Goal: Information Seeking & Learning: Understand process/instructions

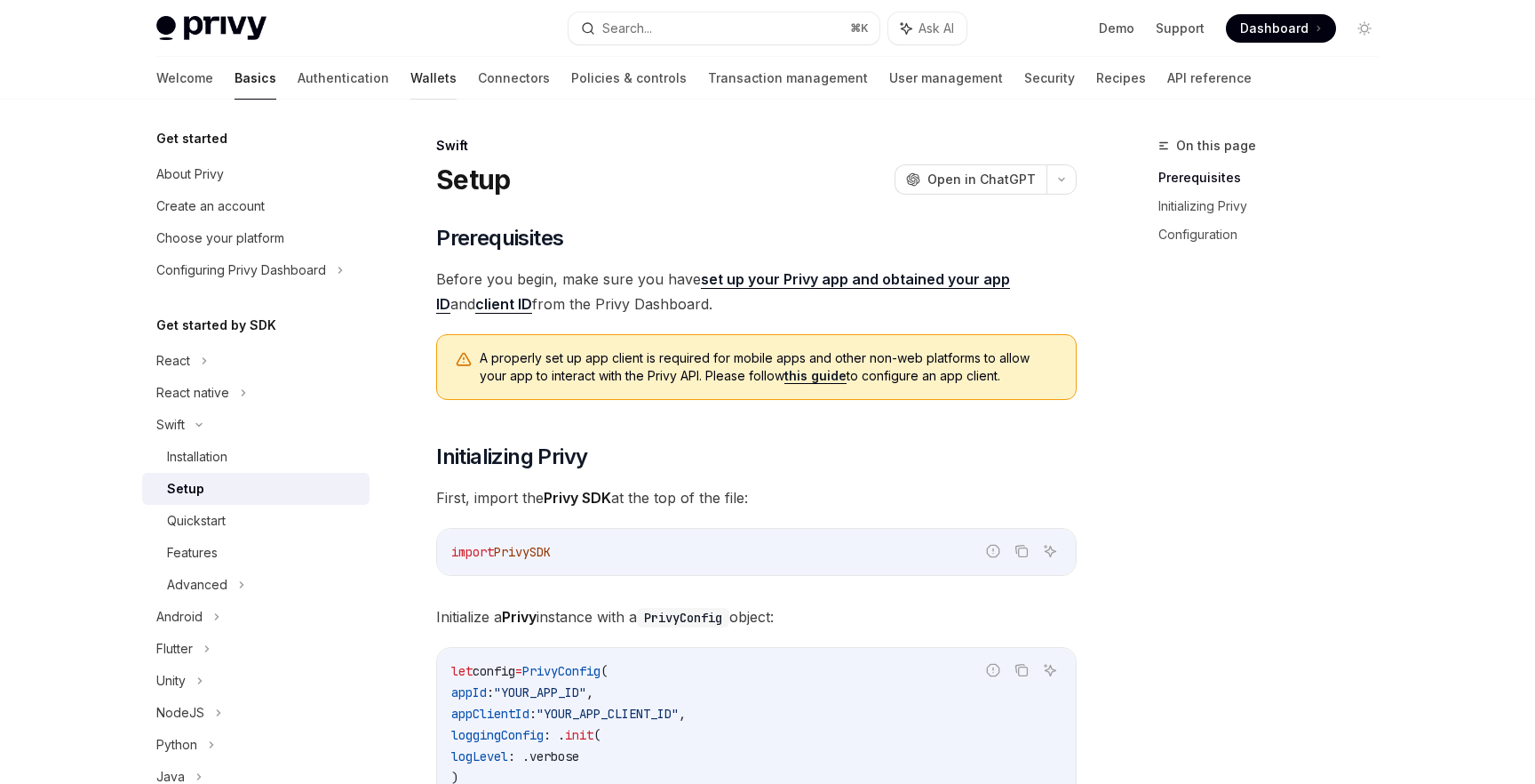
click at [410, 72] on link "Wallets" at bounding box center [433, 78] width 46 height 43
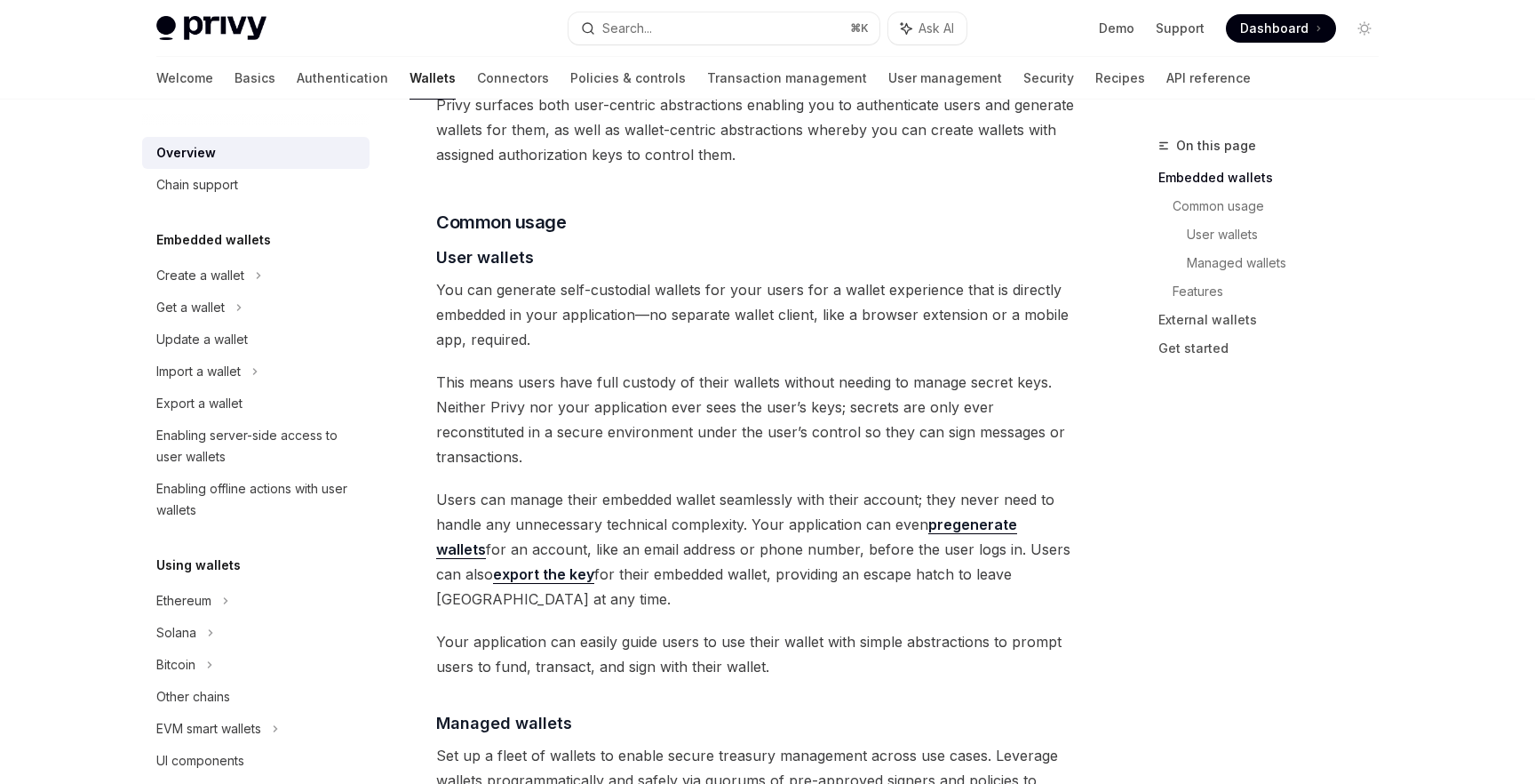
scroll to position [1082, 0]
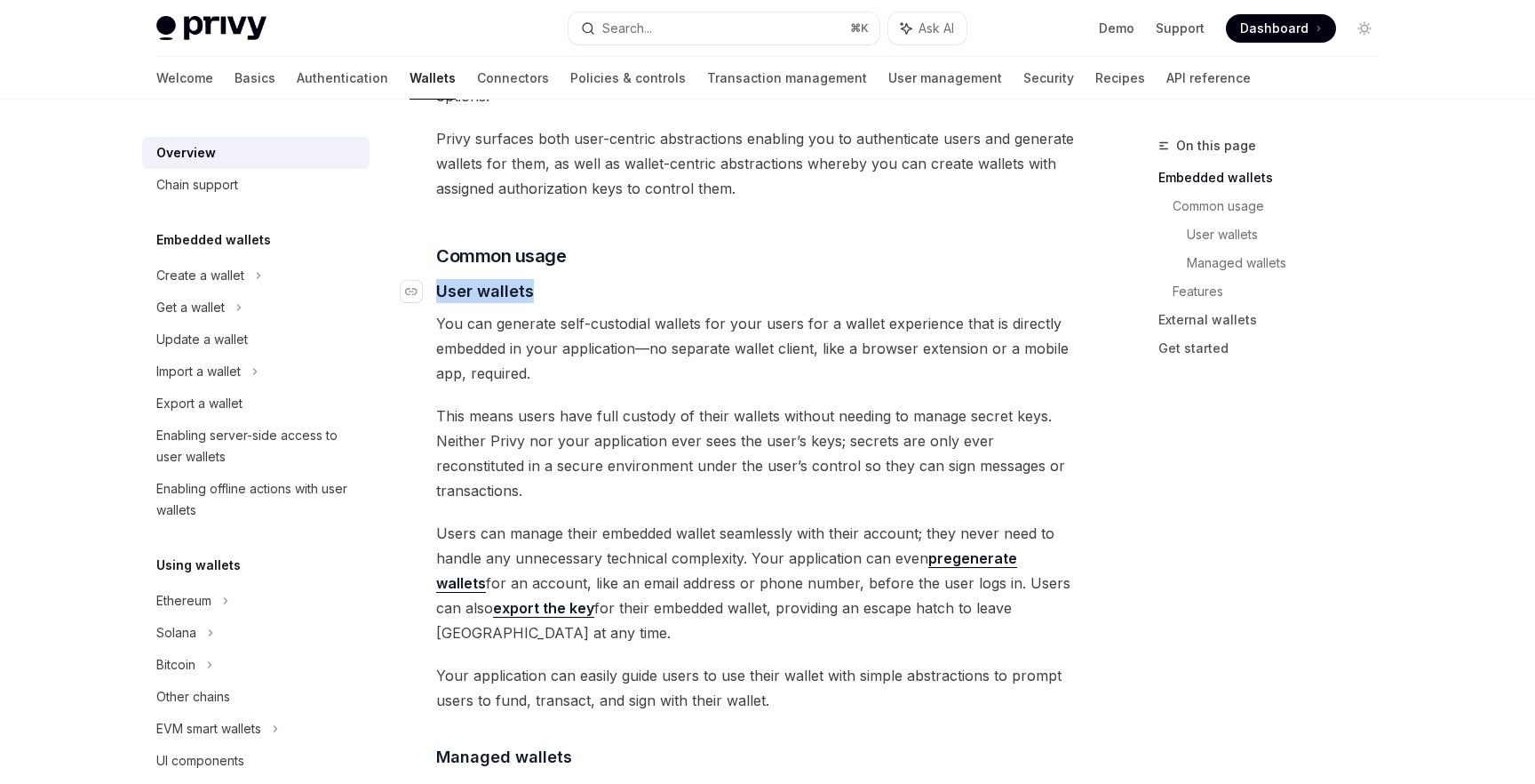
drag, startPoint x: 540, startPoint y: 266, endPoint x: 440, endPoint y: 266, distance: 100.0
click at [440, 279] on h4 "​ User wallets" at bounding box center [756, 290] width 640 height 24
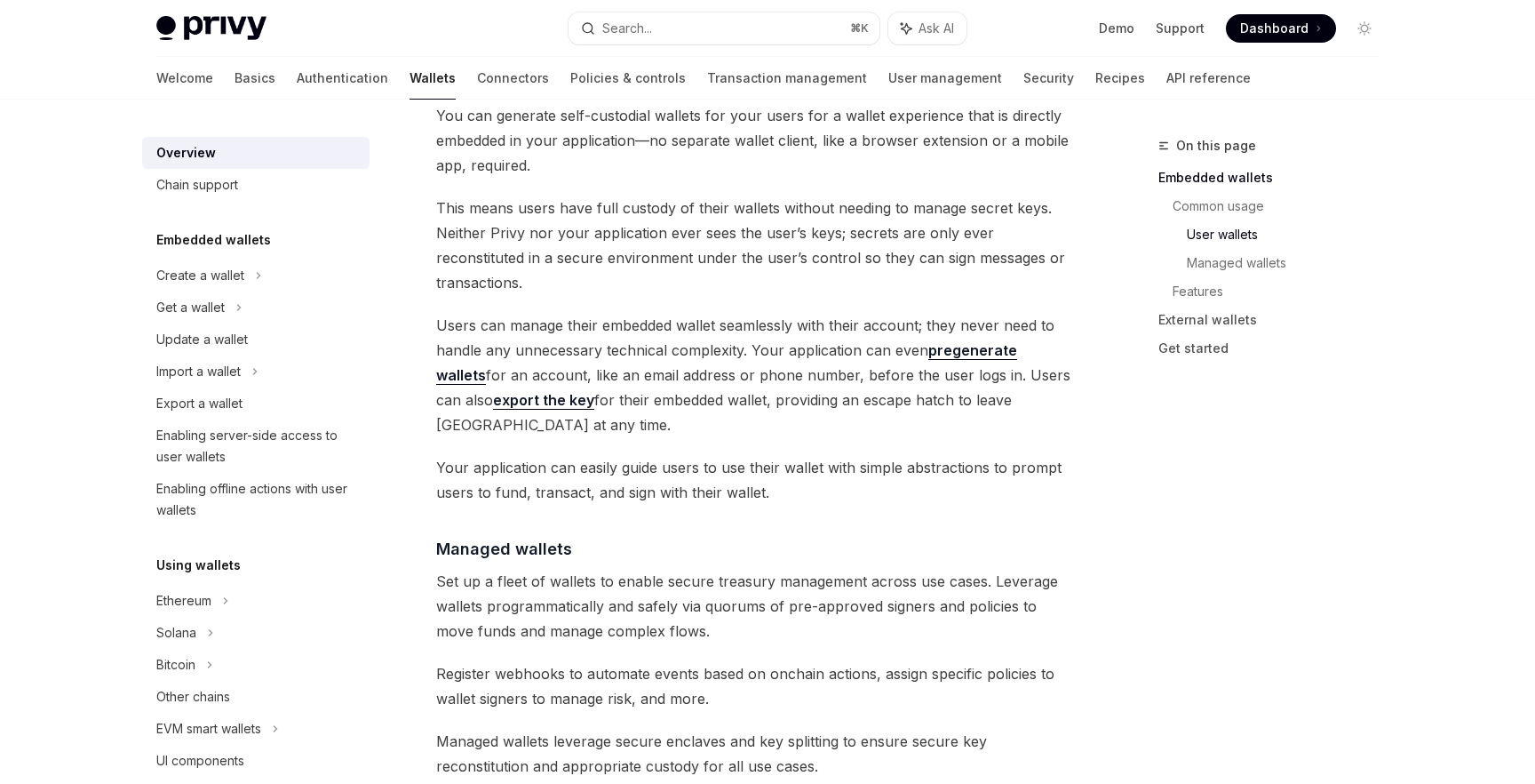
scroll to position [1360, 0]
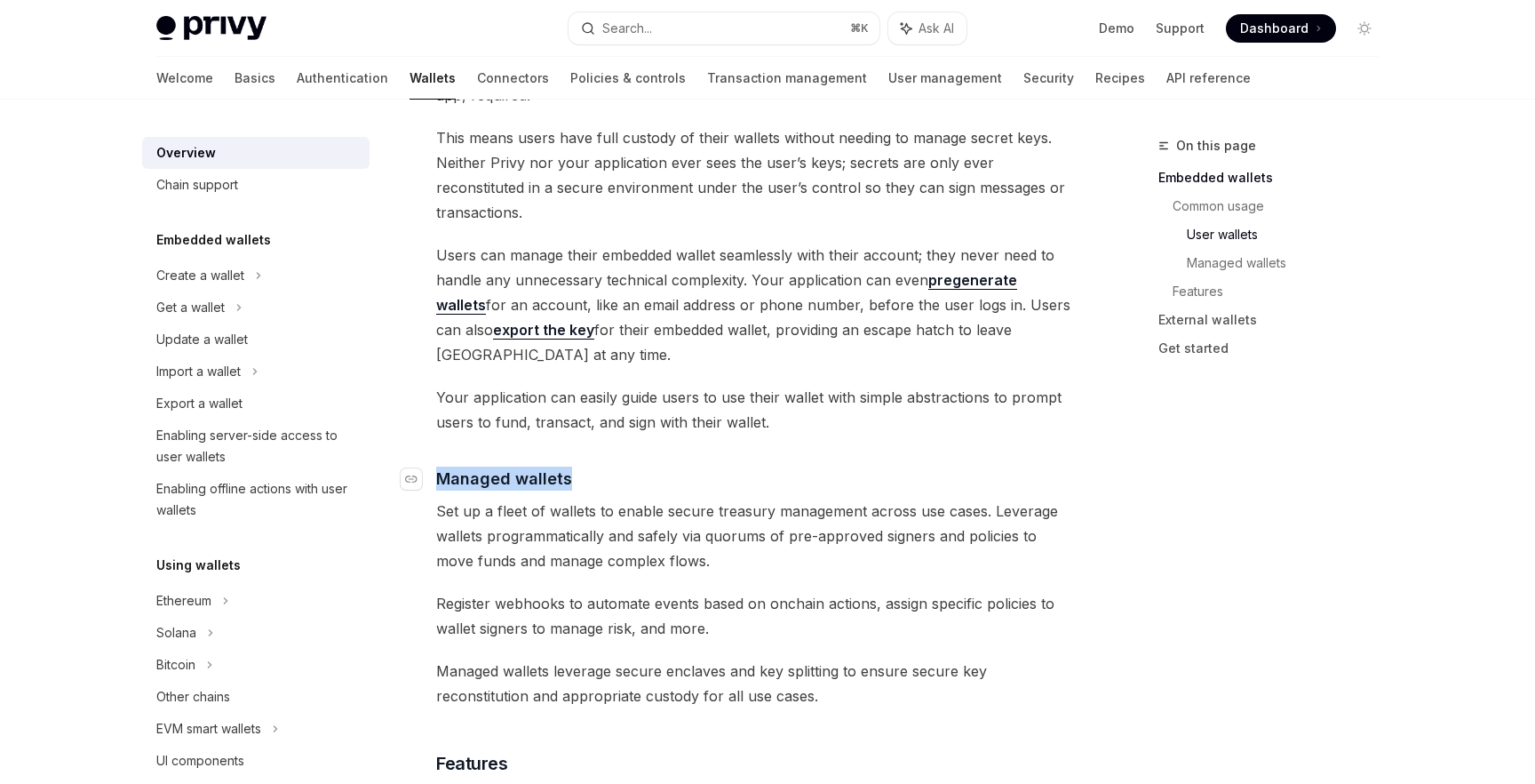
drag, startPoint x: 582, startPoint y: 404, endPoint x: 437, endPoint y: 404, distance: 145.0
click at [437, 466] on h4 "​ Managed wallets" at bounding box center [756, 478] width 640 height 24
click at [507, 498] on span "Set up a fleet of wallets to enable secure treasury management across use cases…" at bounding box center [756, 535] width 640 height 75
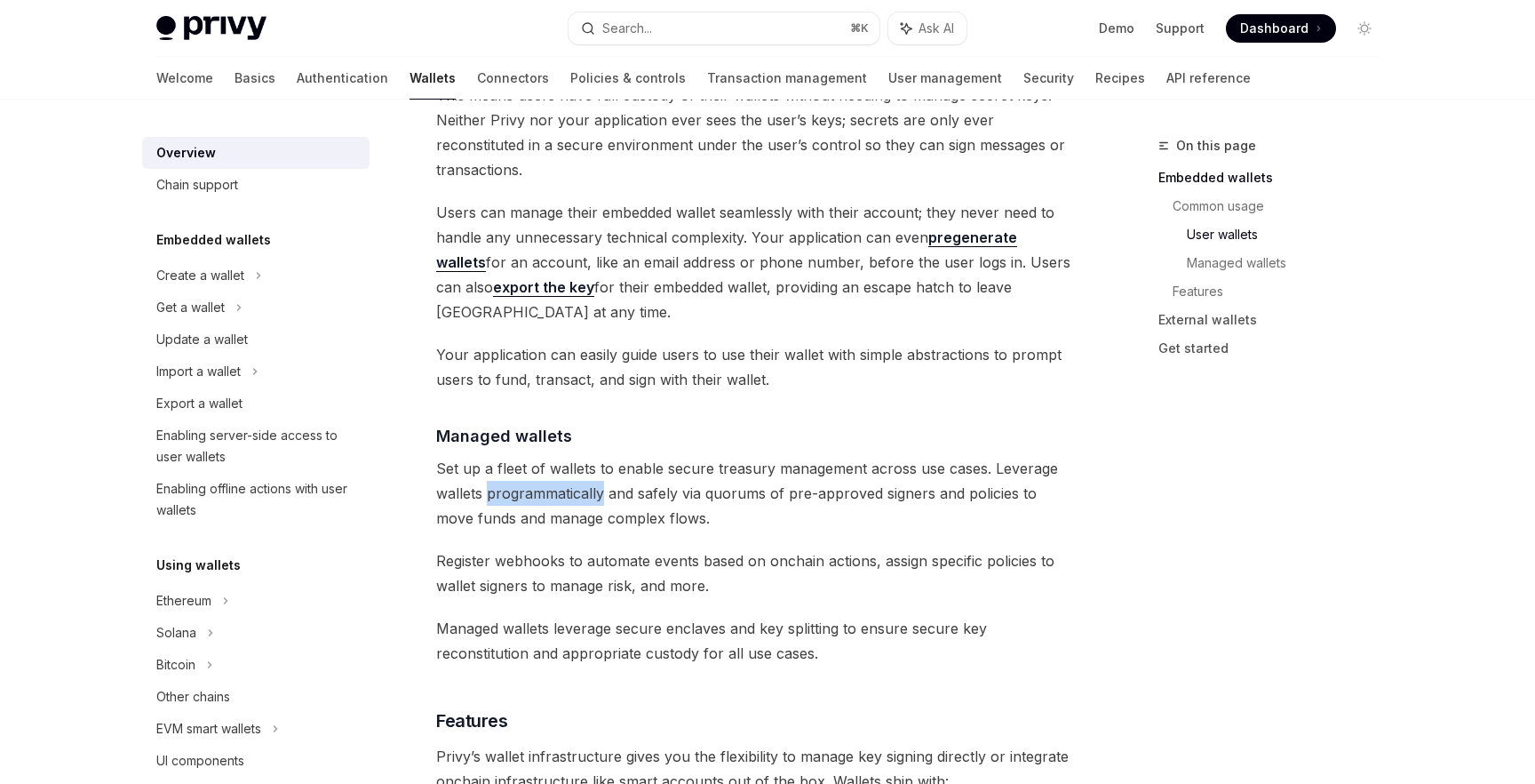
scroll to position [1408, 0]
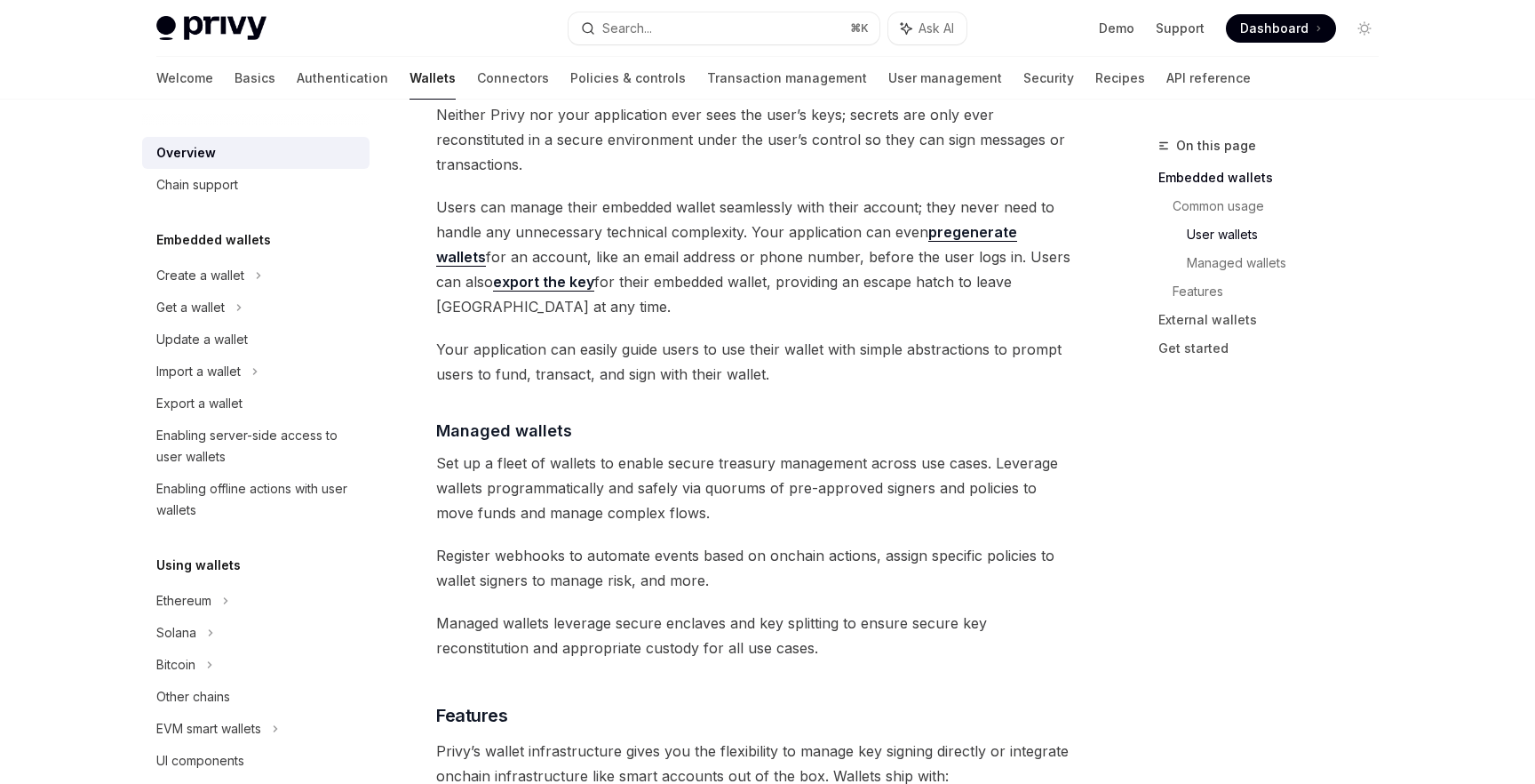
click at [609, 450] on span "Set up a fleet of wallets to enable secure treasury management across use cases…" at bounding box center [756, 487] width 640 height 75
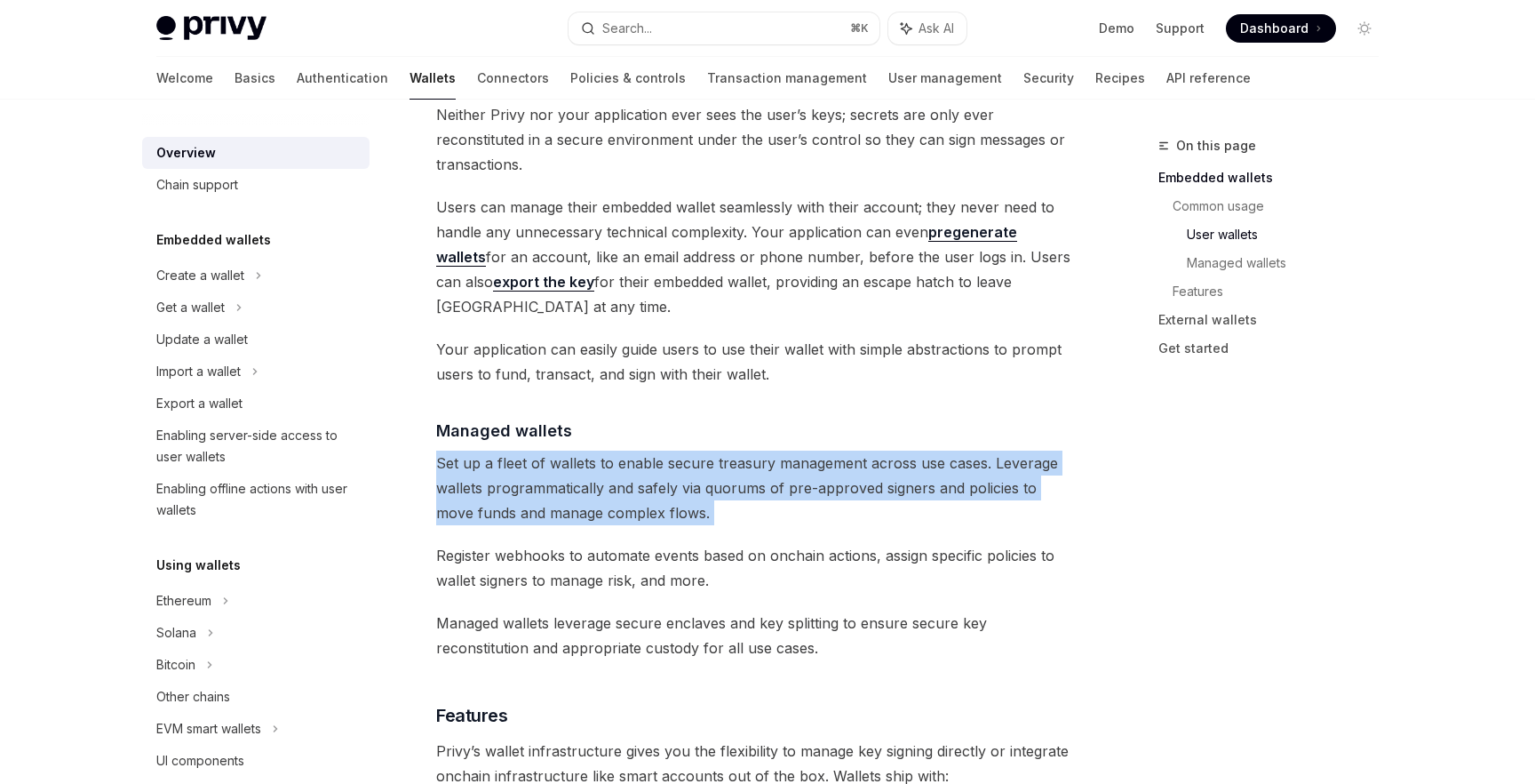
click at [609, 450] on span "Set up a fleet of wallets to enable secure treasury management across use cases…" at bounding box center [756, 487] width 640 height 75
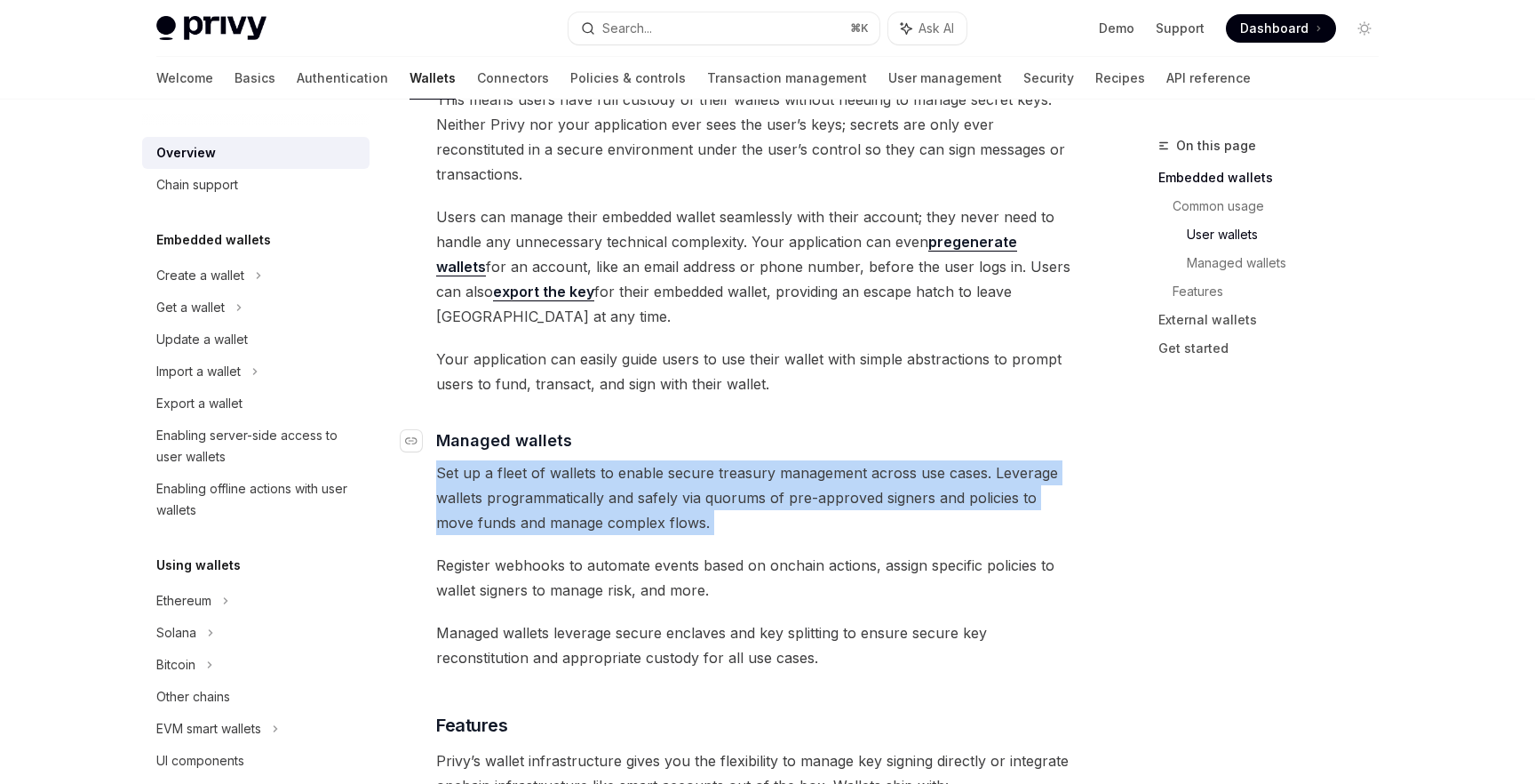
scroll to position [1393, 0]
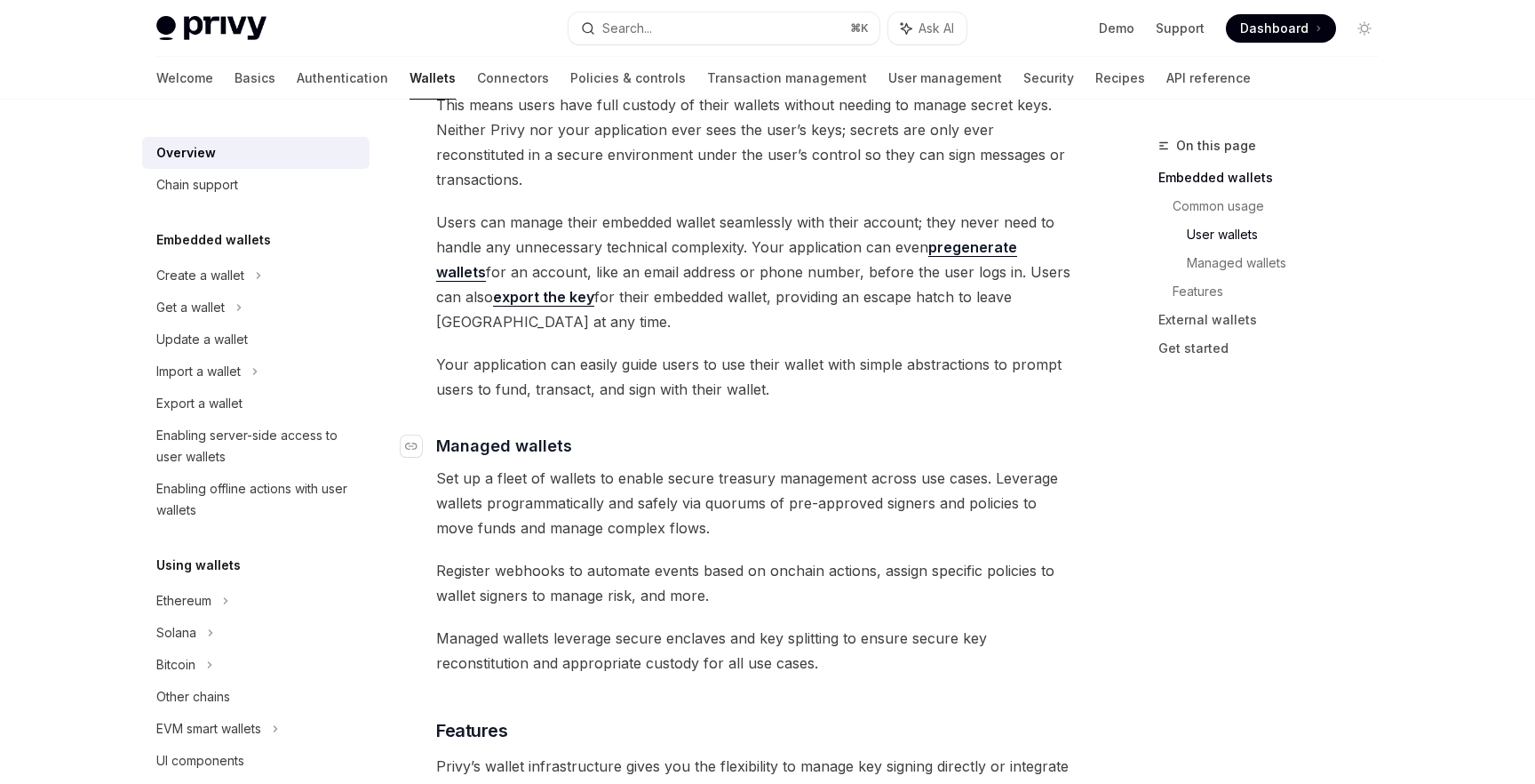
click at [579, 433] on h4 "​ Managed wallets" at bounding box center [756, 444] width 640 height 24
drag, startPoint x: 569, startPoint y: 375, endPoint x: 434, endPoint y: 380, distance: 135.1
click at [436, 433] on h4 "​ Managed wallets" at bounding box center [756, 444] width 640 height 24
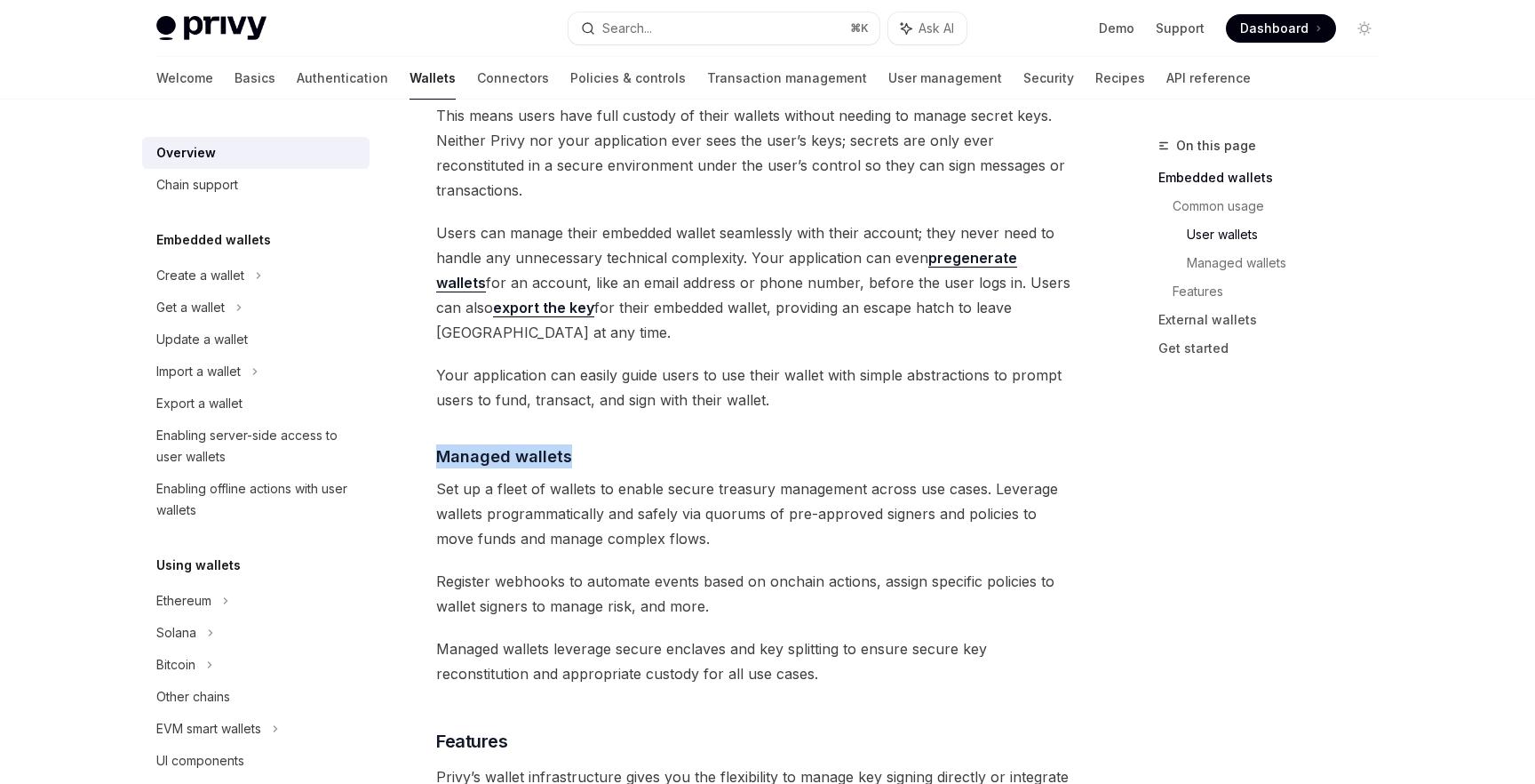
scroll to position [1382, 0]
click at [532, 445] on span "Managed wallets" at bounding box center [504, 457] width 136 height 24
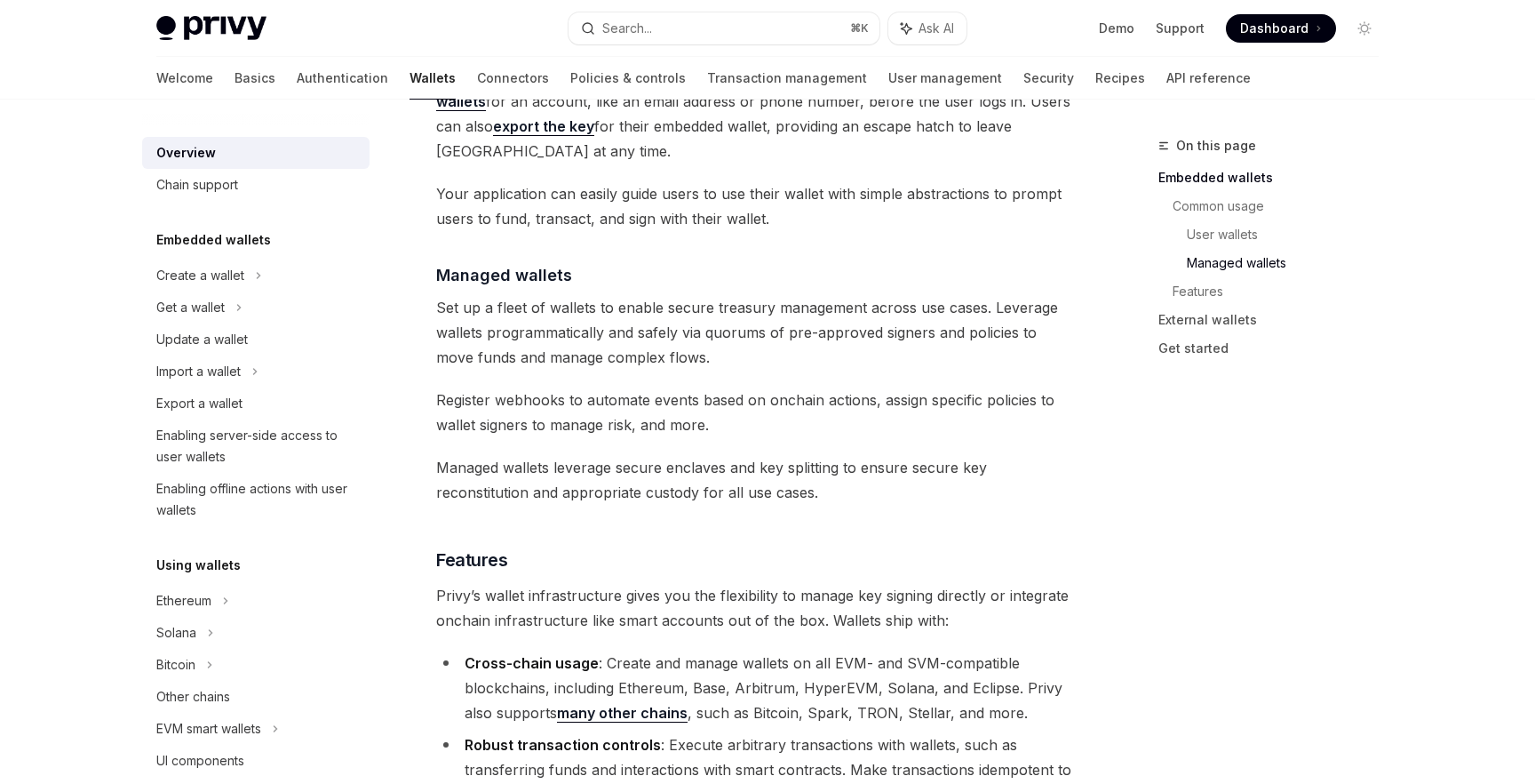
scroll to position [1533, 0]
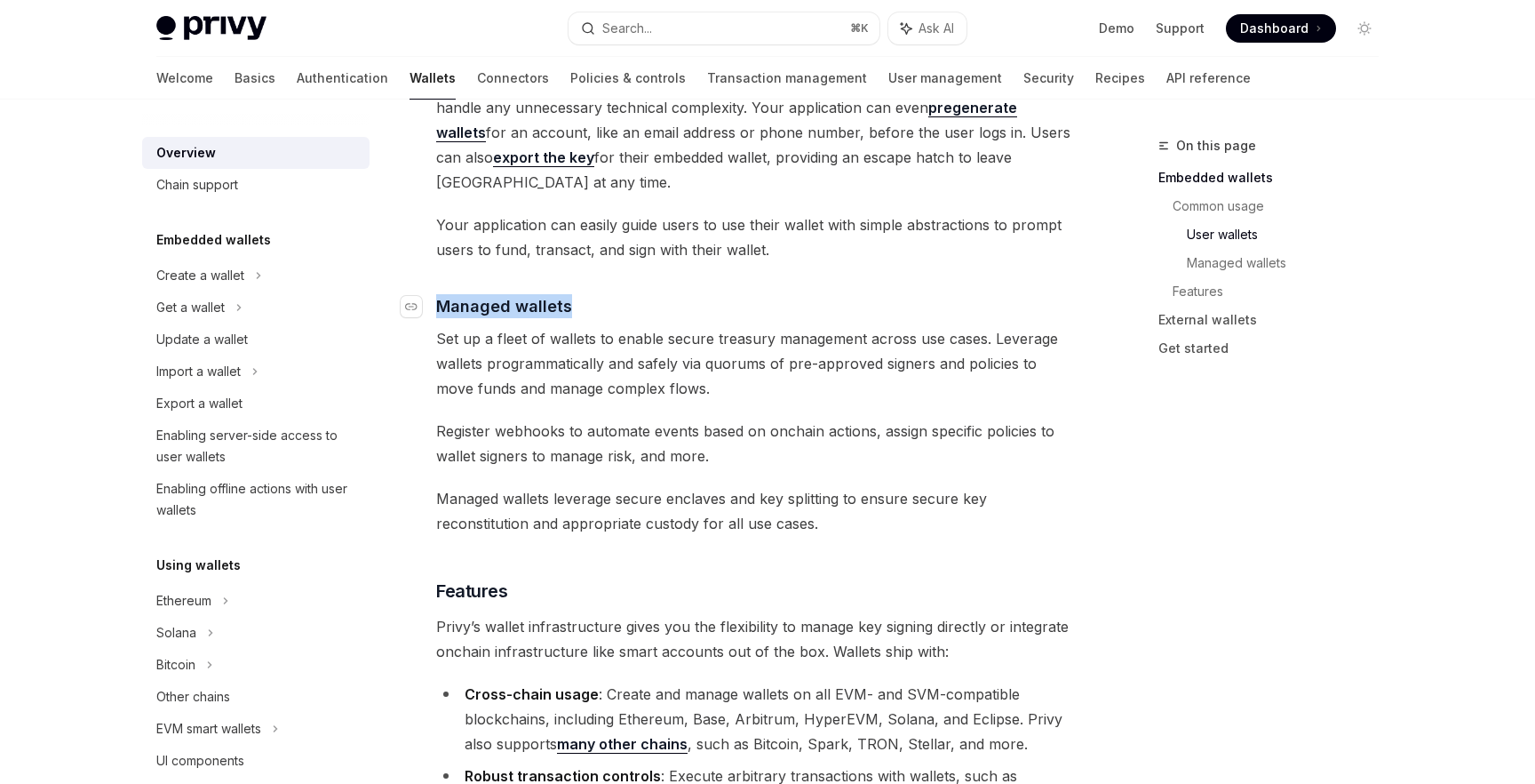
drag, startPoint x: 575, startPoint y: 235, endPoint x: 434, endPoint y: 233, distance: 141.0
click at [436, 294] on h4 "​ Managed wallets" at bounding box center [756, 305] width 640 height 24
click at [562, 332] on div "Privy builds wallet infrastructure that empowers users and applications to tran…" at bounding box center [756, 265] width 640 height 3148
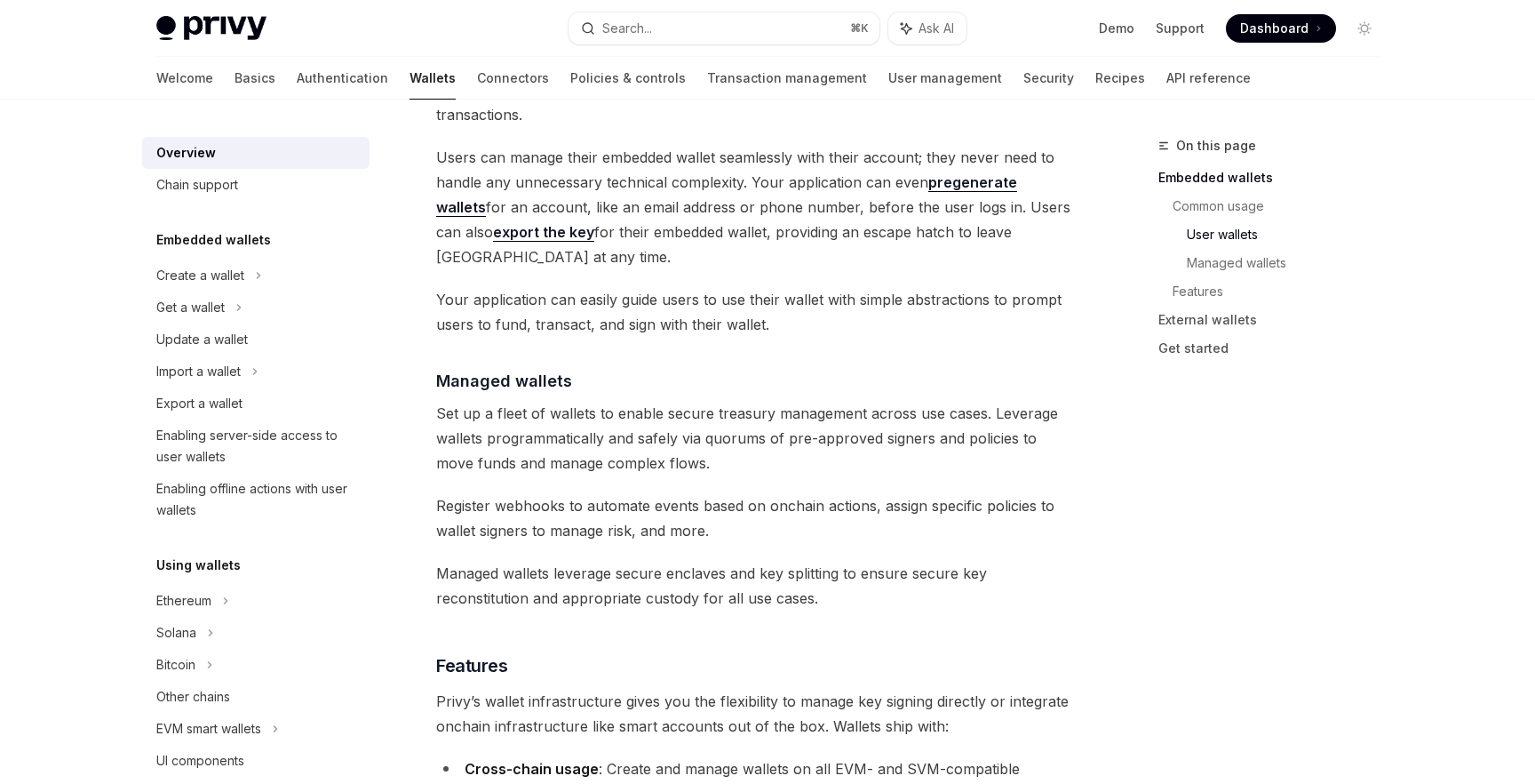
scroll to position [1513, 0]
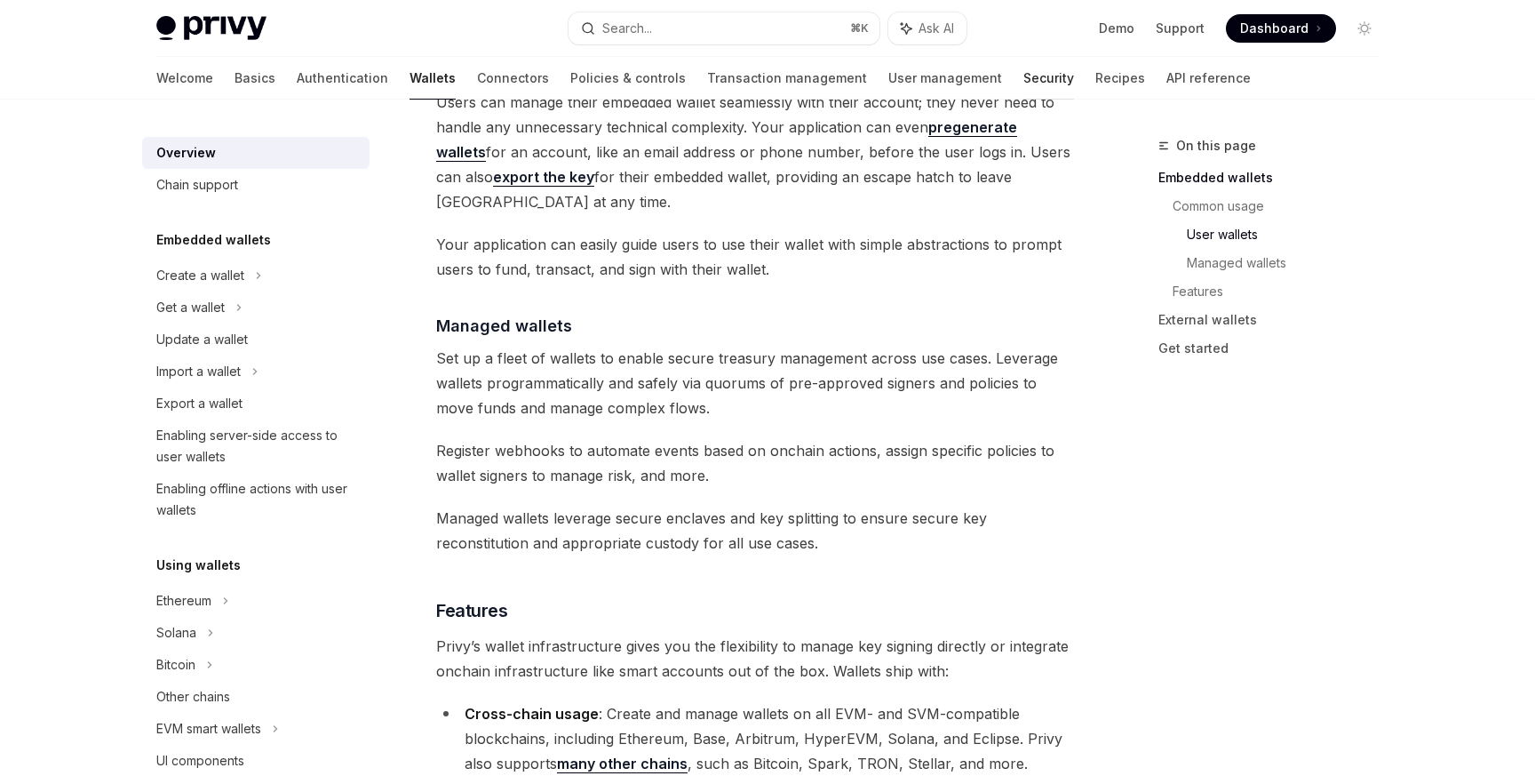
click at [1023, 77] on link "Security" at bounding box center [1049, 78] width 51 height 43
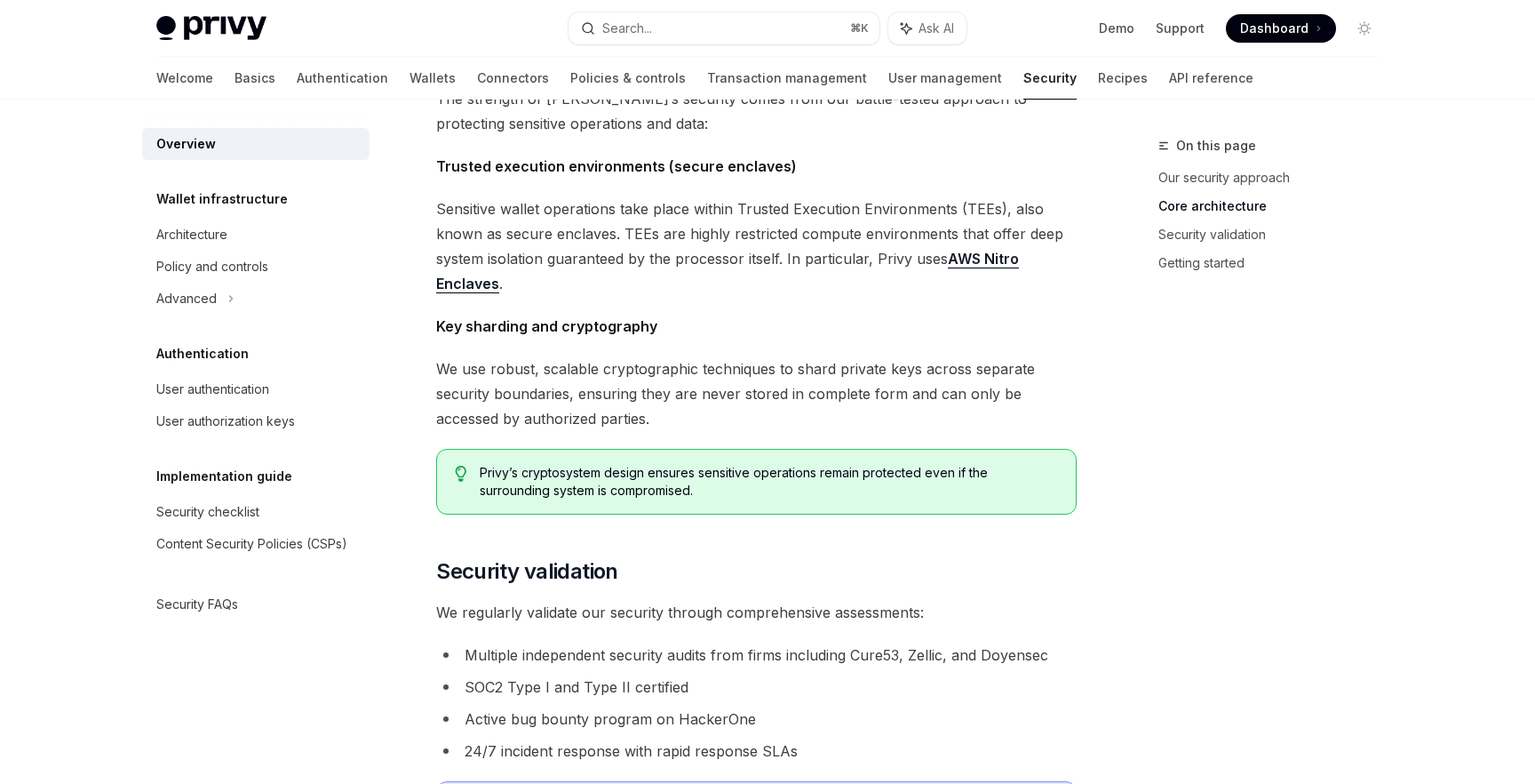
scroll to position [660, 0]
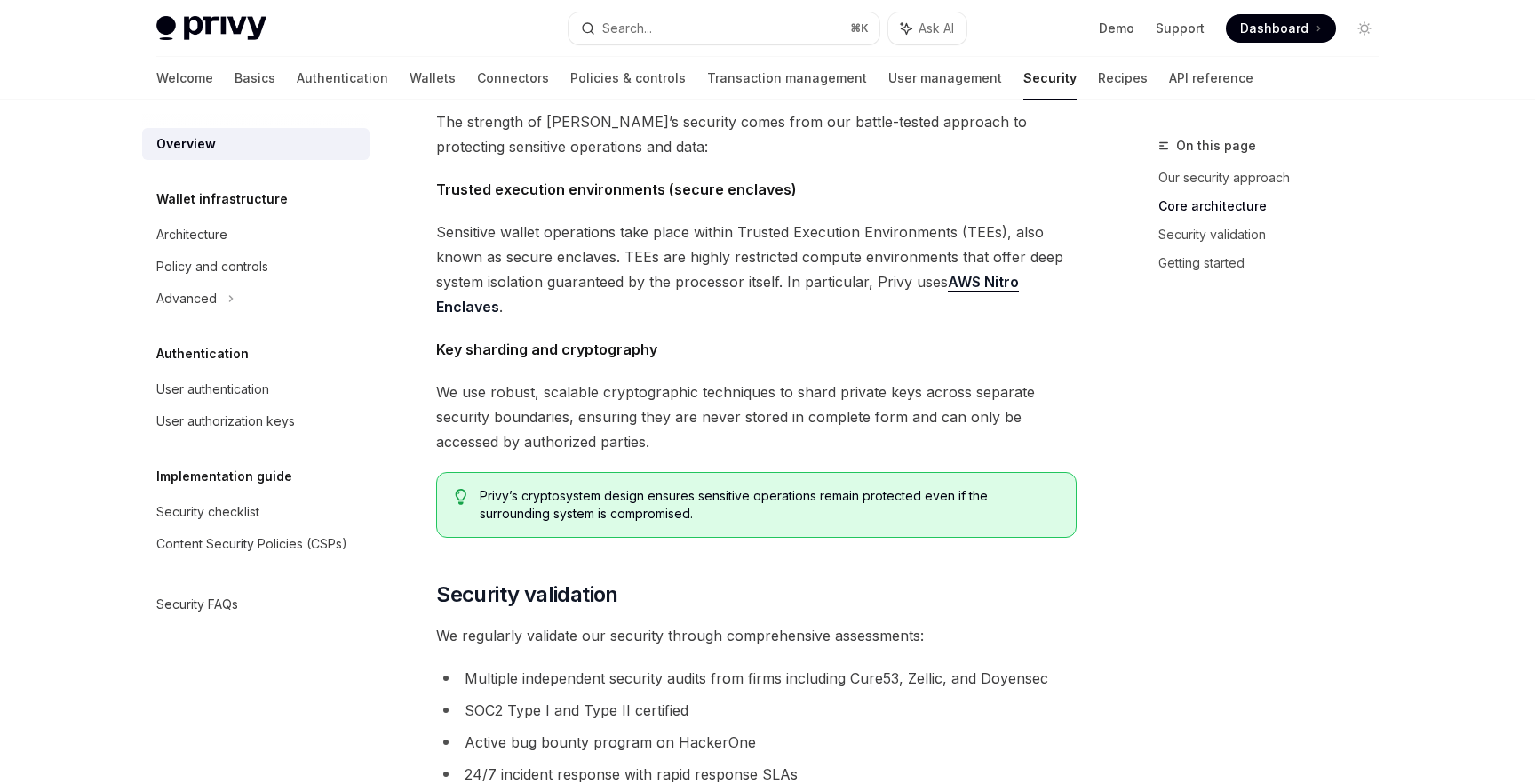
click at [550, 189] on strong "Trusted execution environments (secure enclaves)" at bounding box center [616, 189] width 360 height 18
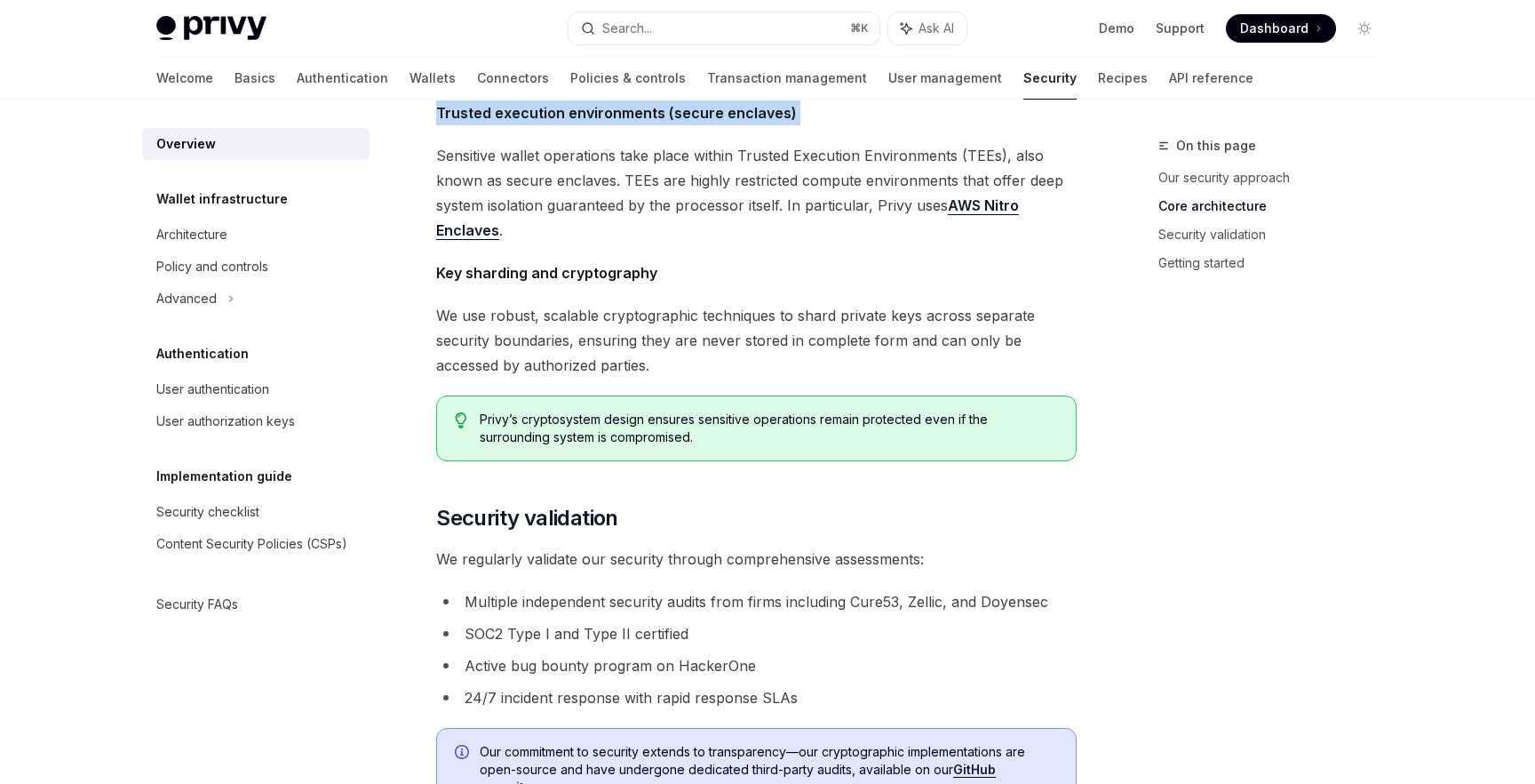
scroll to position [754, 0]
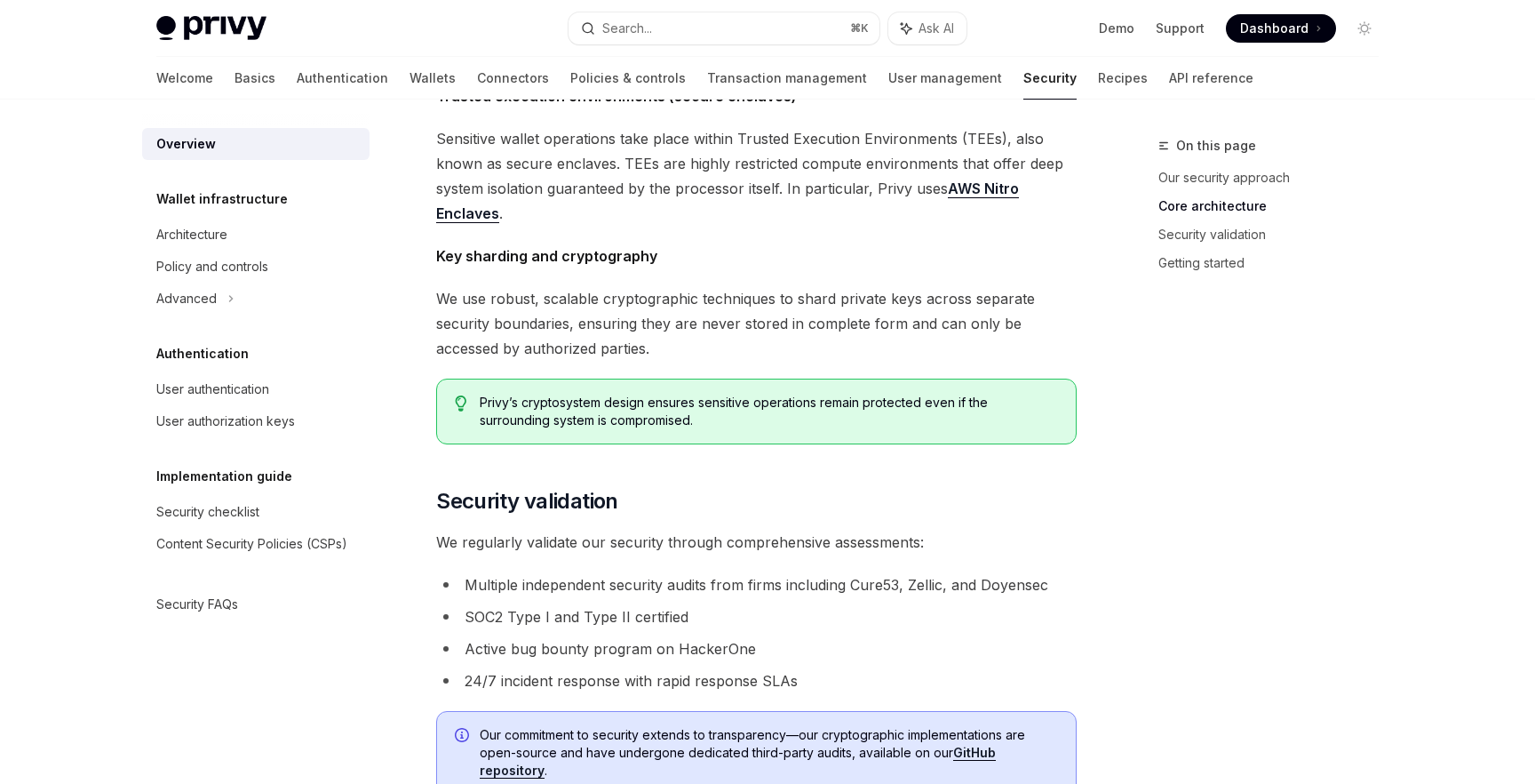
click at [614, 255] on strong "Key sharding and cryptography" at bounding box center [547, 255] width 221 height 18
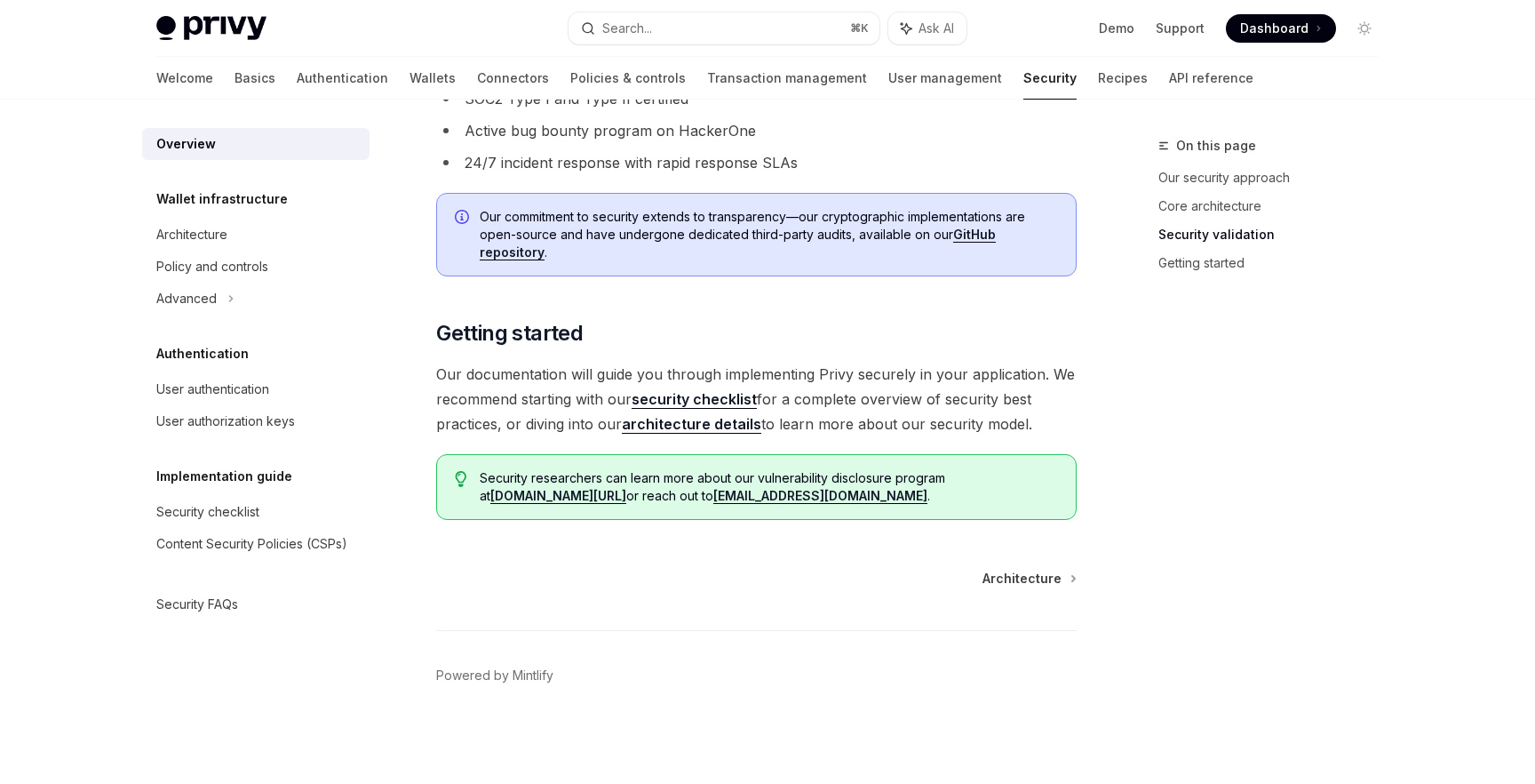
scroll to position [1269, 0]
click at [237, 239] on div "Architecture" at bounding box center [257, 235] width 202 height 22
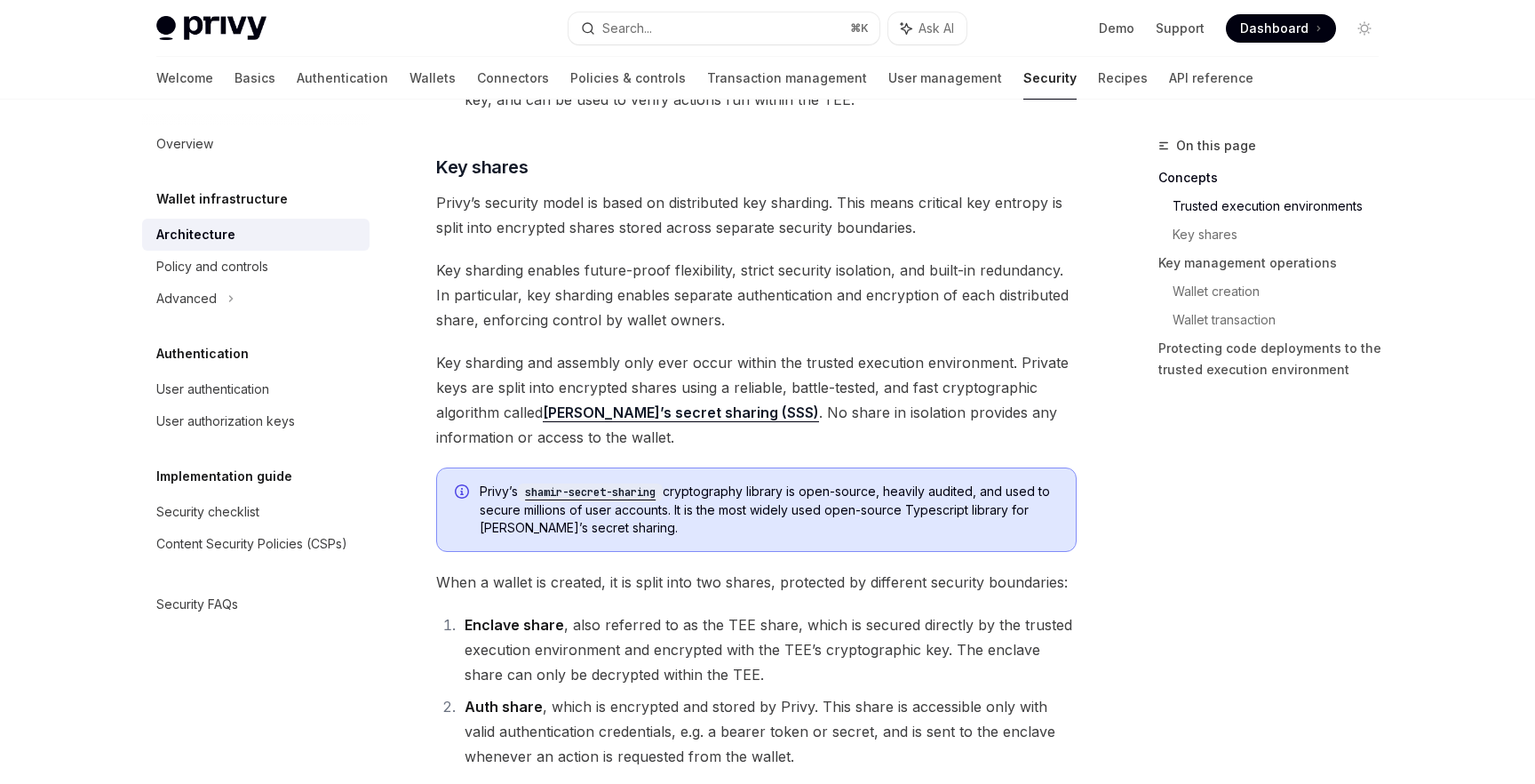
scroll to position [758, 0]
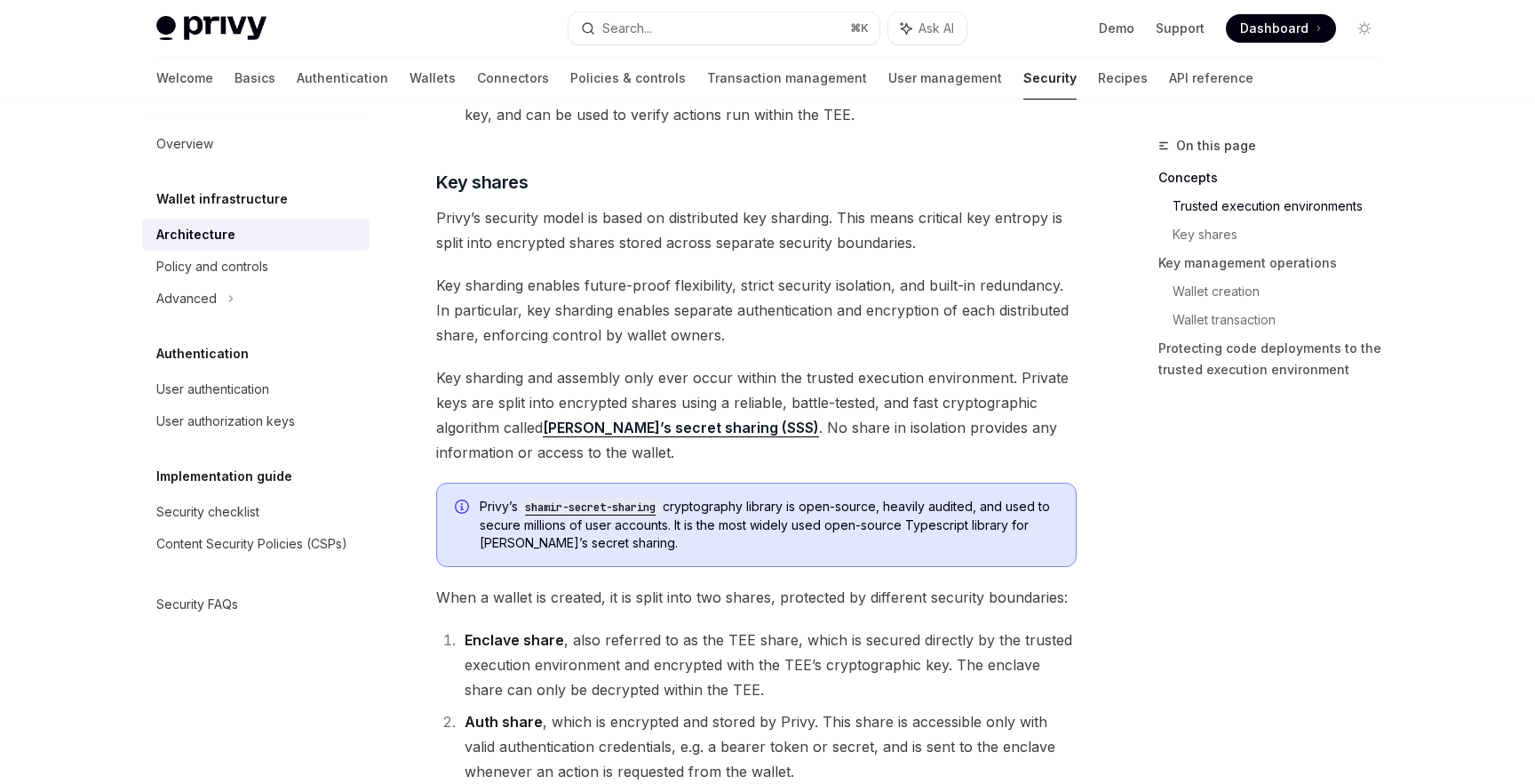
click at [586, 235] on span "Privy’s security model is based on distributed key sharding. This means critica…" at bounding box center [756, 230] width 640 height 50
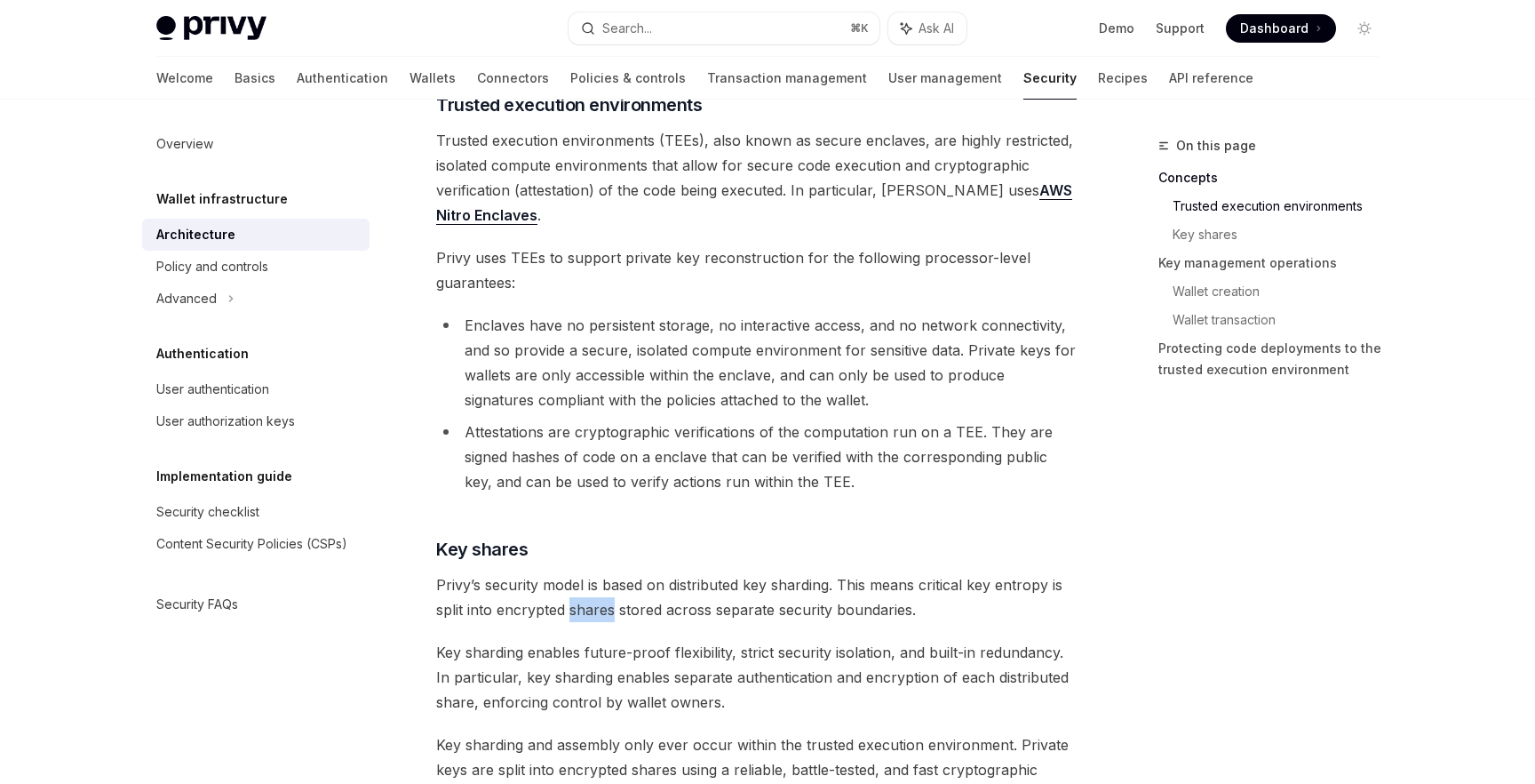
scroll to position [425, 0]
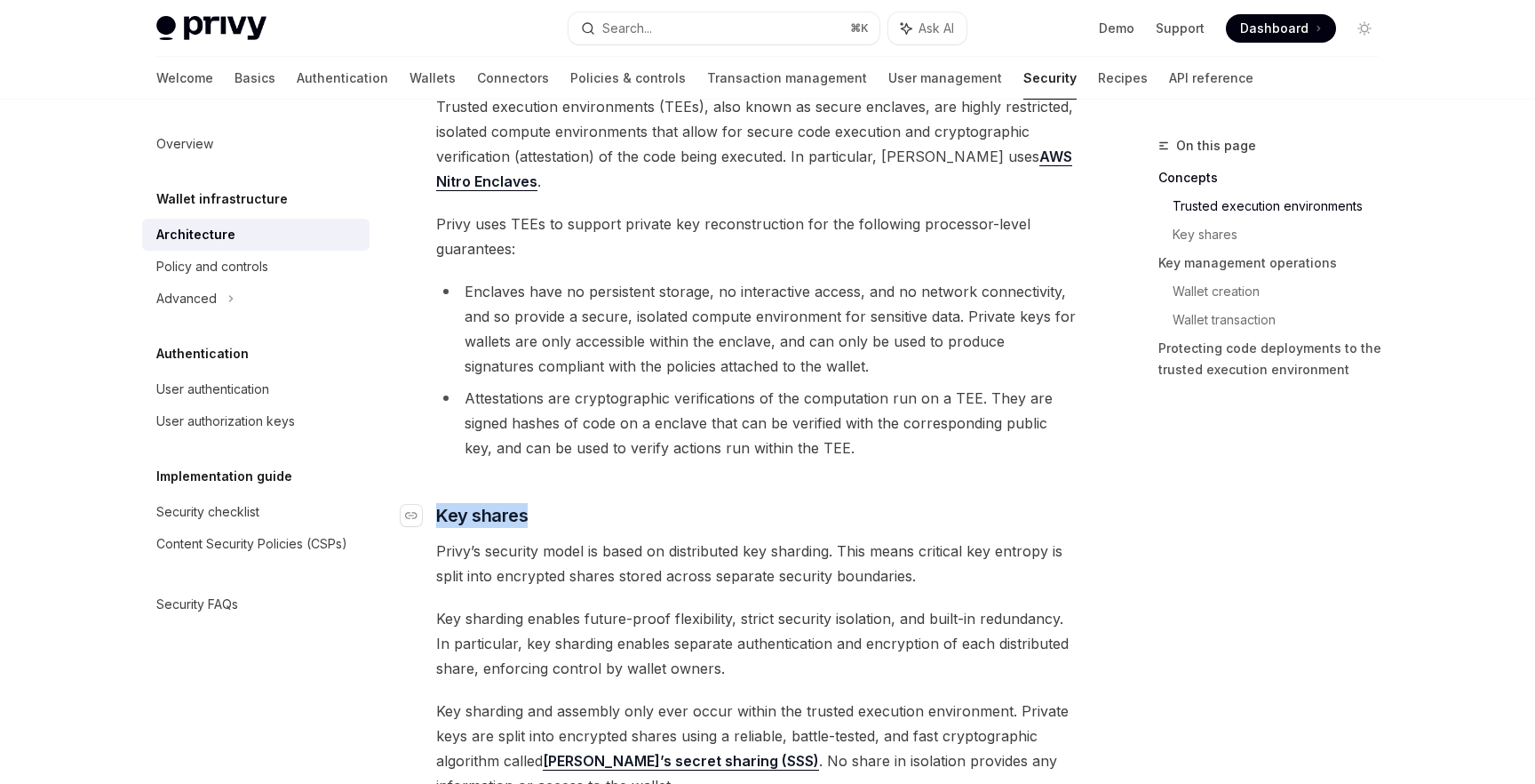
drag, startPoint x: 553, startPoint y: 502, endPoint x: 526, endPoint y: 518, distance: 31.4
click at [526, 518] on h3 "​ Key shares" at bounding box center [756, 515] width 640 height 25
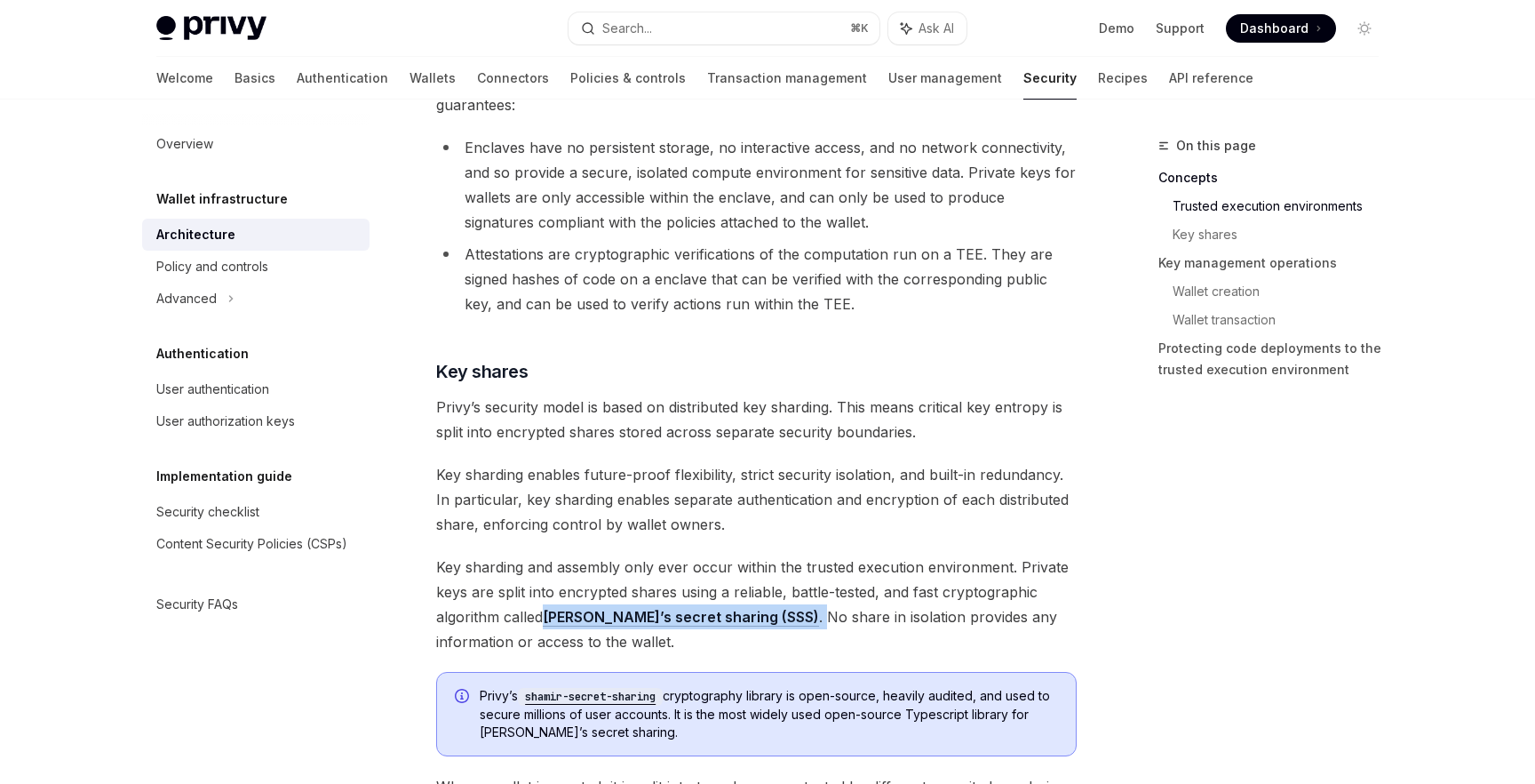
drag, startPoint x: 760, startPoint y: 617, endPoint x: 548, endPoint y: 623, distance: 212.1
click at [549, 623] on span "Key sharding and assembly only ever occur within the trusted execution environm…" at bounding box center [756, 603] width 640 height 99
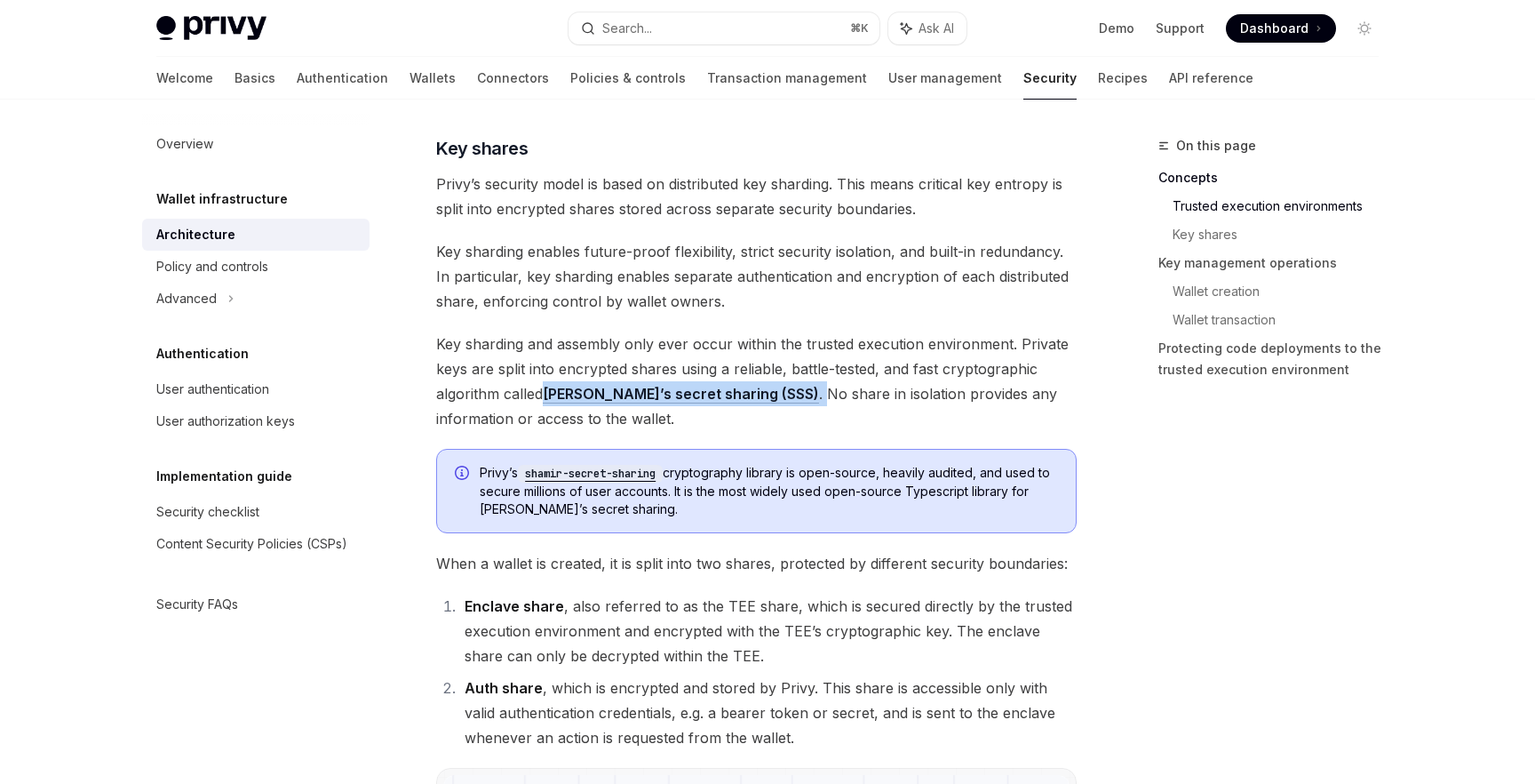
scroll to position [793, 0]
click at [842, 390] on span "Key sharding and assembly only ever occur within the trusted execution environm…" at bounding box center [756, 379] width 640 height 99
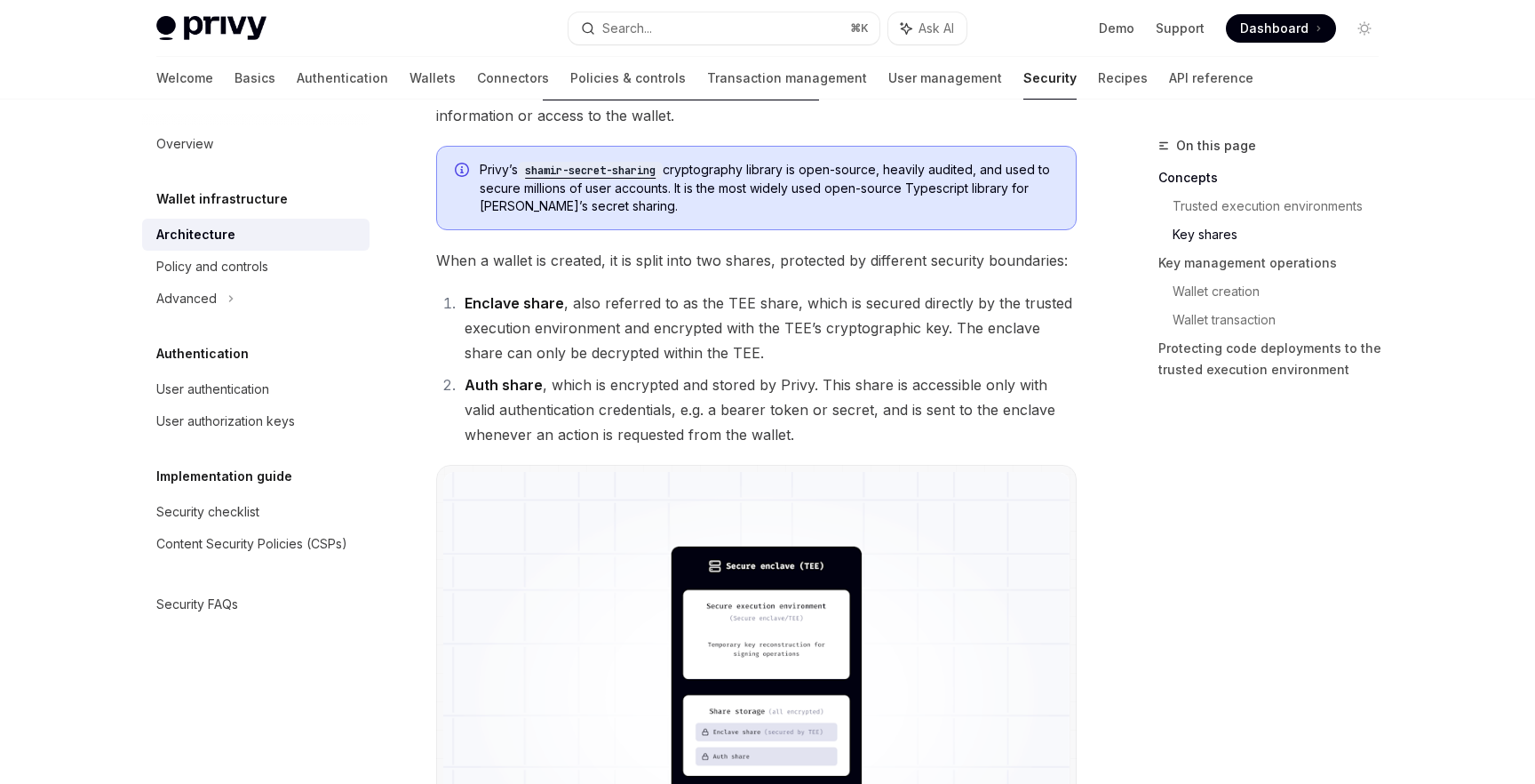
scroll to position [1126, 0]
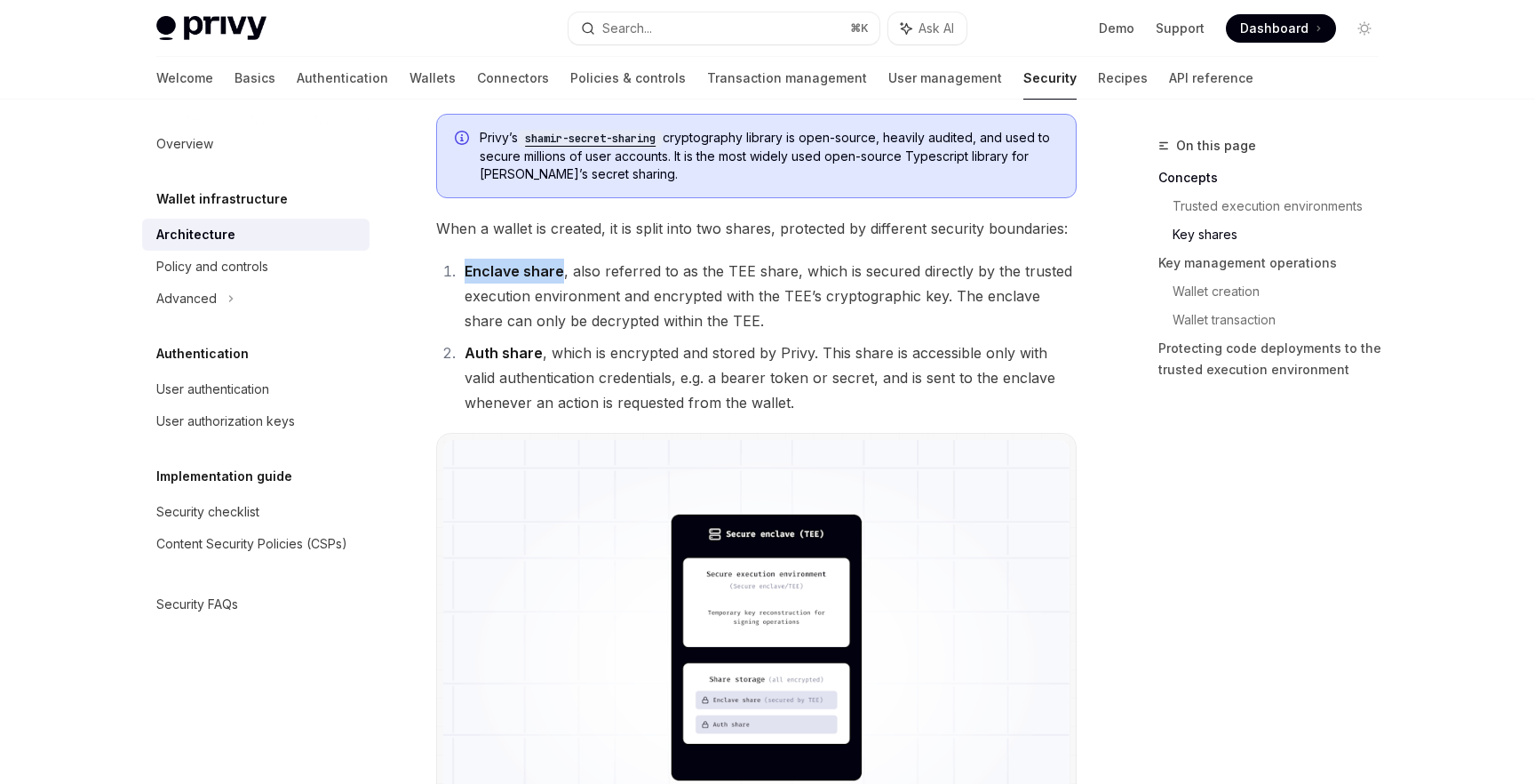
drag, startPoint x: 466, startPoint y: 272, endPoint x: 561, endPoint y: 271, distance: 95.0
click at [561, 271] on li "Enclave share , also referred to as the TEE share, which is secured directly by…" at bounding box center [768, 295] width 618 height 75
drag, startPoint x: 462, startPoint y: 348, endPoint x: 537, endPoint y: 348, distance: 75.0
click at [537, 349] on li "Auth share , which is encrypted and stored by Privy. This share is accessible o…" at bounding box center [768, 377] width 618 height 75
click at [537, 348] on strong "Auth share" at bounding box center [503, 353] width 78 height 18
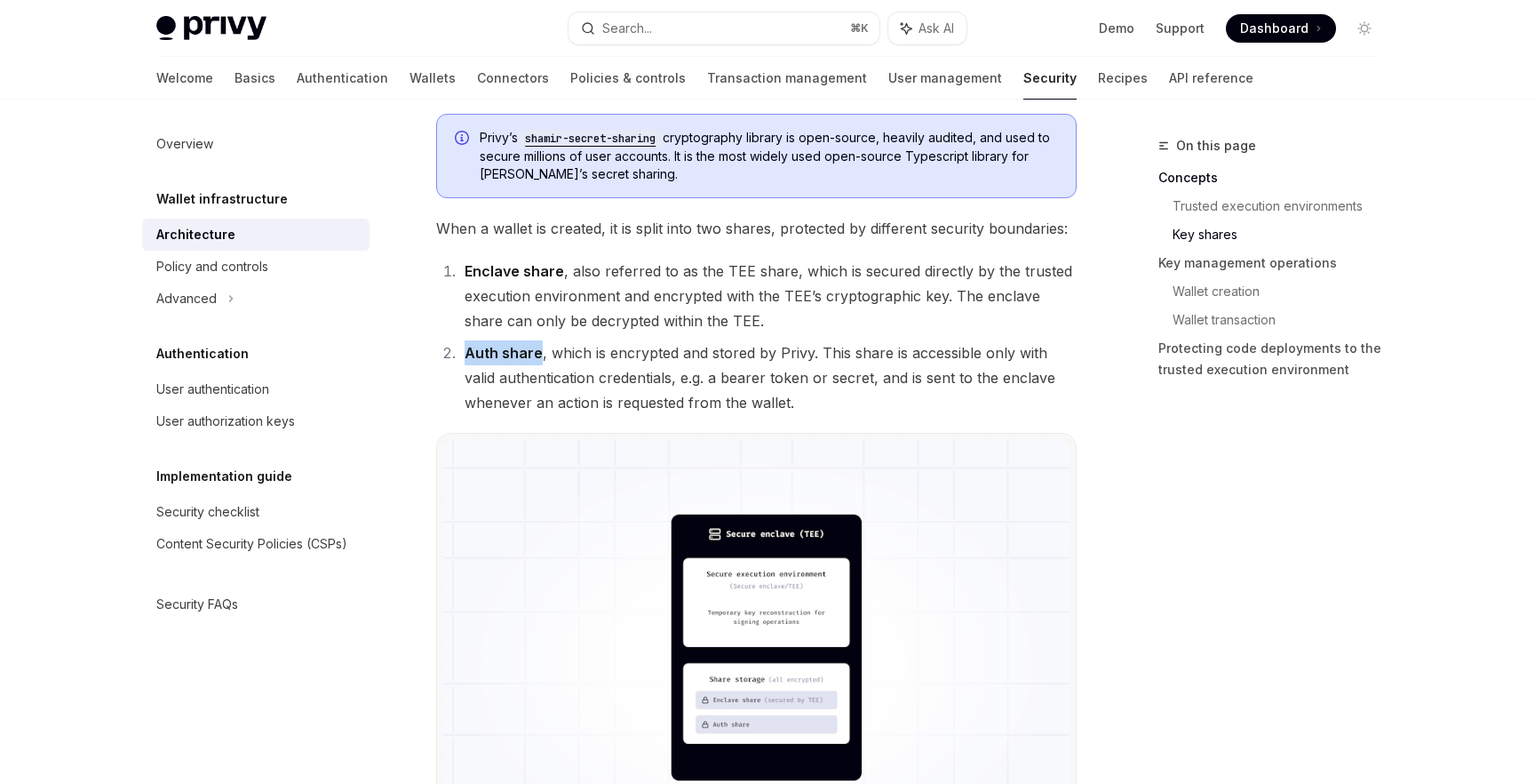
drag, startPoint x: 537, startPoint y: 352, endPoint x: 454, endPoint y: 351, distance: 83.0
click at [460, 351] on li "Auth share , which is encrypted and stored by Privy. This share is accessible o…" at bounding box center [768, 377] width 618 height 75
click at [573, 354] on li "Auth share , which is encrypted and stored by Privy. This share is accessible o…" at bounding box center [768, 377] width 618 height 75
drag, startPoint x: 556, startPoint y: 271, endPoint x: 473, endPoint y: 271, distance: 83.0
click at [473, 271] on strong "Enclave share" at bounding box center [514, 270] width 99 height 18
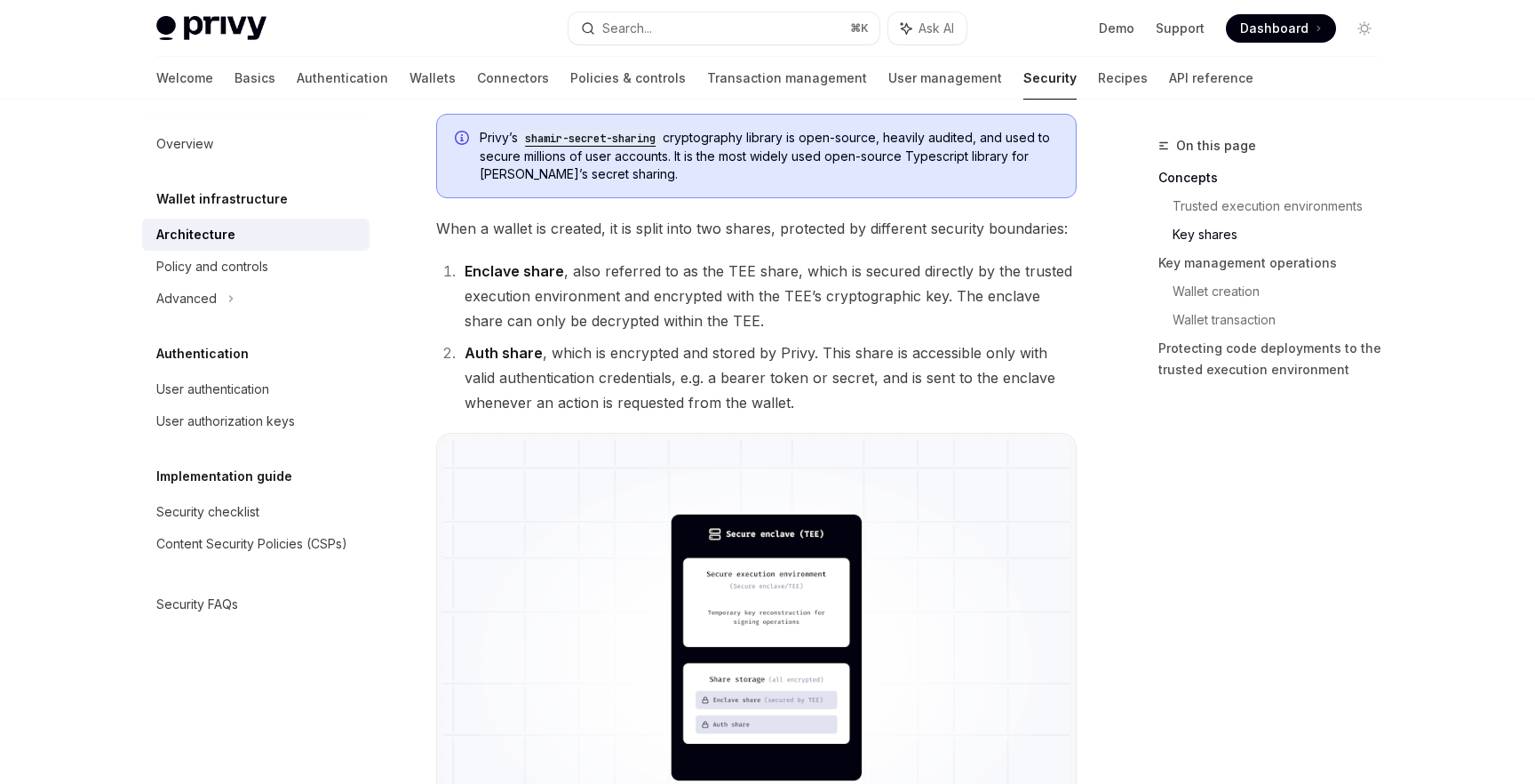
click at [550, 285] on li "Enclave share , also referred to as the TEE share, which is secured directly by…" at bounding box center [768, 295] width 618 height 75
drag, startPoint x: 555, startPoint y: 272, endPoint x: 470, endPoint y: 273, distance: 85.0
click at [470, 273] on strong "Enclave share" at bounding box center [514, 270] width 99 height 18
click at [505, 272] on strong "Enclave share" at bounding box center [514, 270] width 99 height 18
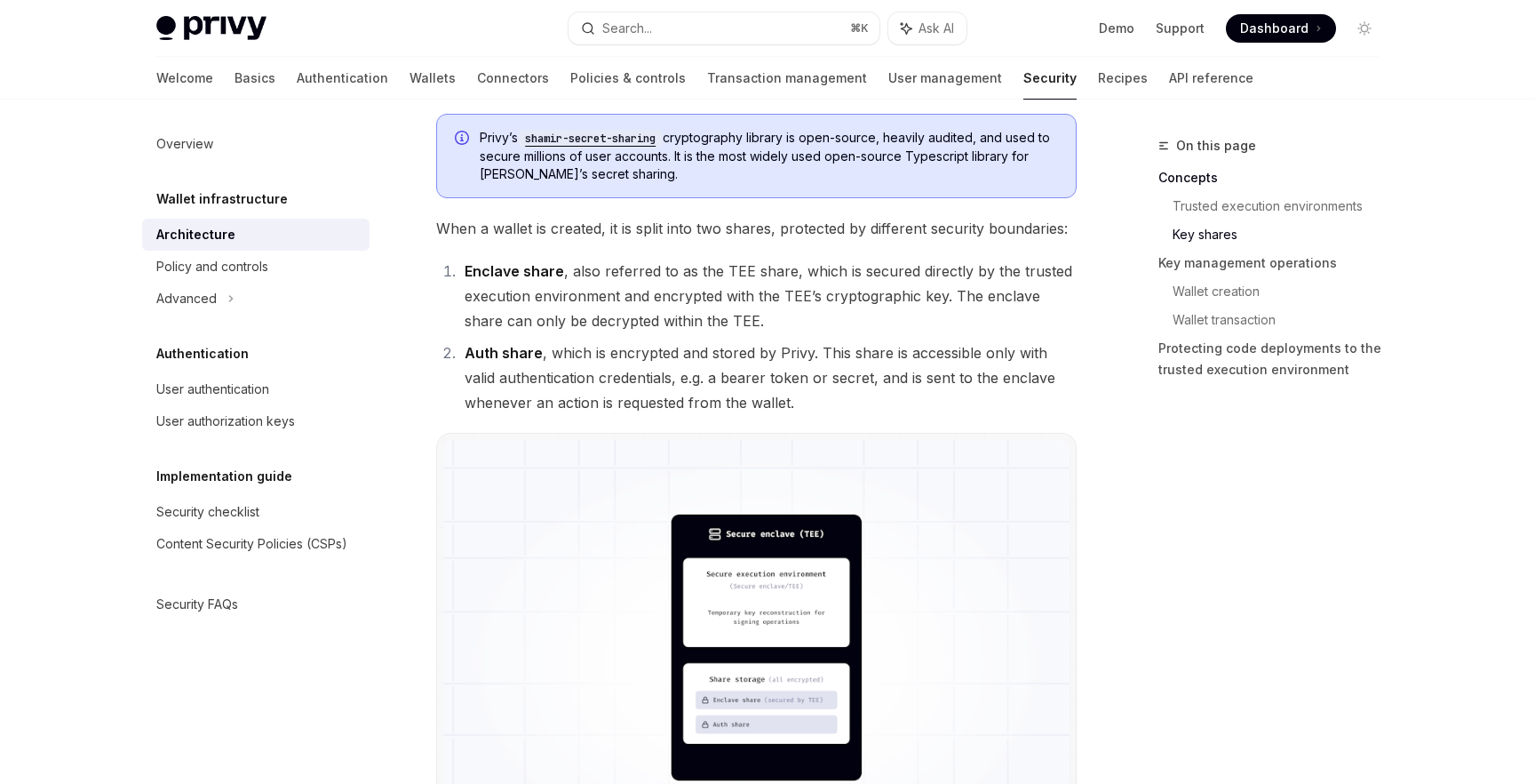
click at [506, 356] on strong "Auth share" at bounding box center [503, 353] width 78 height 18
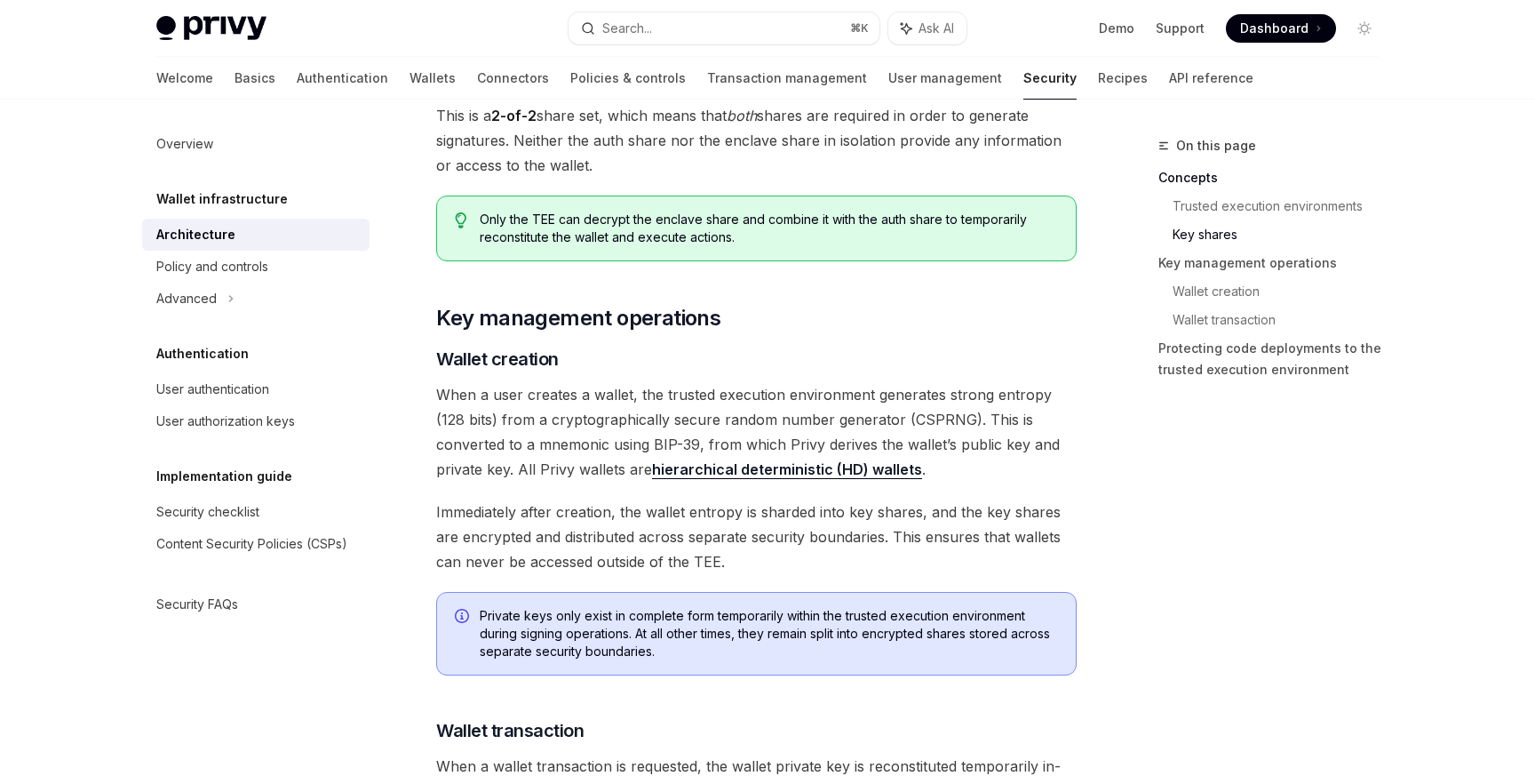
scroll to position [2117, 0]
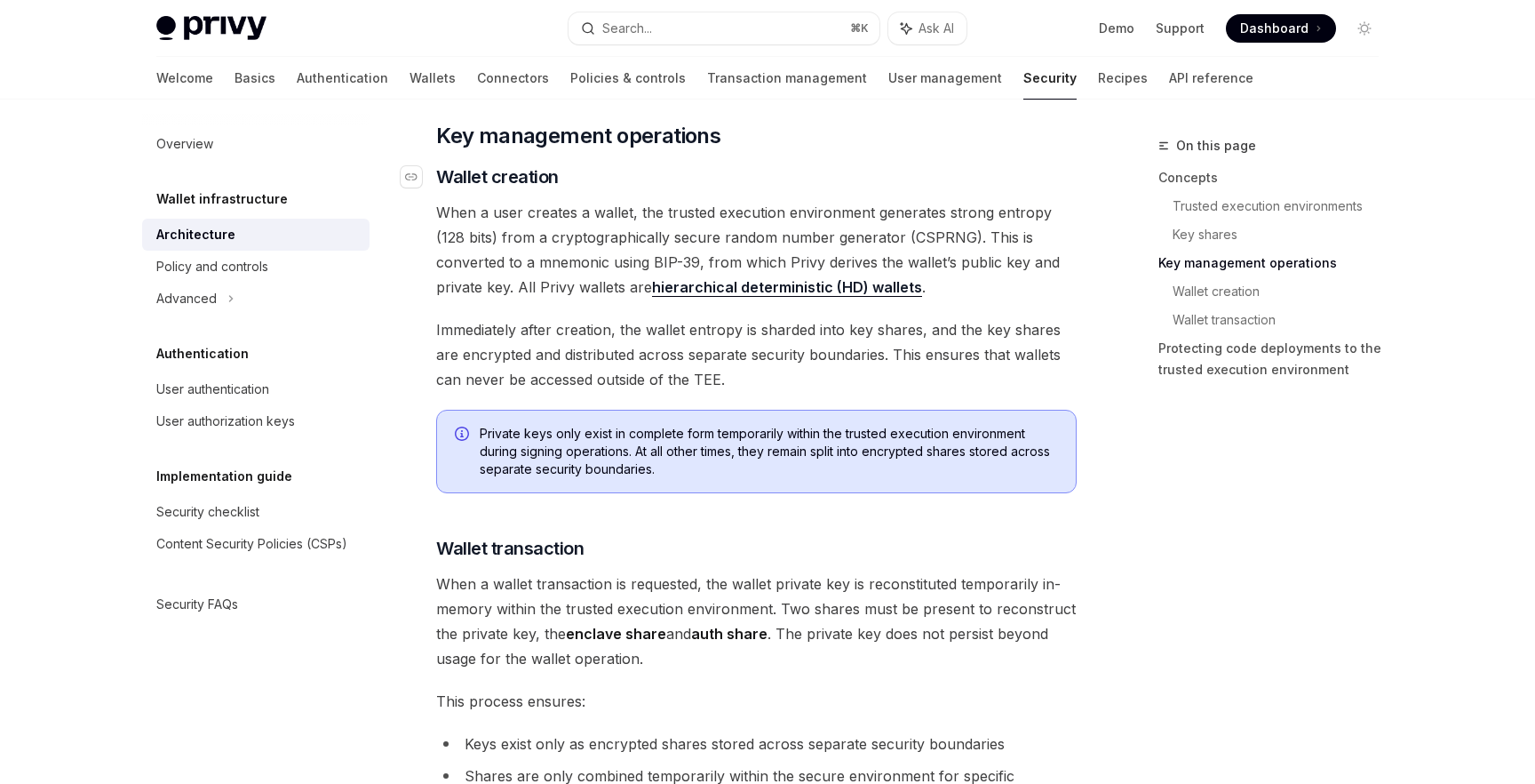
click at [513, 181] on span "Wallet creation" at bounding box center [497, 177] width 123 height 25
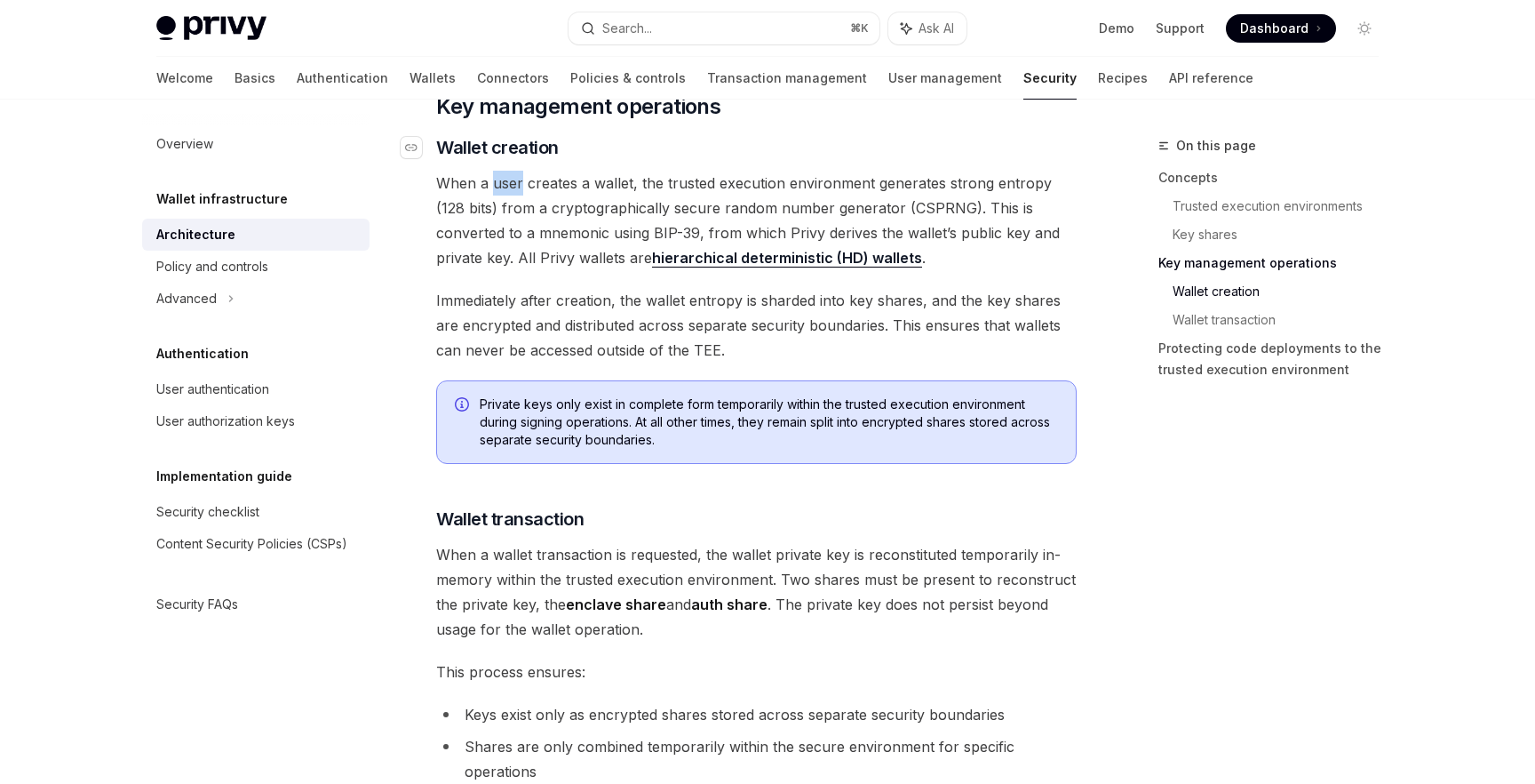
click at [513, 181] on span "When a user creates a wallet, the trusted execution environment generates stron…" at bounding box center [756, 219] width 640 height 99
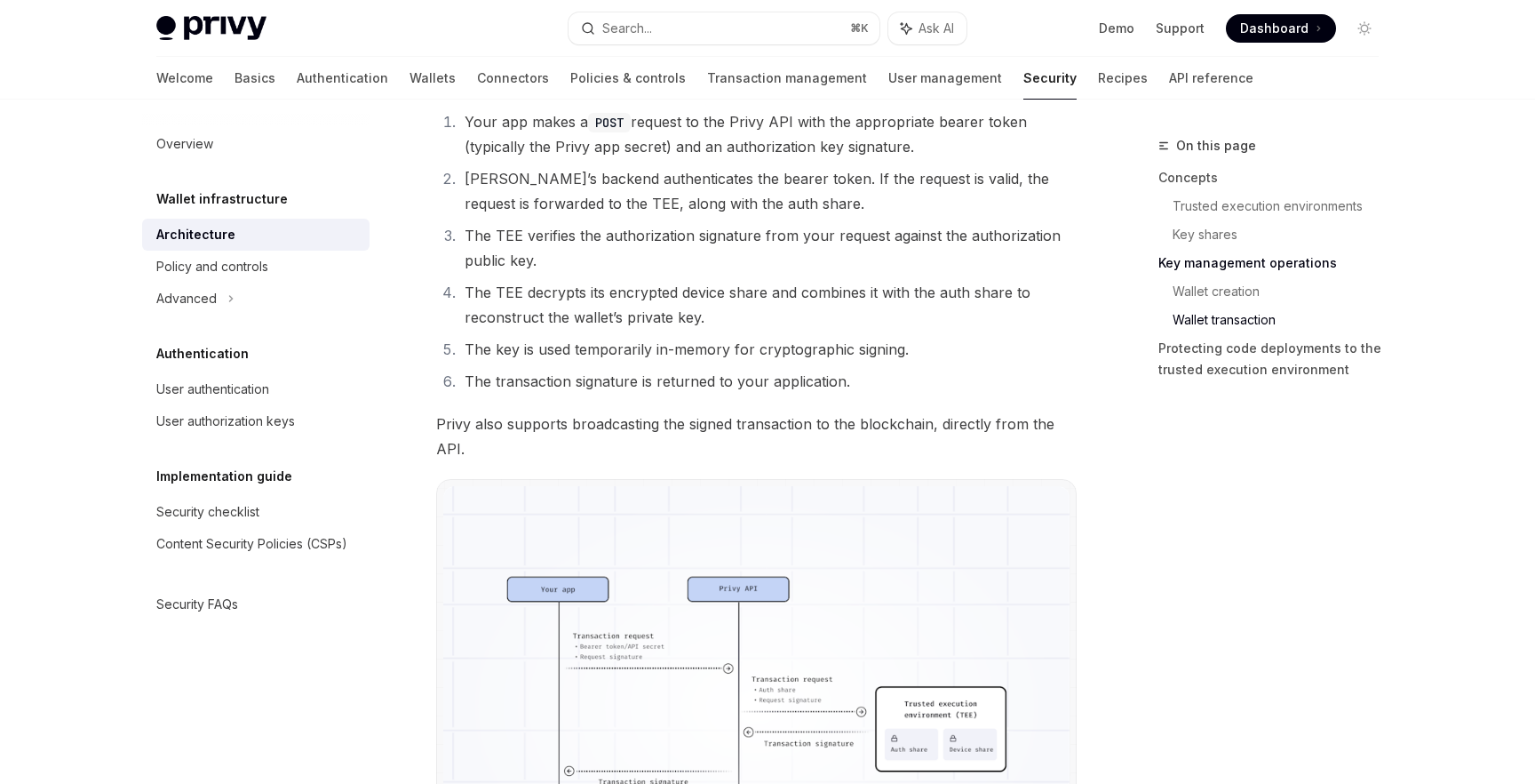
scroll to position [2827, 0]
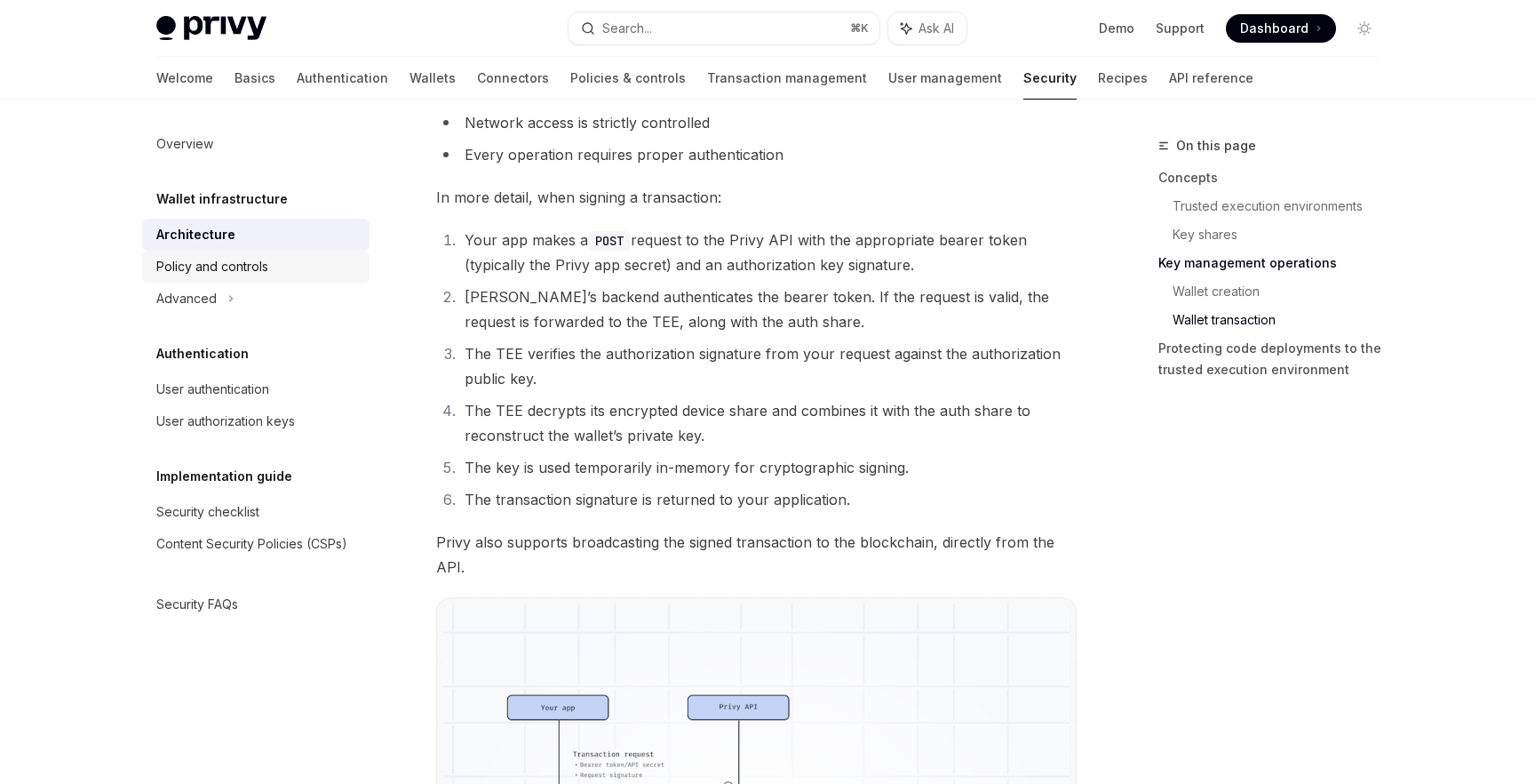
click at [228, 271] on div "Policy and controls" at bounding box center [212, 267] width 112 height 22
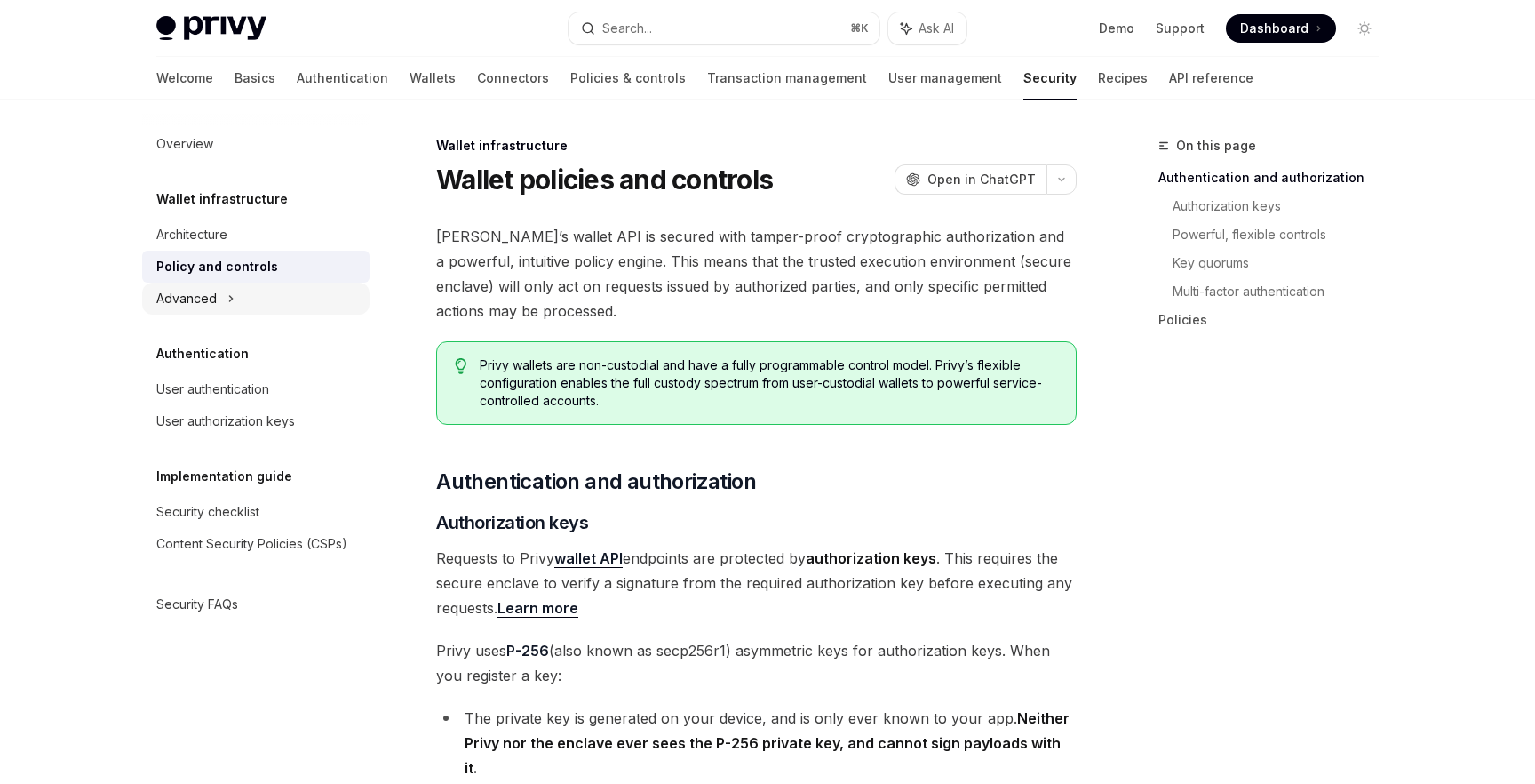
click at [240, 298] on div "Advanced" at bounding box center [255, 299] width 228 height 32
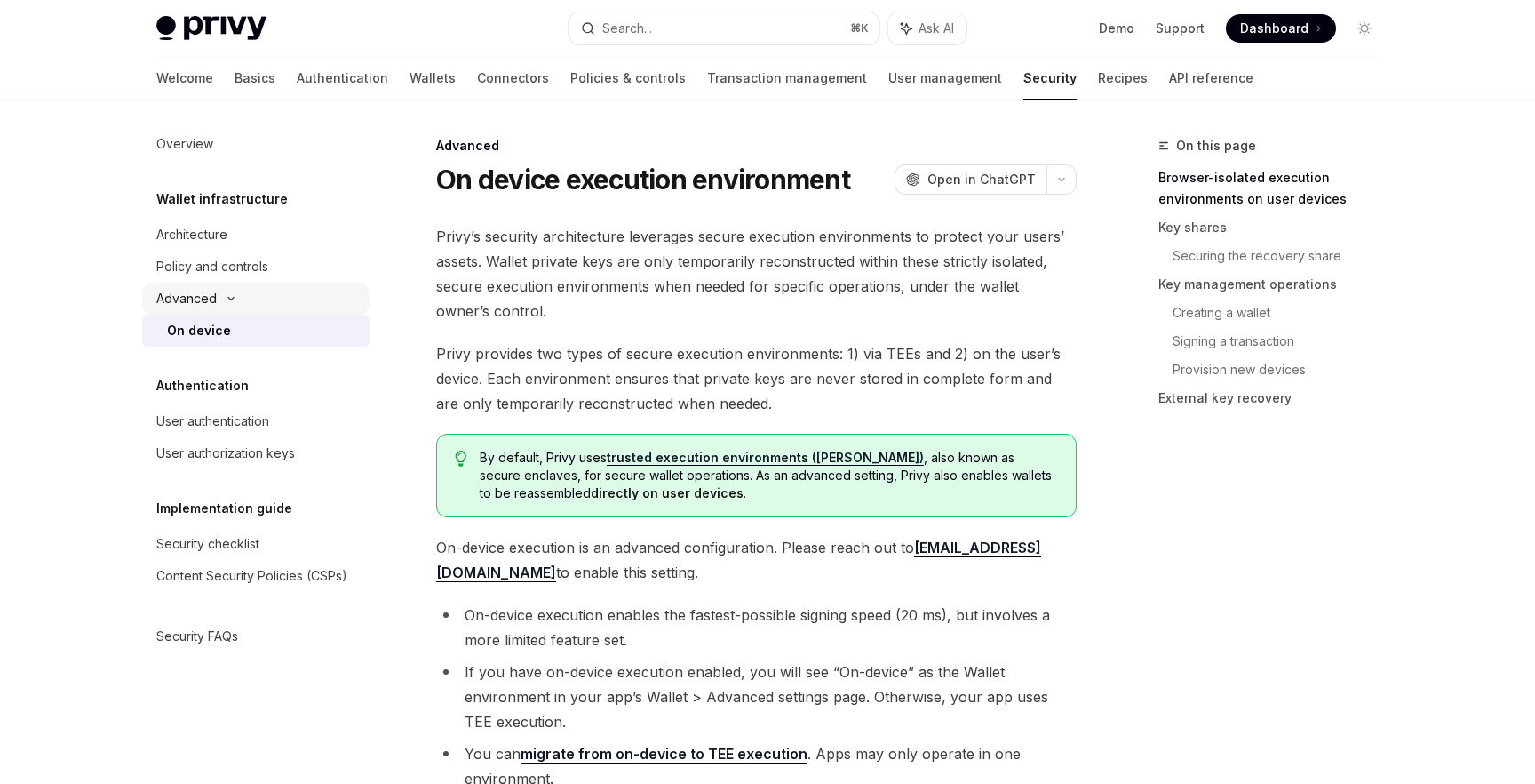
click at [221, 298] on icon at bounding box center [231, 299] width 22 height 8
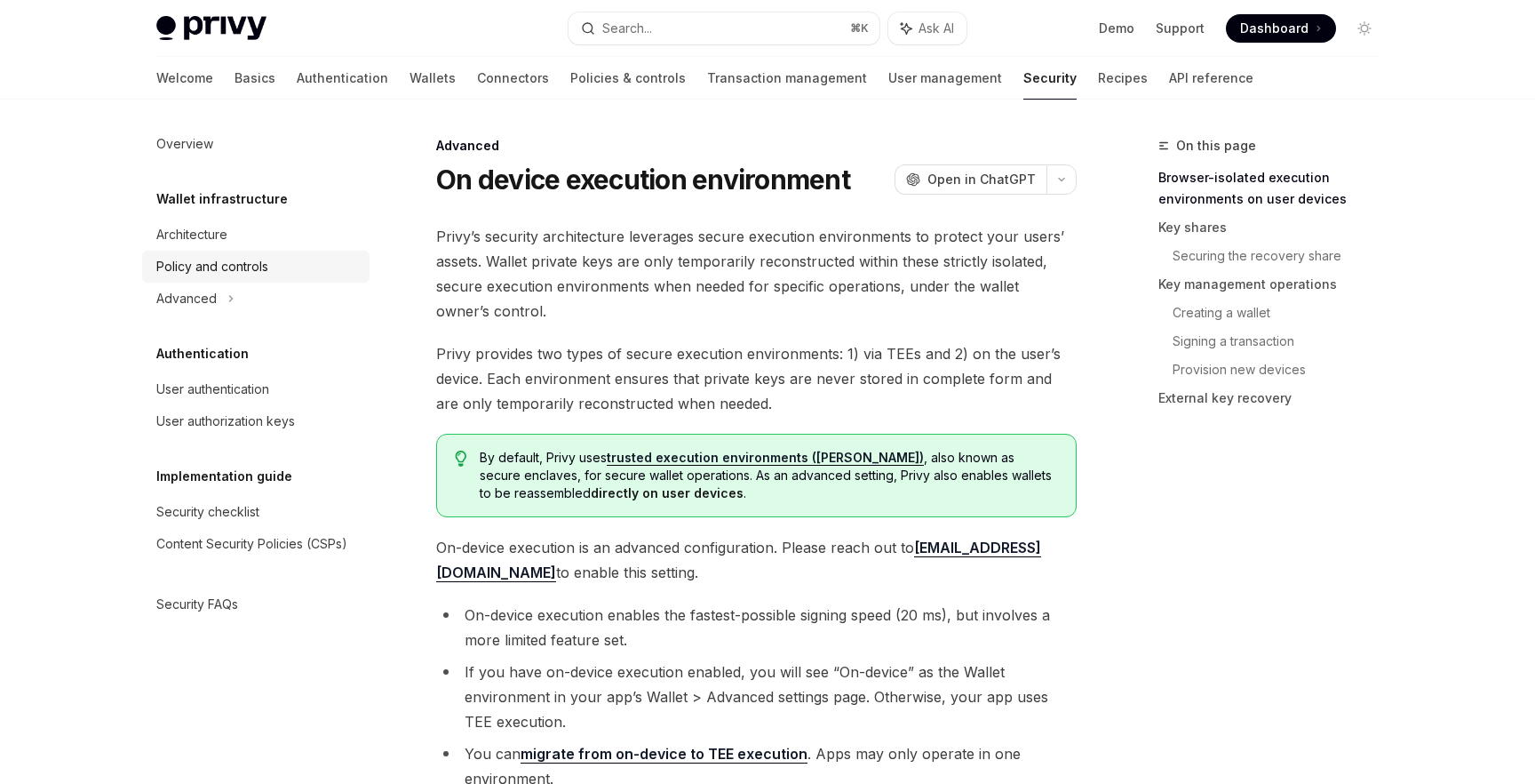
click at [227, 261] on div "Policy and controls" at bounding box center [212, 267] width 112 height 22
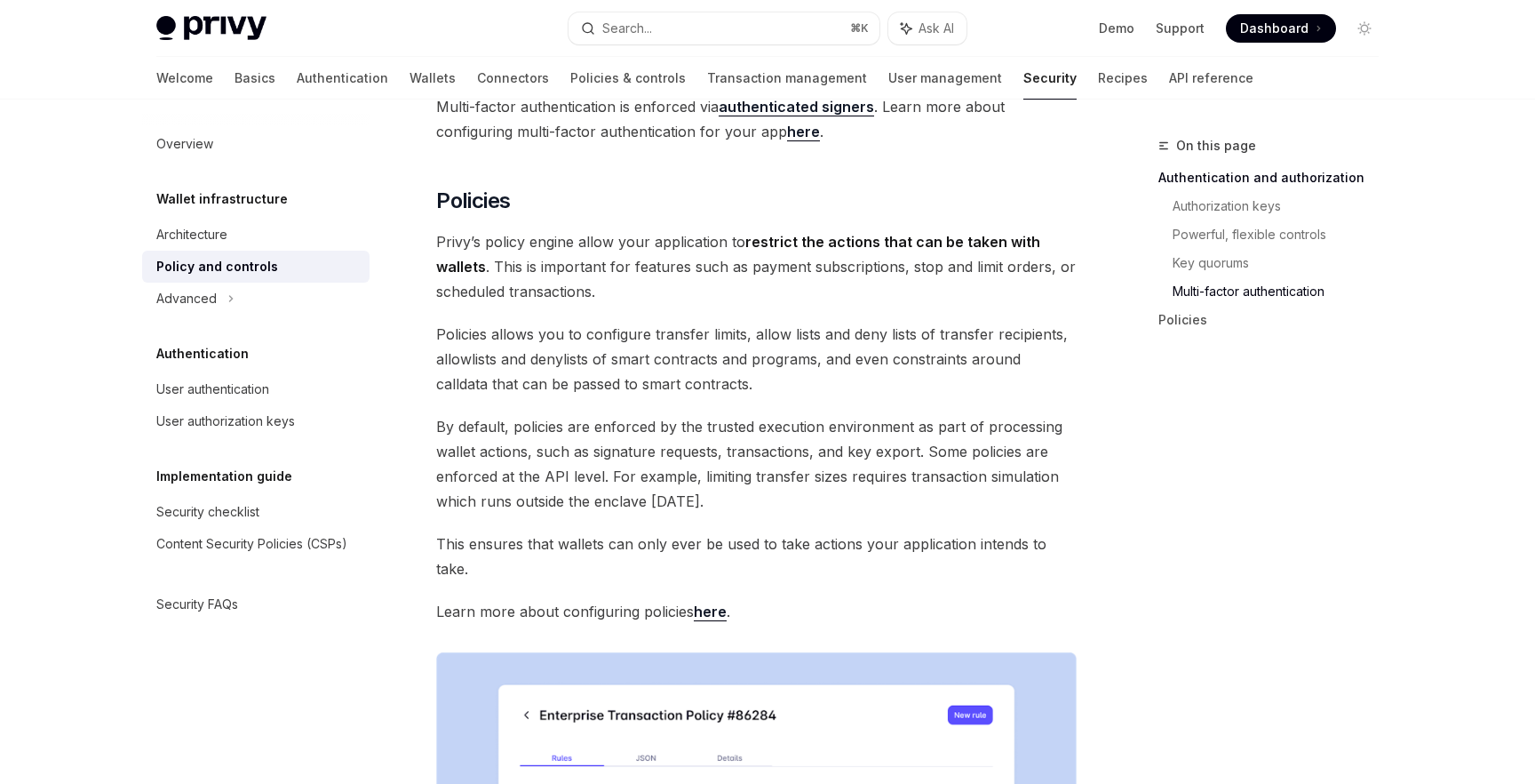
scroll to position [1569, 0]
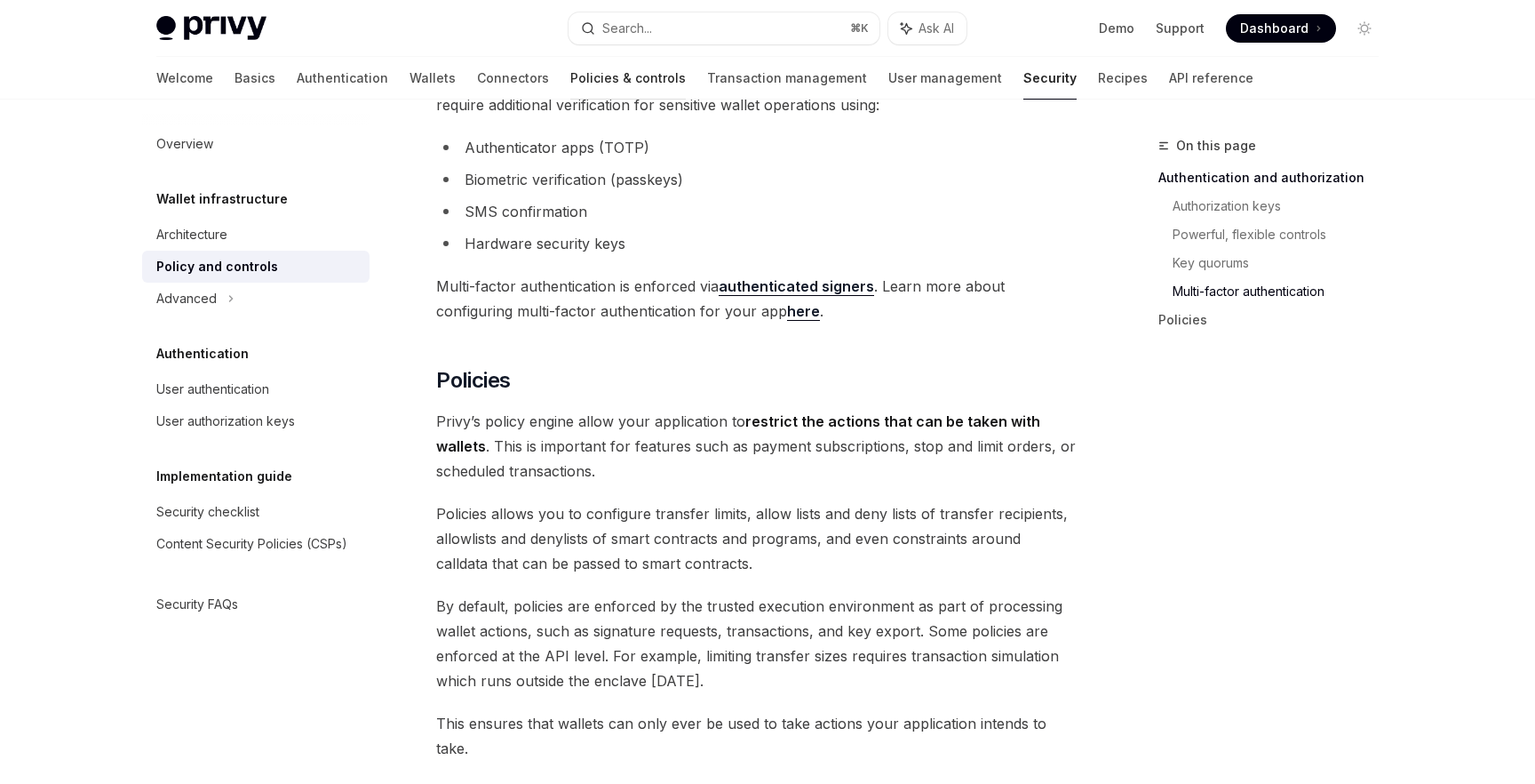
click at [570, 79] on link "Policies & controls" at bounding box center [628, 78] width 115 height 43
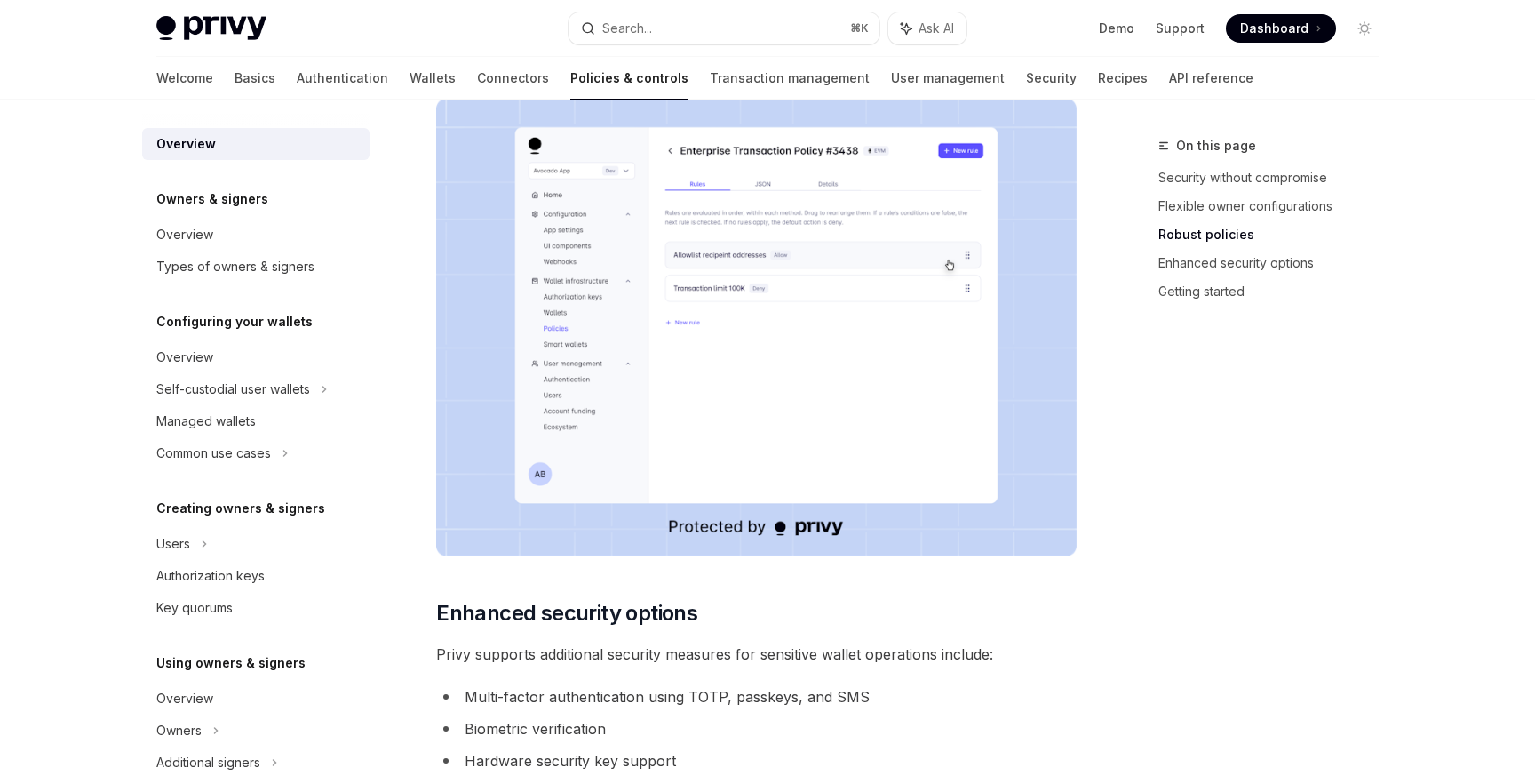
scroll to position [1472, 0]
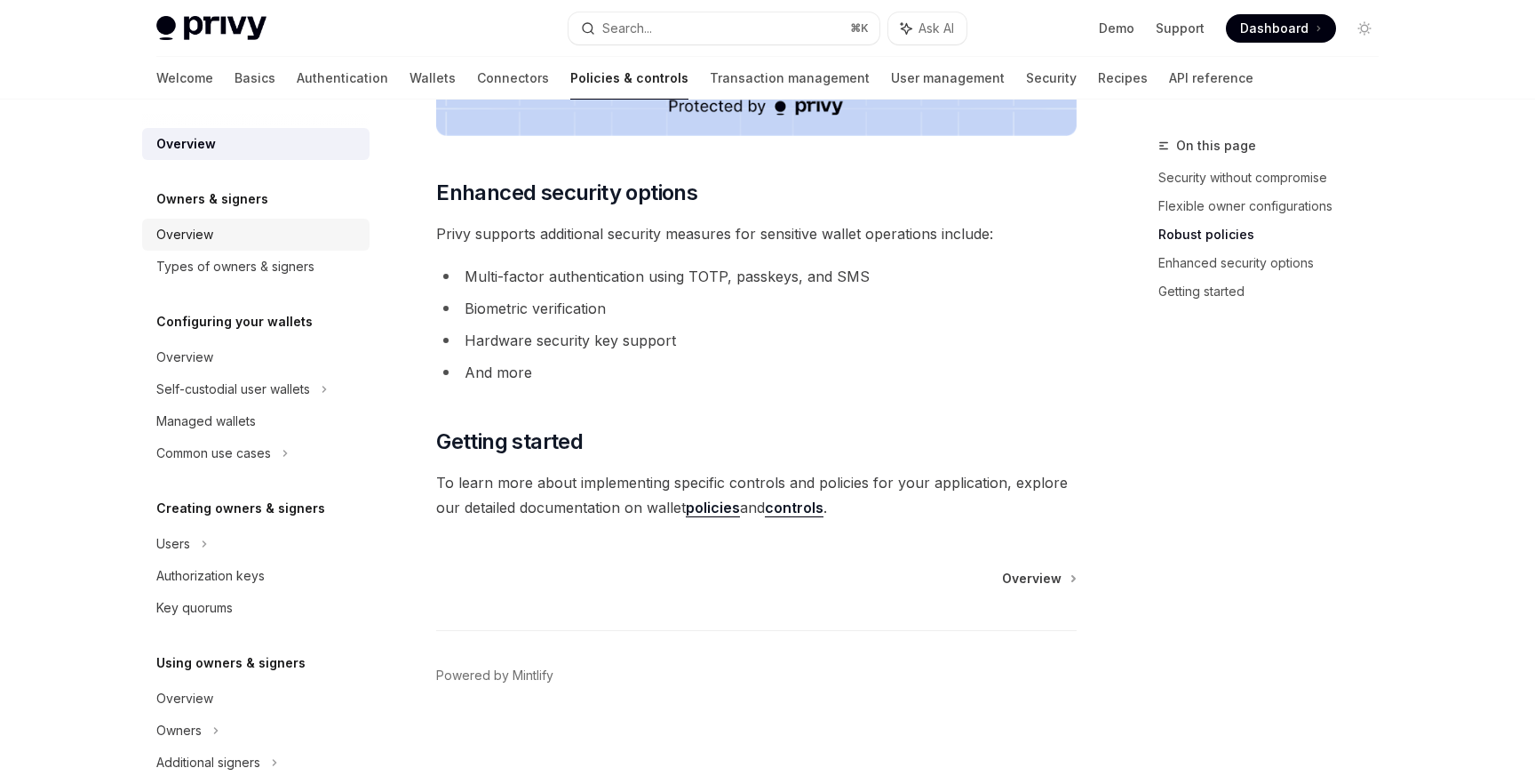
click at [241, 238] on div "Overview" at bounding box center [257, 235] width 202 height 22
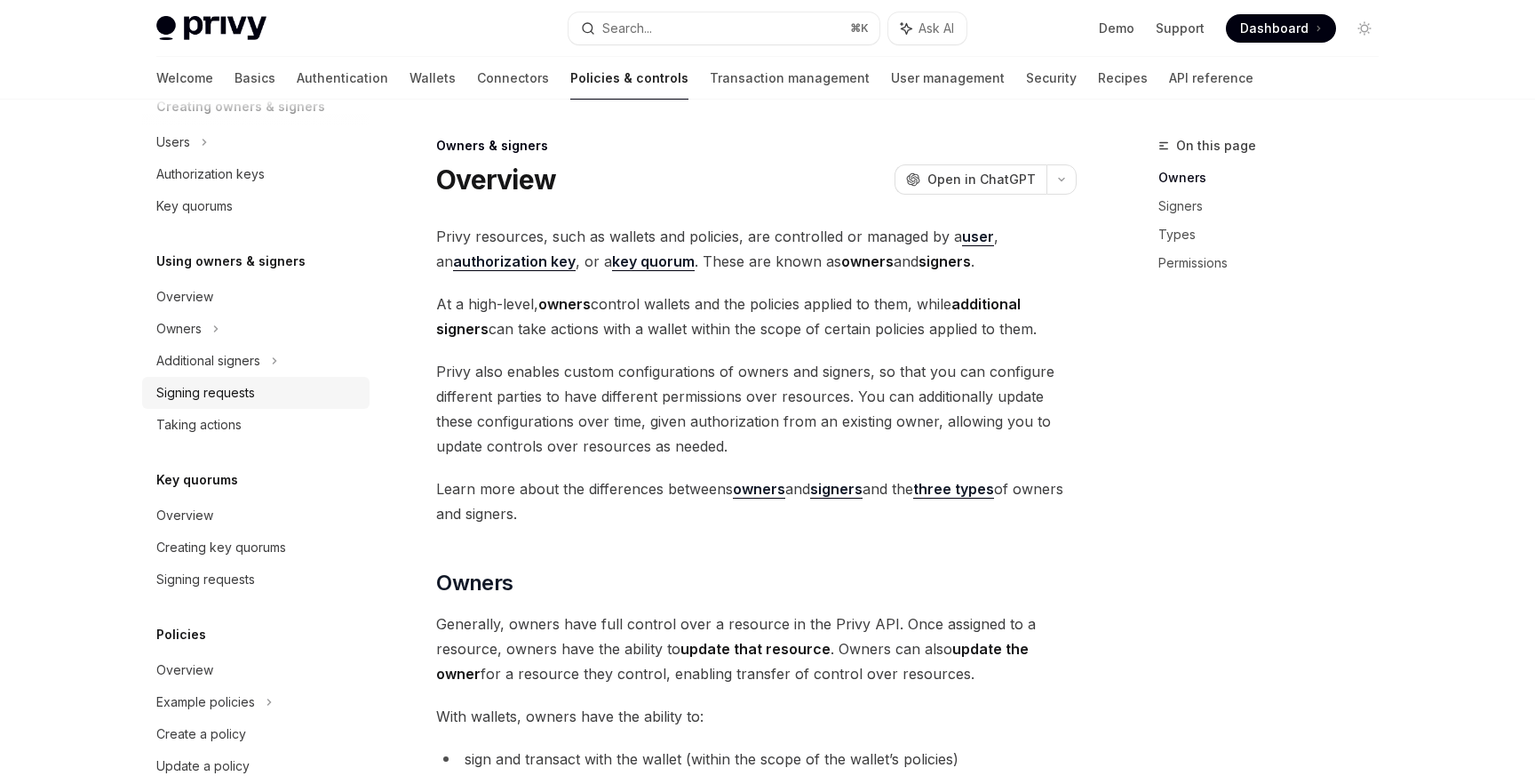
scroll to position [467, 0]
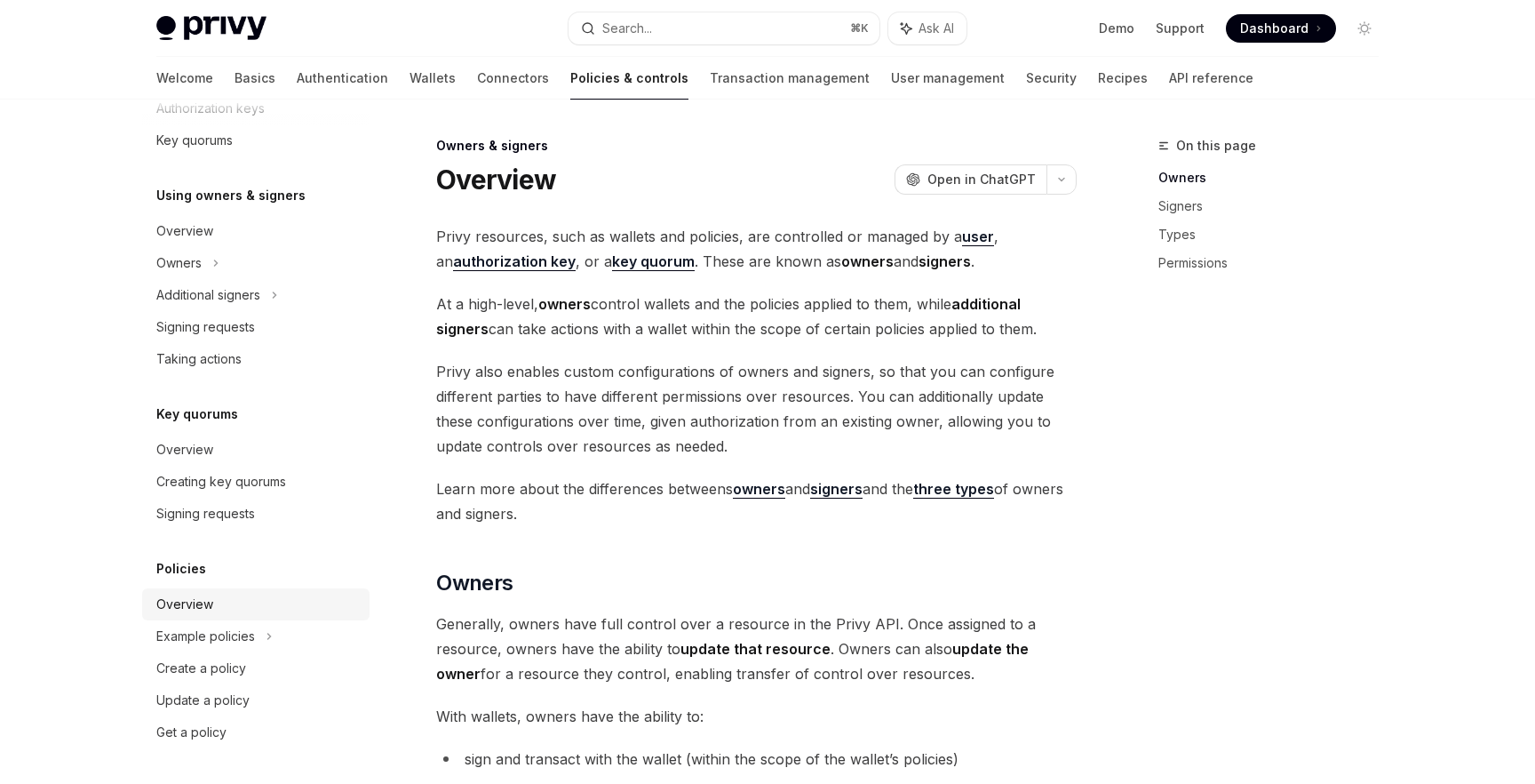
click at [192, 609] on div "Overview" at bounding box center [184, 604] width 57 height 22
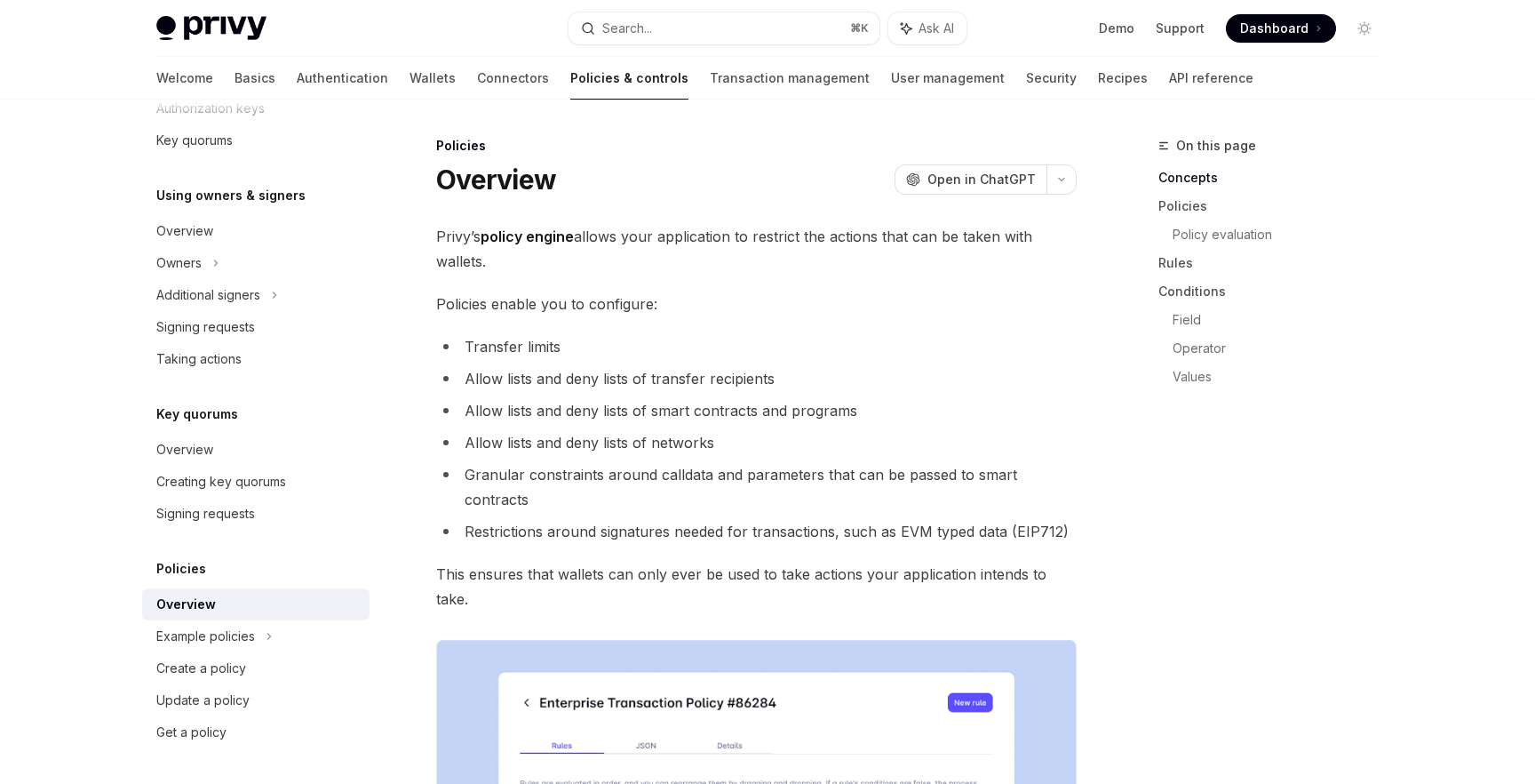
drag, startPoint x: 467, startPoint y: 236, endPoint x: 562, endPoint y: 249, distance: 95.9
click at [562, 249] on span "Privy’s policy engine allows your application to restrict the actions that can …" at bounding box center [756, 249] width 640 height 50
click at [593, 243] on span "Privy’s policy engine allows your application to restrict the actions that can …" at bounding box center [756, 249] width 640 height 50
drag, startPoint x: 759, startPoint y: 237, endPoint x: 859, endPoint y: 241, distance: 100.1
click at [859, 241] on span "Privy’s policy engine allows your application to restrict the actions that can …" at bounding box center [756, 249] width 640 height 50
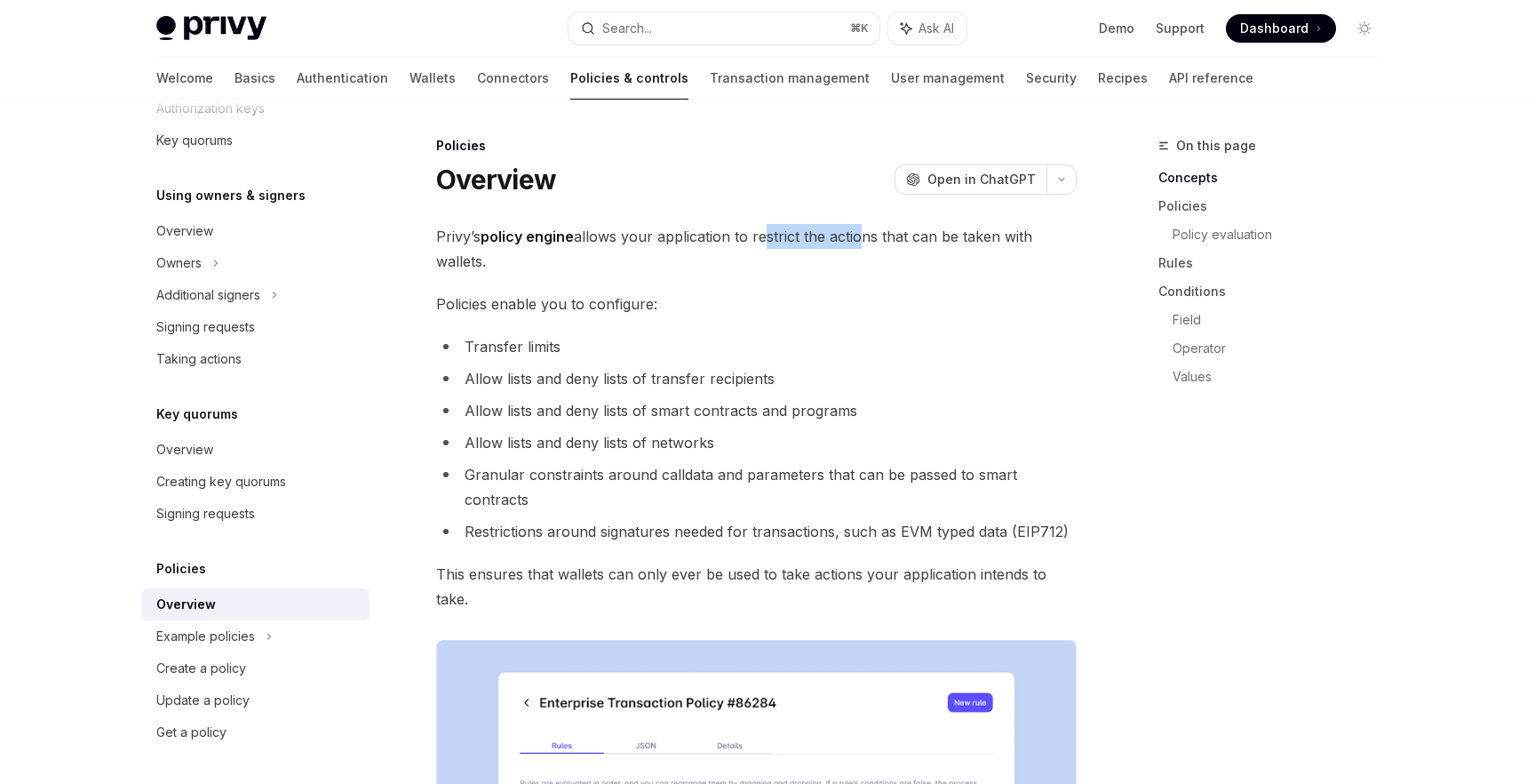
click at [859, 241] on span "Privy’s policy engine allows your application to restrict the actions that can …" at bounding box center [756, 249] width 640 height 50
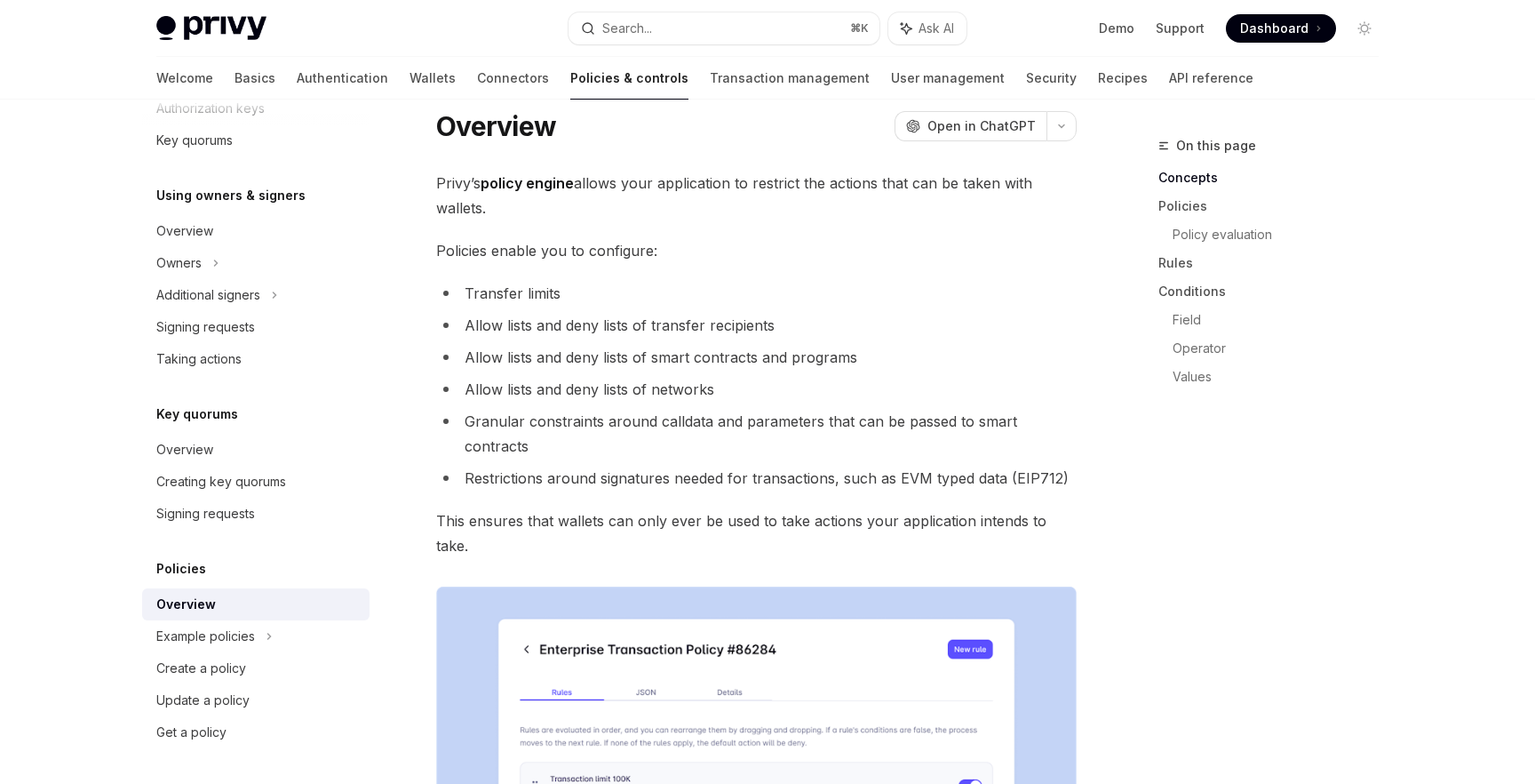
scroll to position [60, 0]
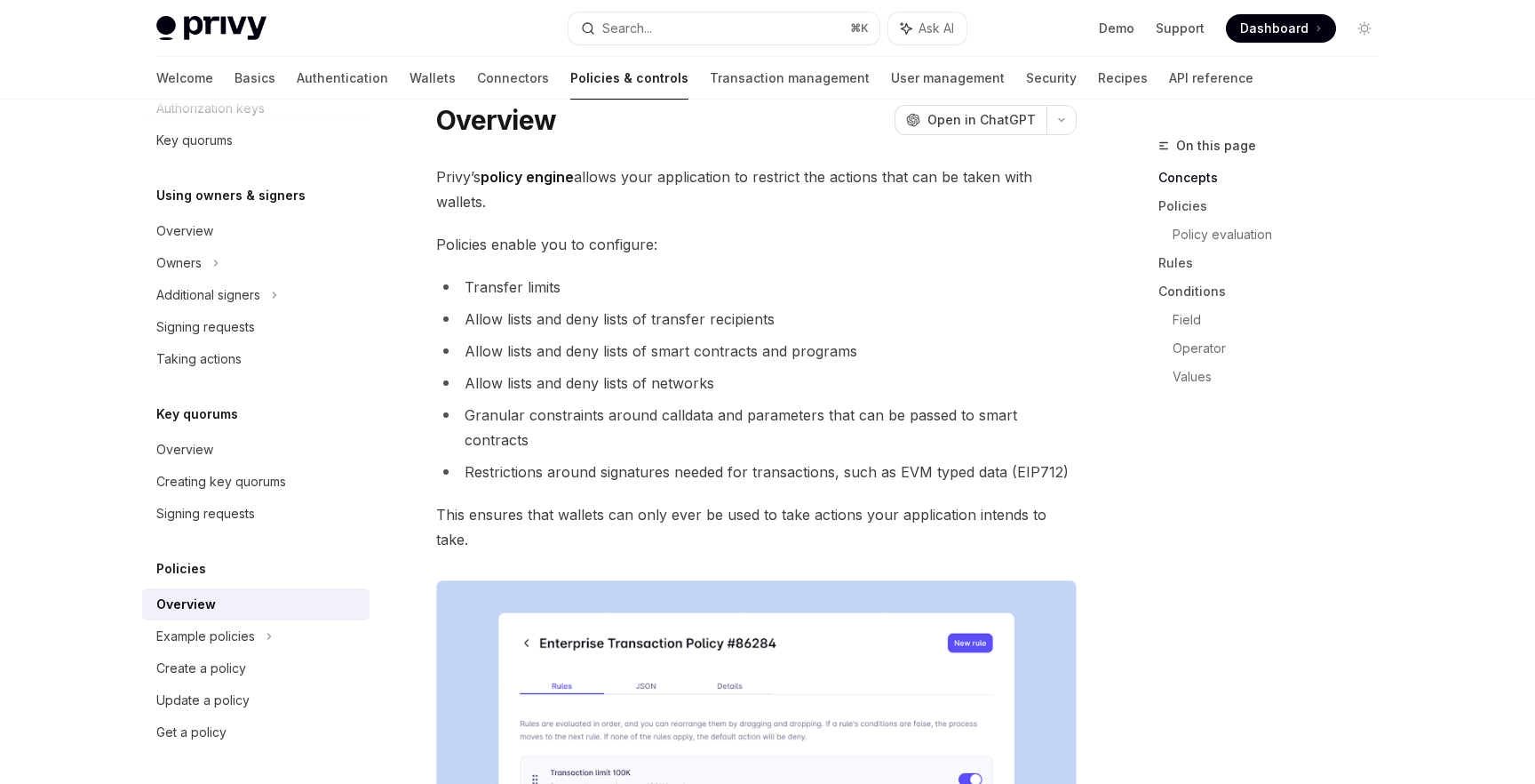
click at [488, 292] on li "Transfer limits" at bounding box center [756, 287] width 640 height 25
drag, startPoint x: 459, startPoint y: 249, endPoint x: 524, endPoint y: 249, distance: 65.0
click at [524, 249] on span "Policies enable you to configure:" at bounding box center [756, 244] width 640 height 25
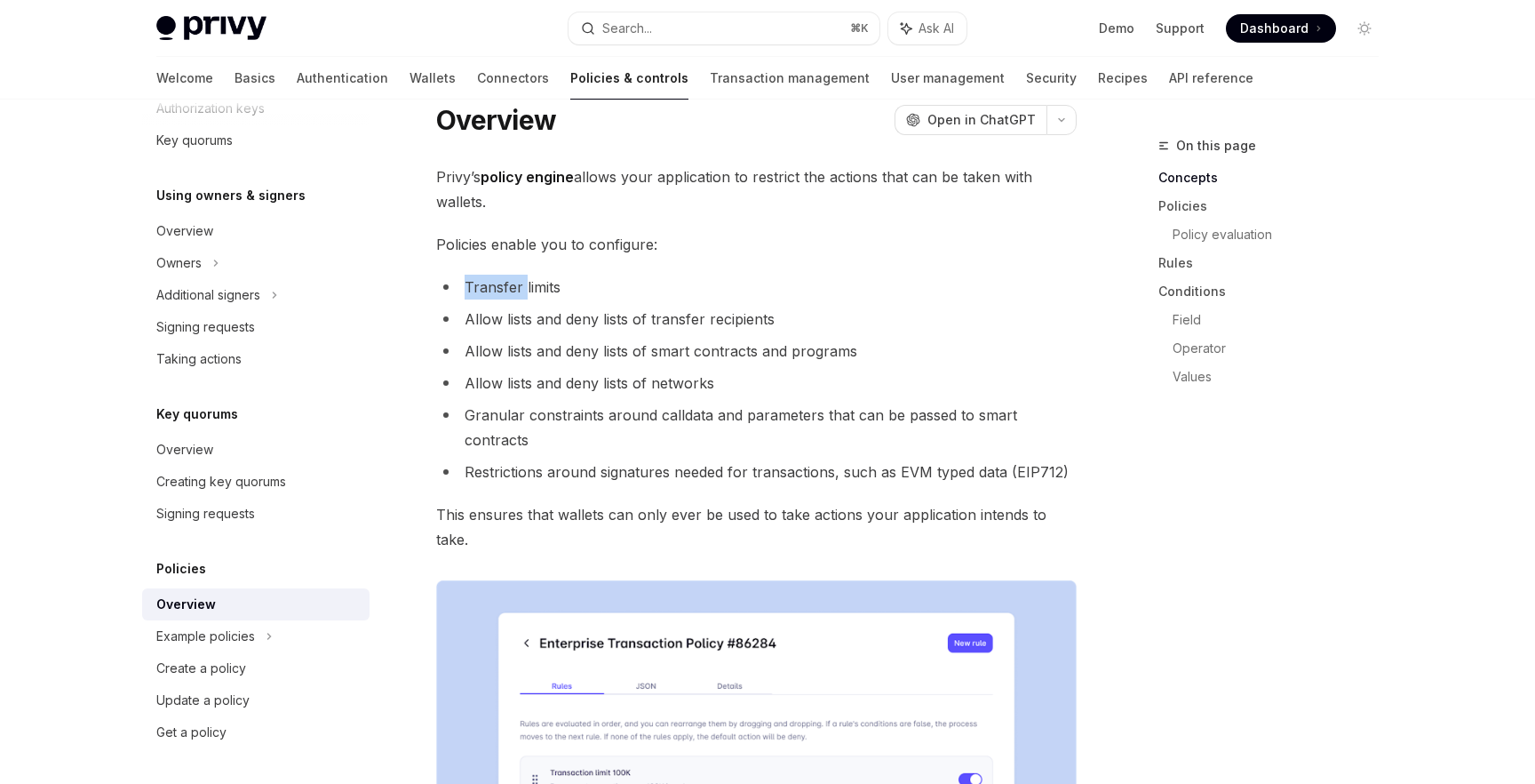
drag, startPoint x: 468, startPoint y: 287, endPoint x: 526, endPoint y: 287, distance: 58.0
click at [526, 287] on li "Transfer limits" at bounding box center [756, 287] width 640 height 25
click at [490, 288] on li "Transfer limits" at bounding box center [756, 287] width 640 height 25
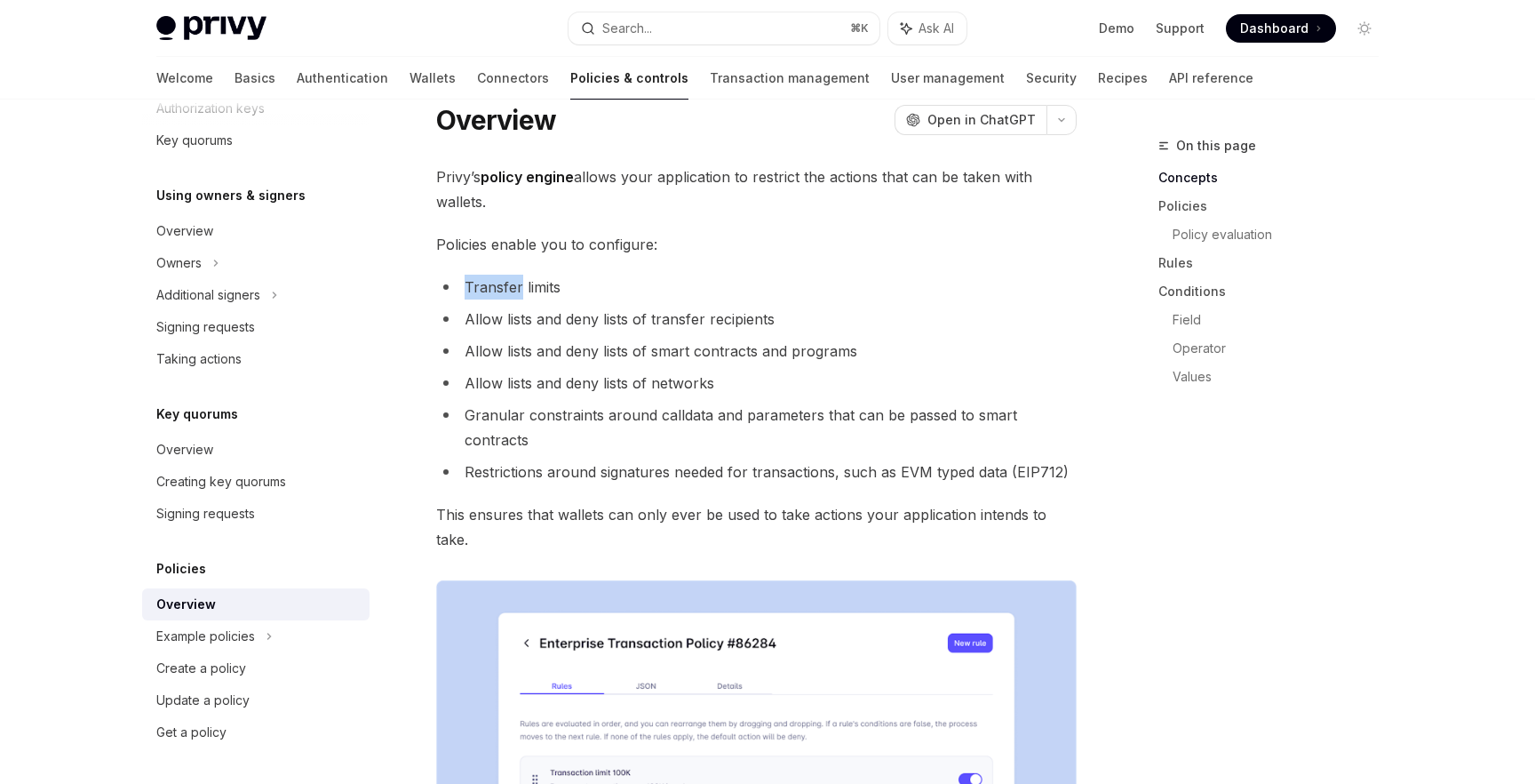
click at [490, 288] on li "Transfer limits" at bounding box center [756, 287] width 640 height 25
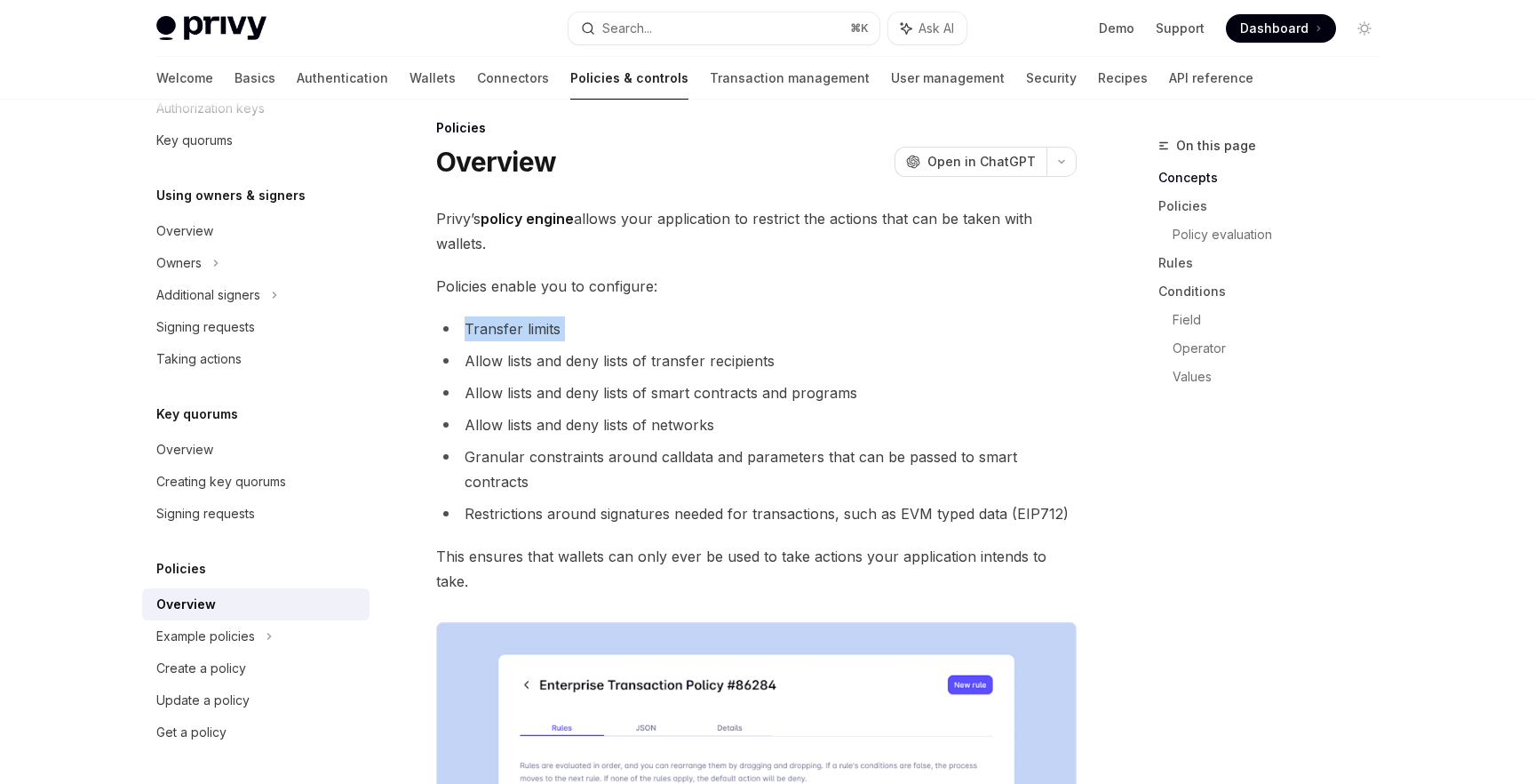
scroll to position [0, 0]
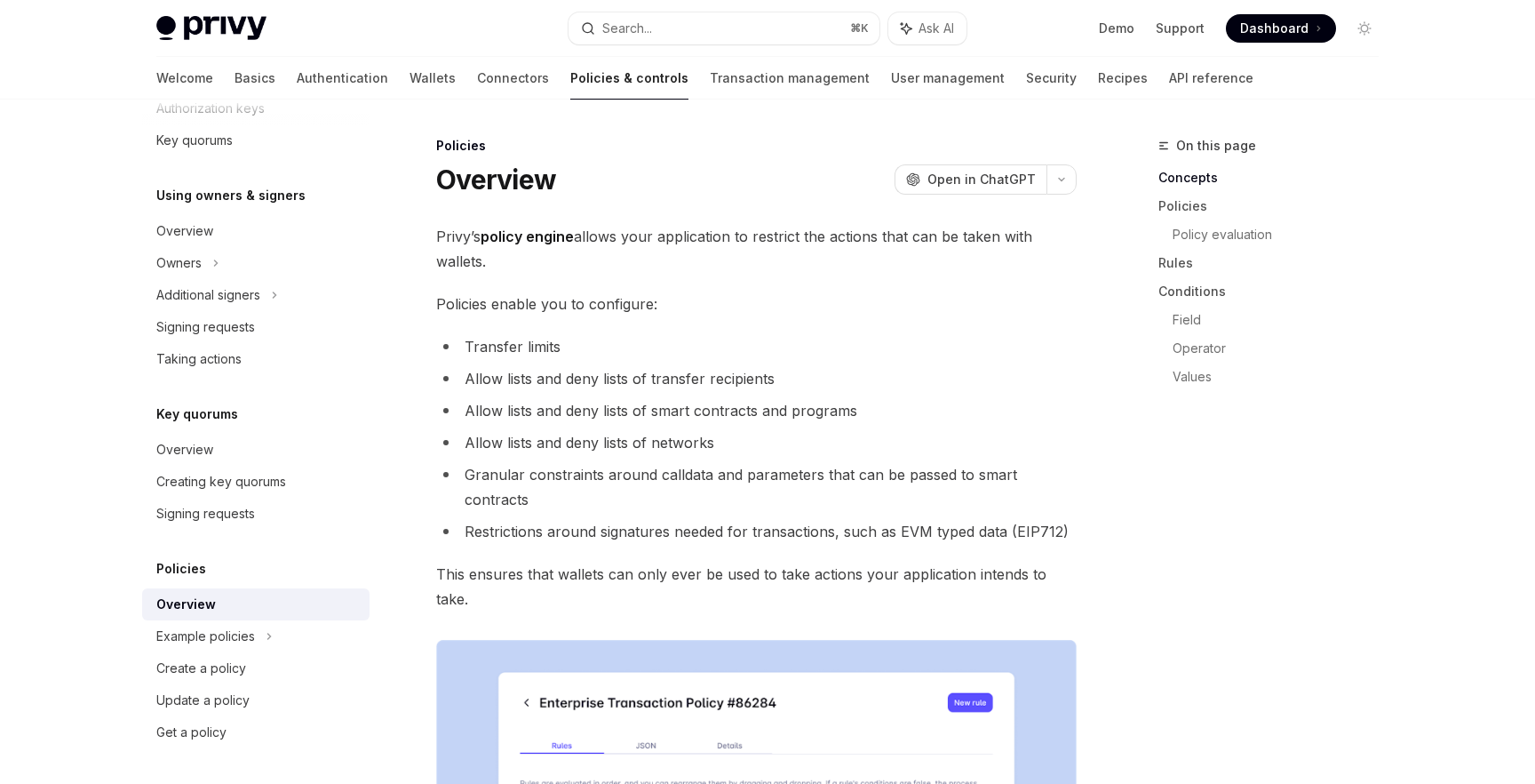
click at [516, 232] on strong "policy engine" at bounding box center [527, 236] width 94 height 18
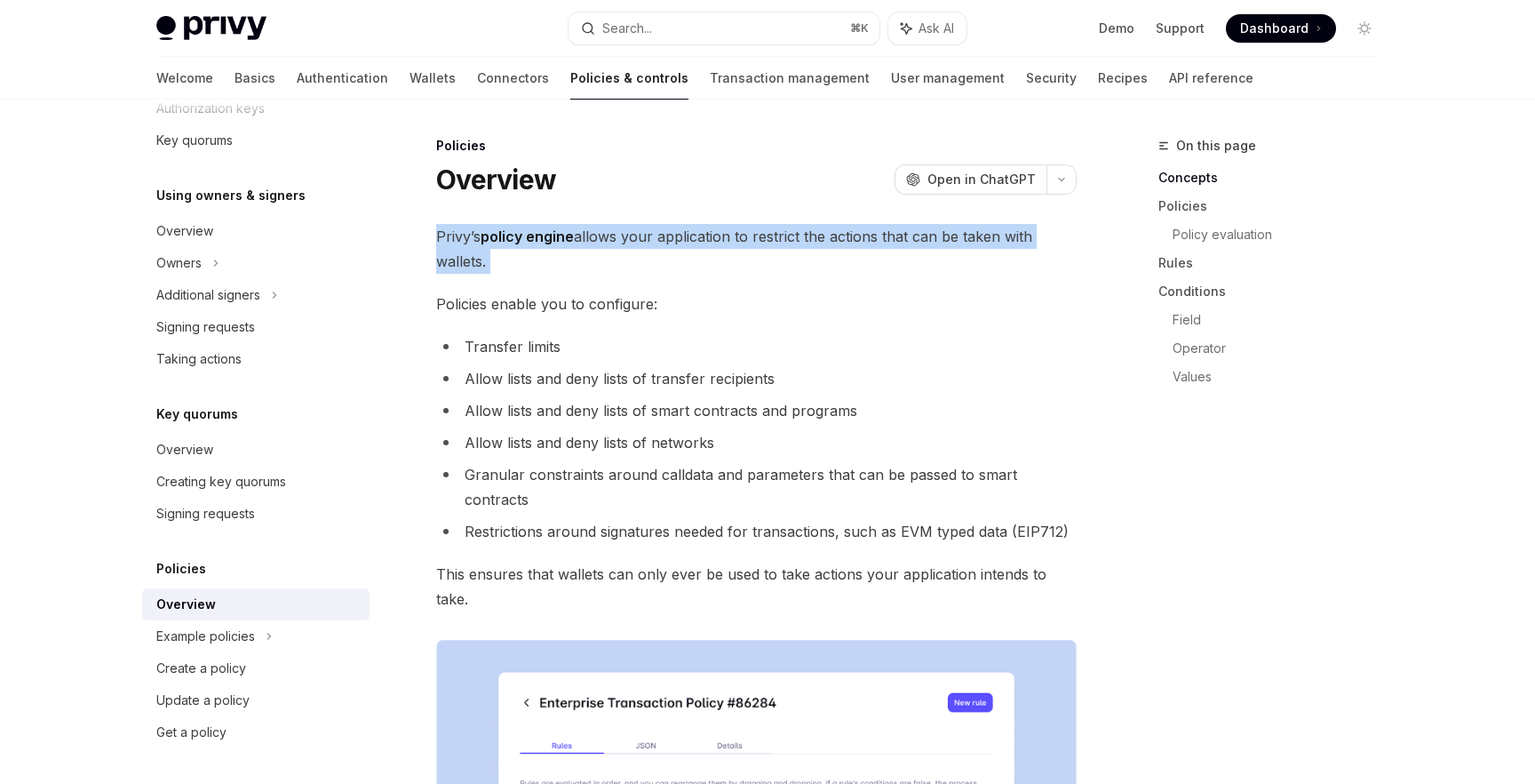
click at [516, 232] on strong "policy engine" at bounding box center [527, 236] width 94 height 18
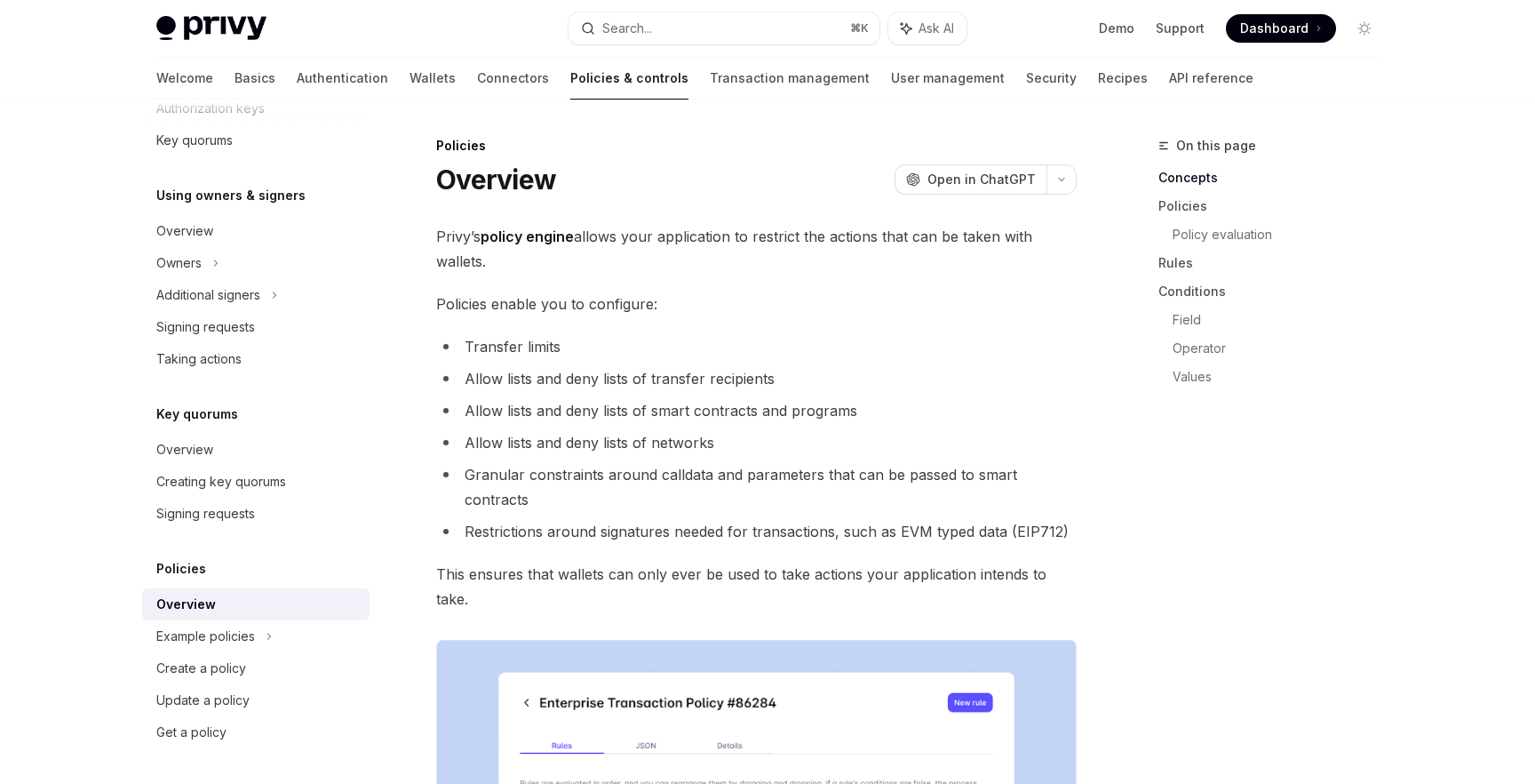
click at [548, 404] on li "Allow lists and deny lists of smart contracts and programs" at bounding box center [756, 410] width 640 height 25
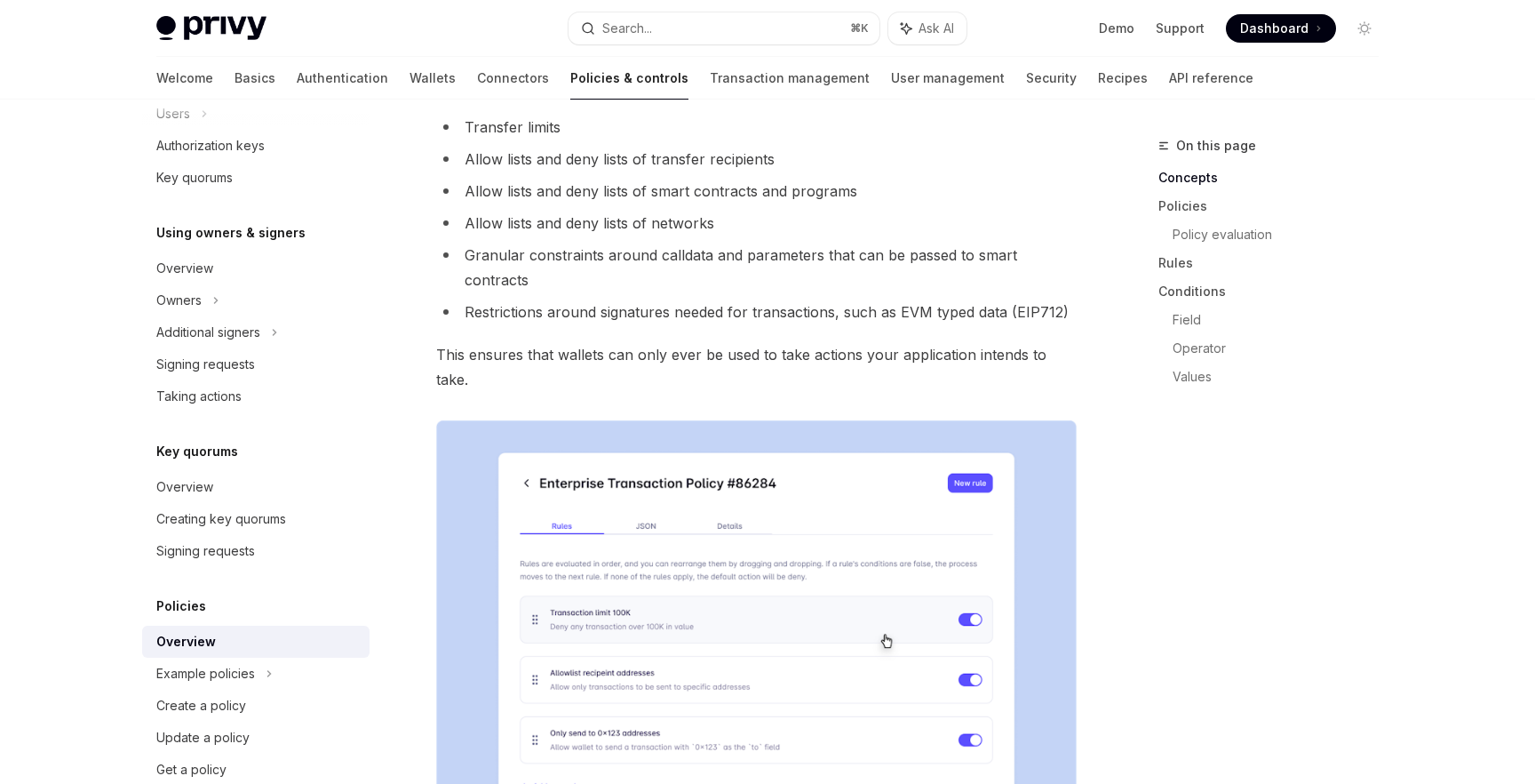
scroll to position [467, 0]
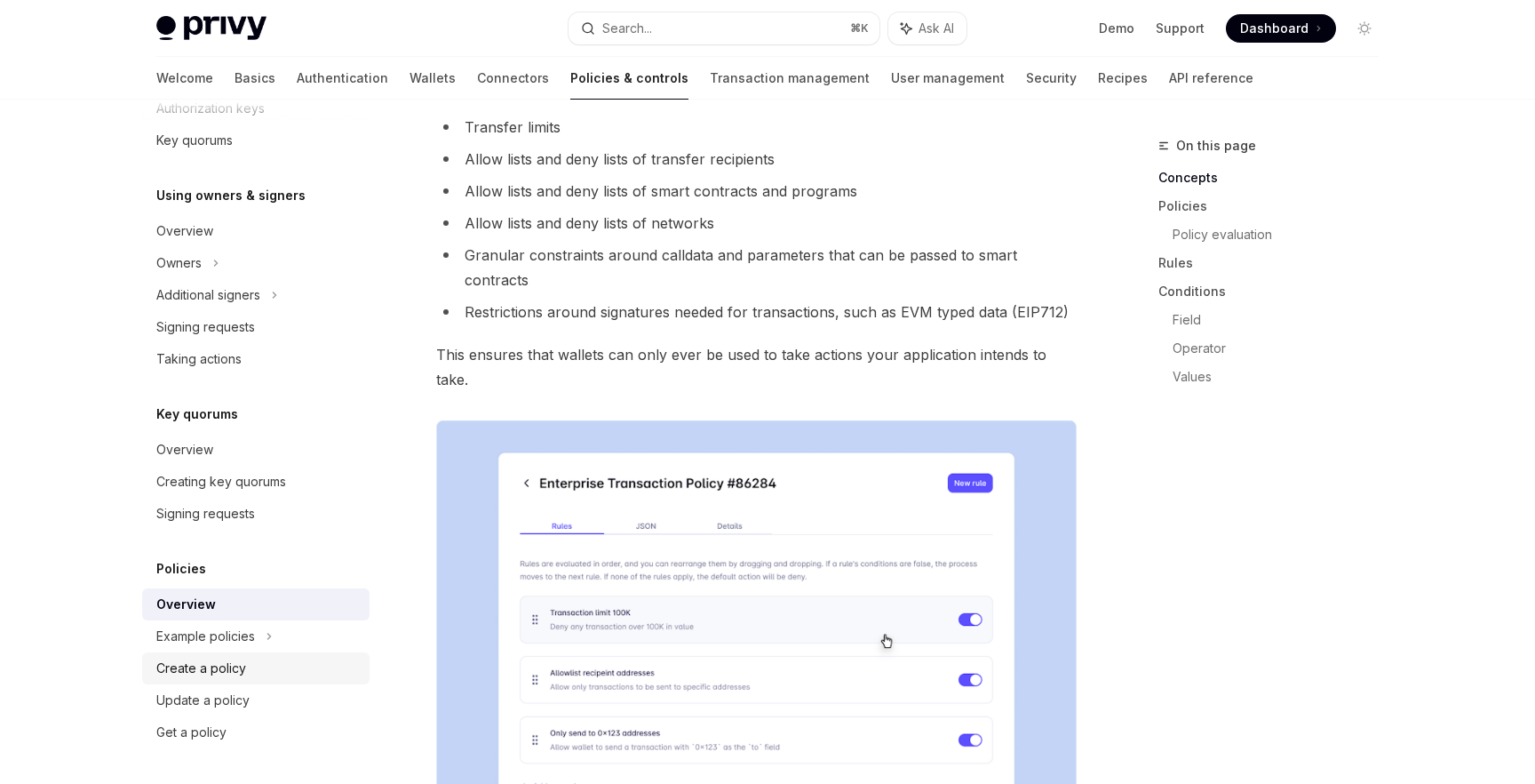
click at [210, 670] on div "Create a policy" at bounding box center [201, 668] width 90 height 22
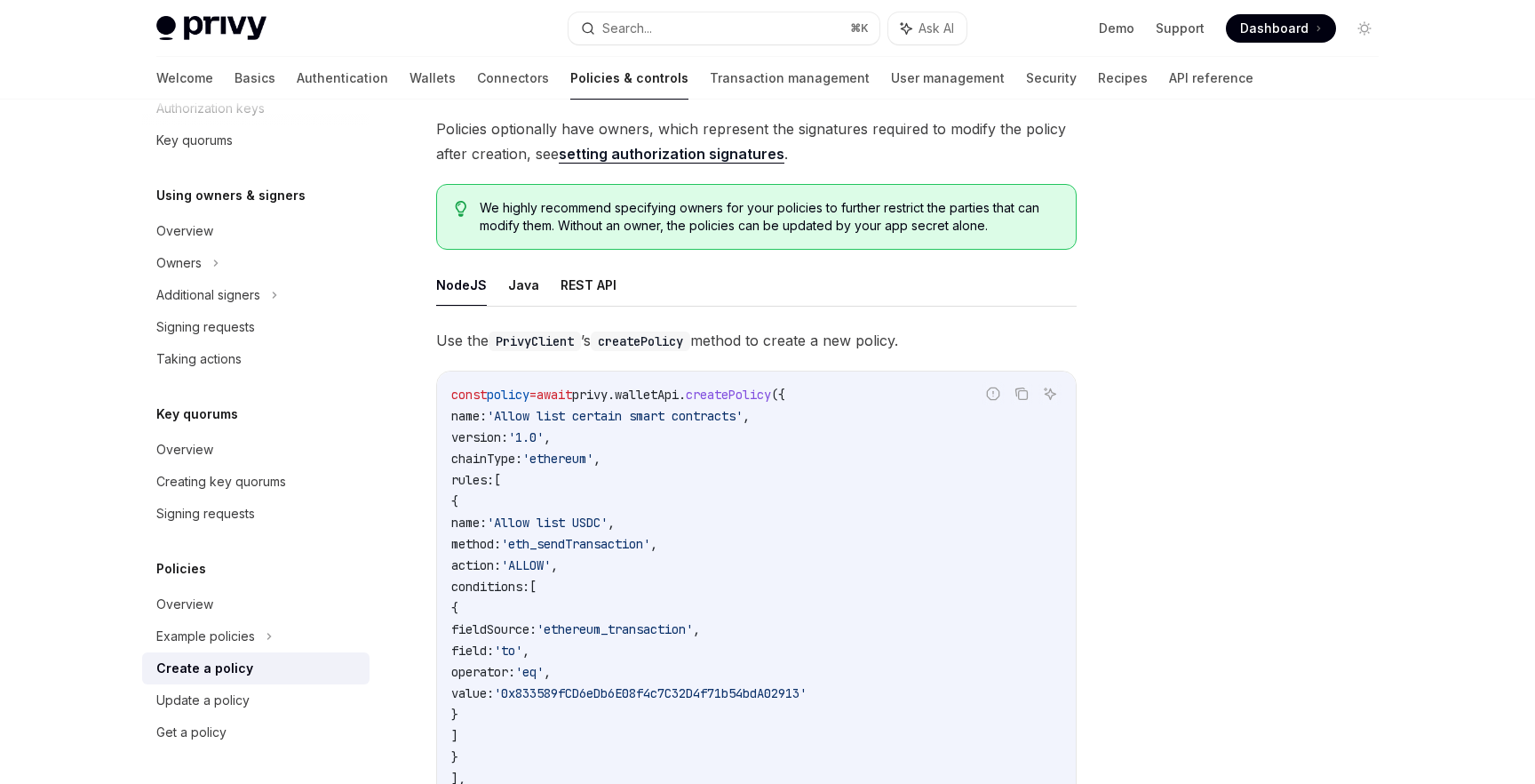
scroll to position [154, 0]
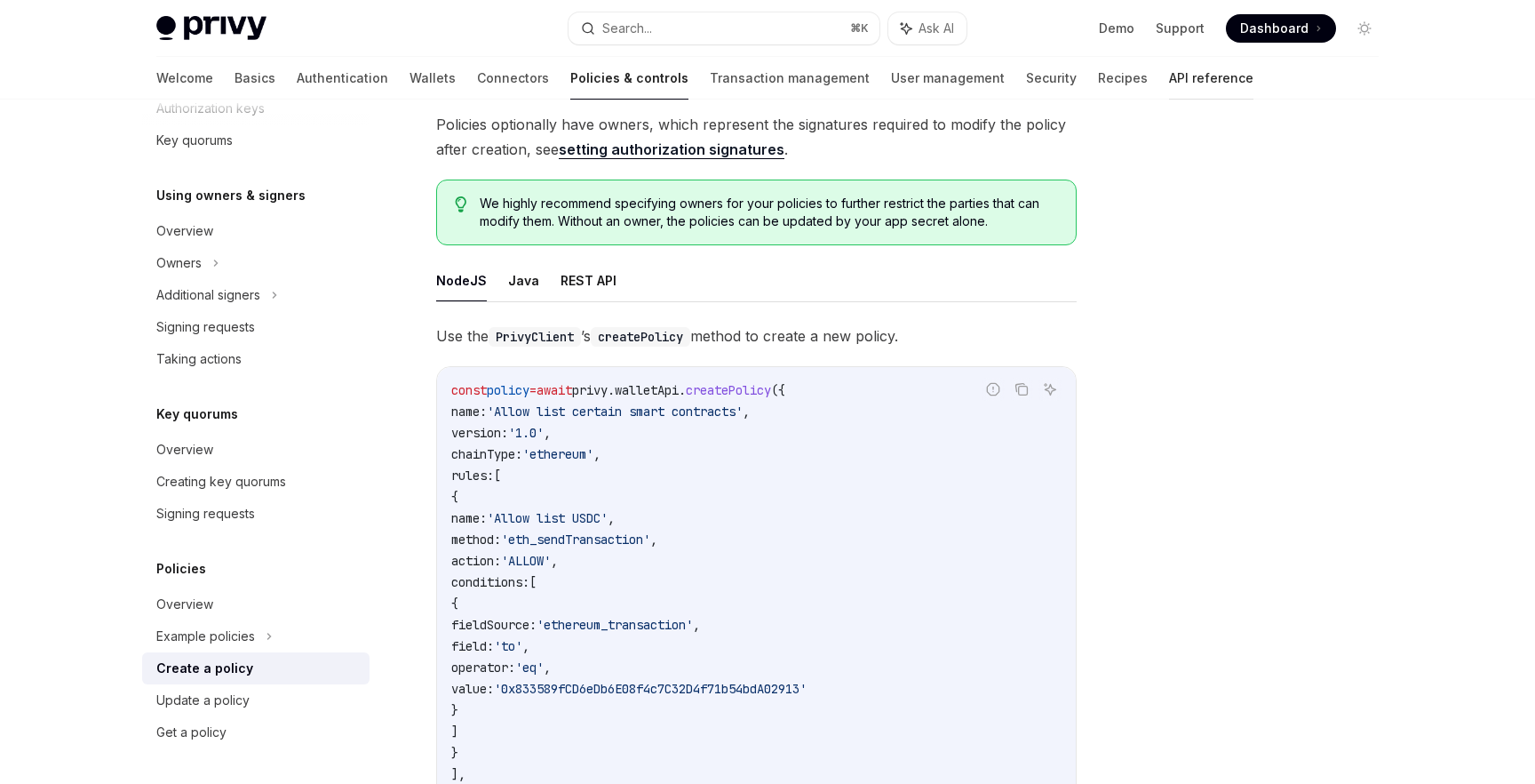
click at [1169, 80] on link "API reference" at bounding box center [1211, 78] width 84 height 43
type textarea "*"
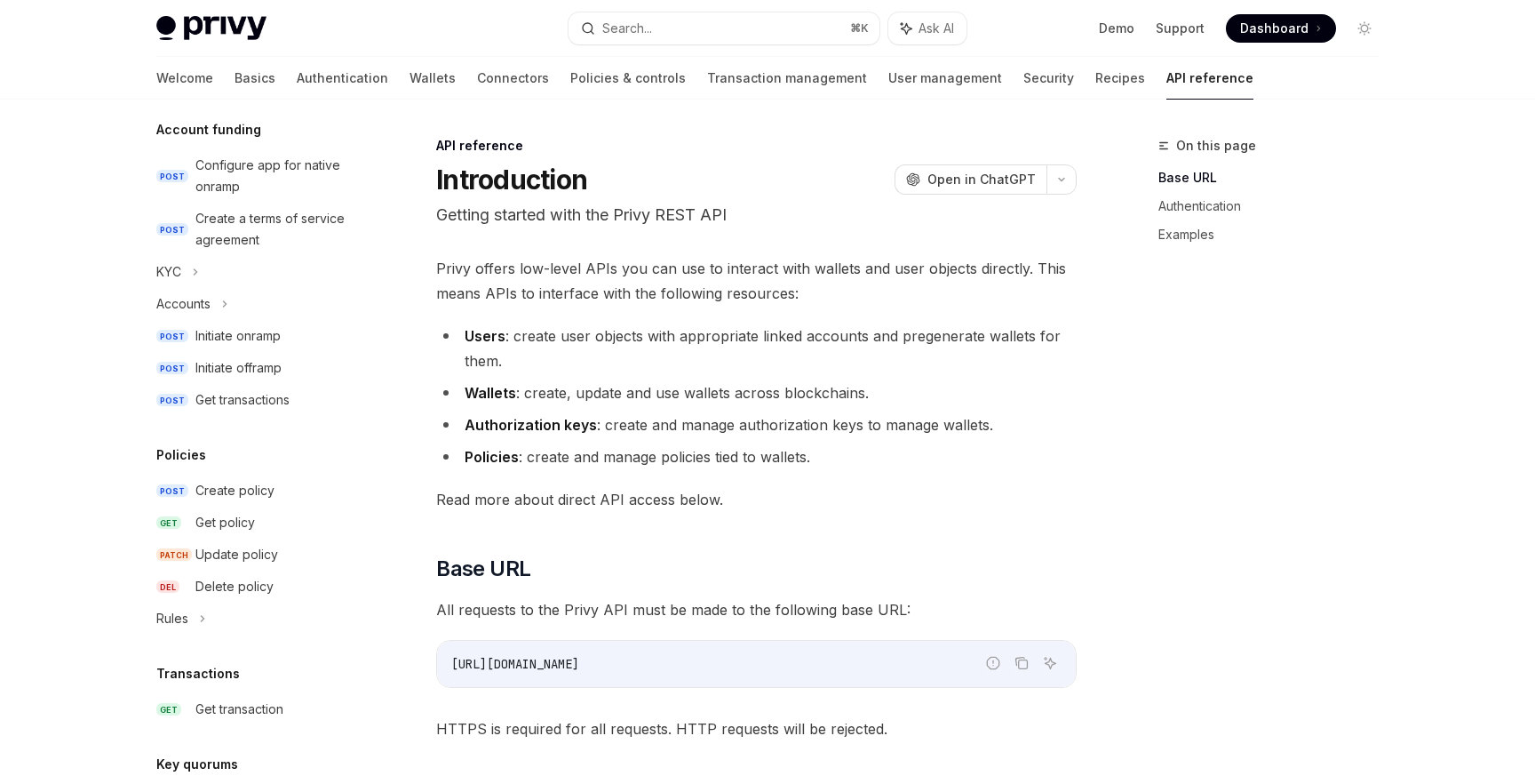
scroll to position [688, 0]
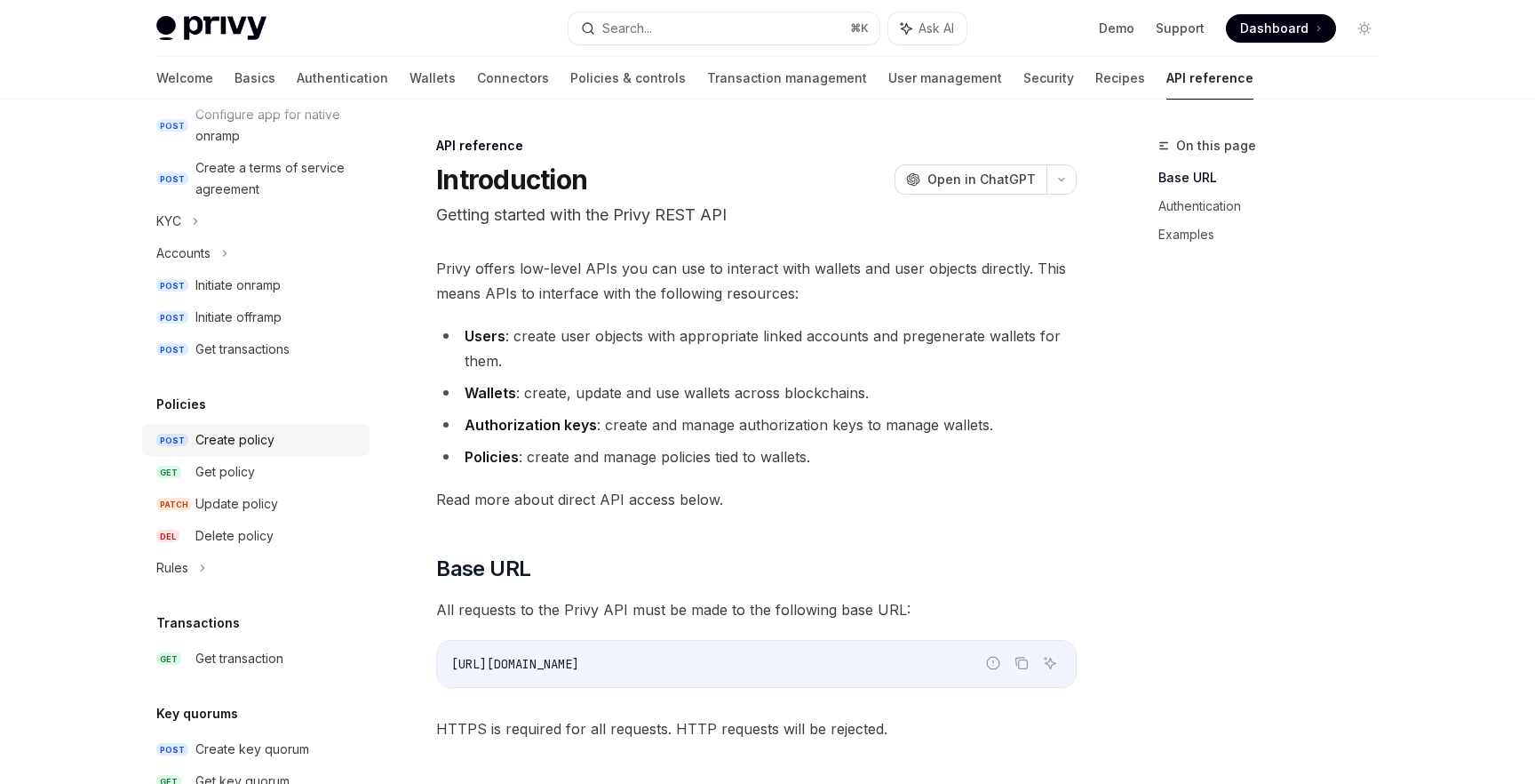
click at [238, 444] on div "Create policy" at bounding box center [235, 440] width 79 height 22
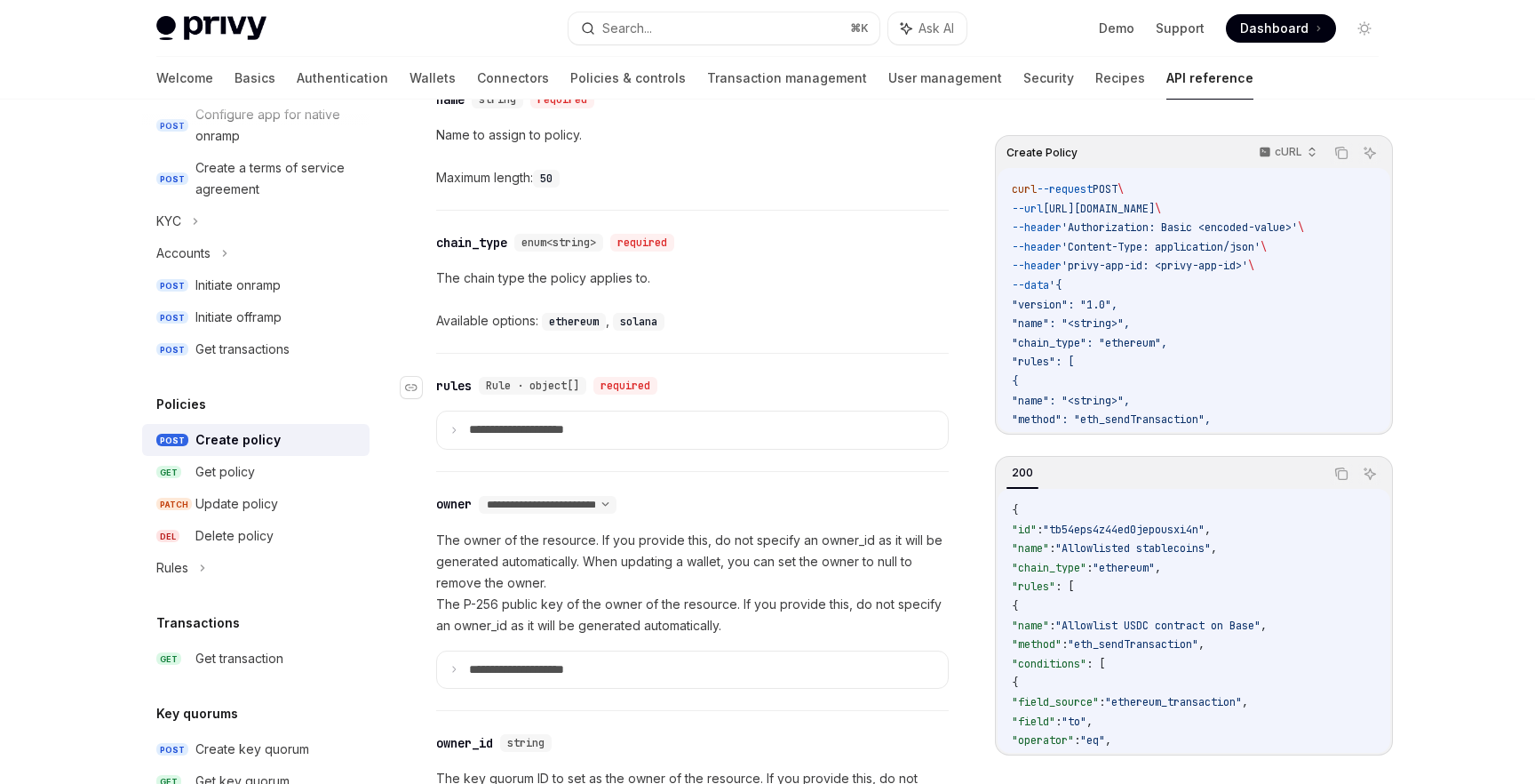
scroll to position [966, 0]
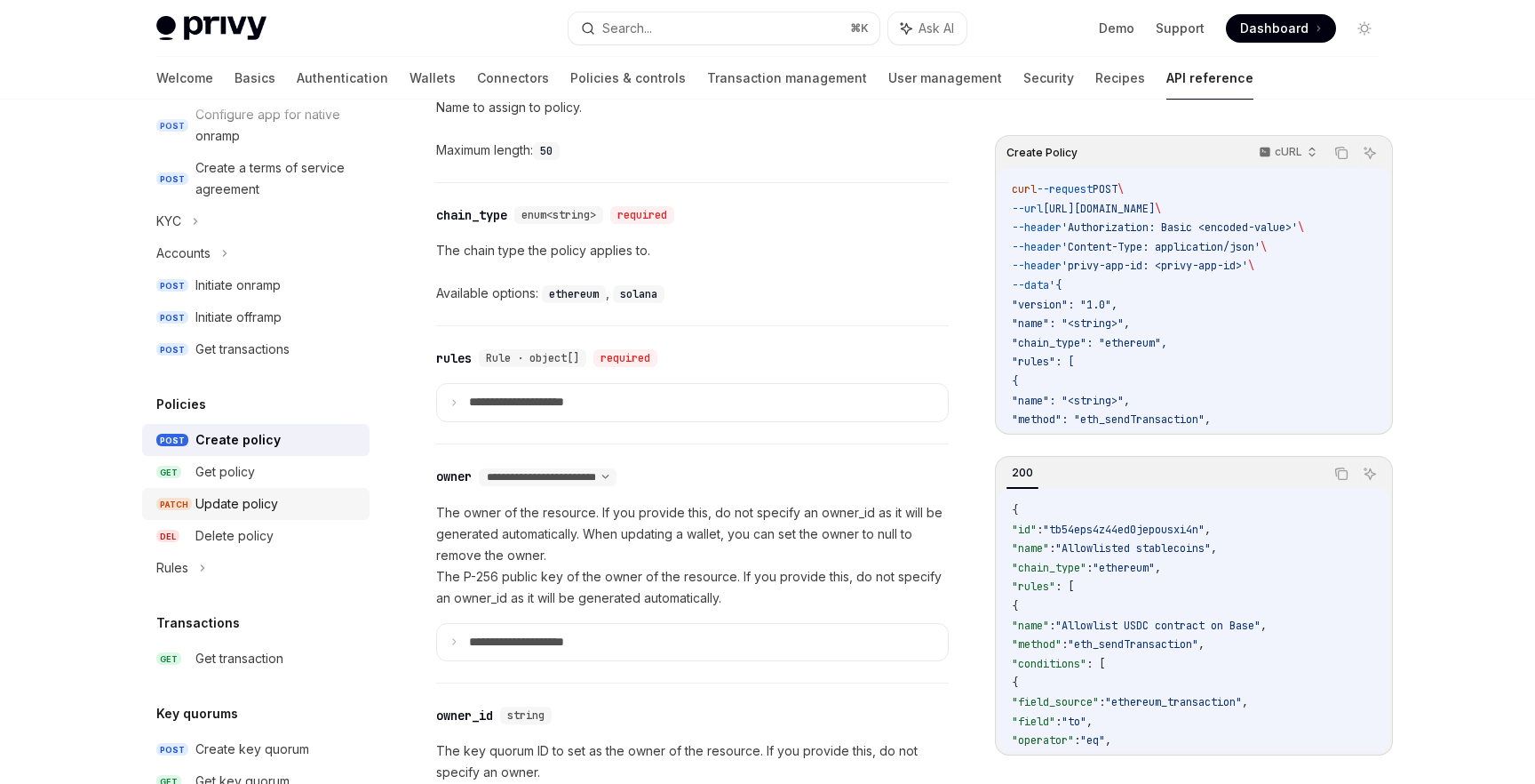
click at [230, 511] on div "Update policy" at bounding box center [236, 503] width 82 height 22
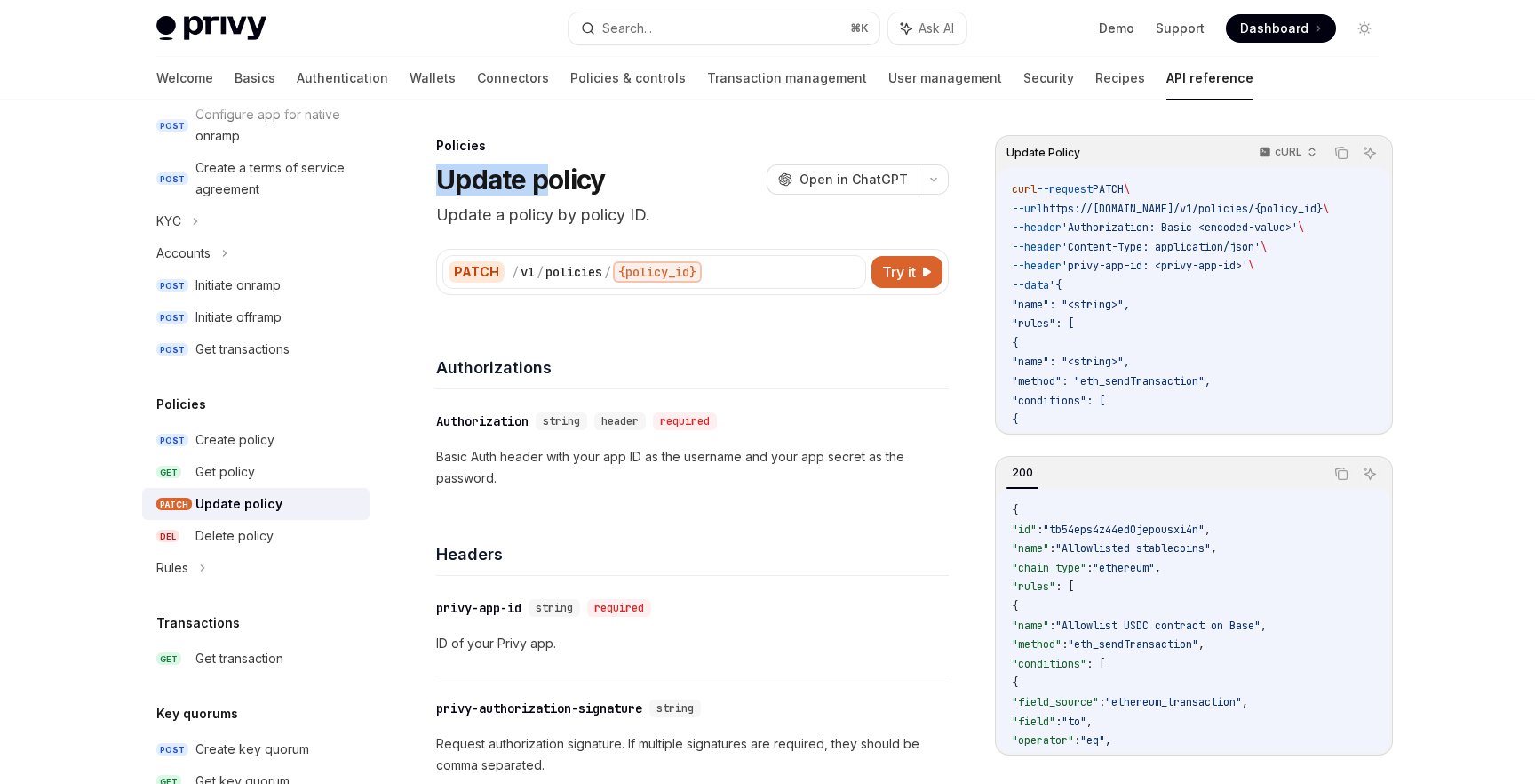
drag, startPoint x: 443, startPoint y: 176, endPoint x: 549, endPoint y: 175, distance: 106.0
click at [549, 175] on h1 "Update policy" at bounding box center [520, 180] width 168 height 32
click at [480, 176] on h1 "Update policy" at bounding box center [520, 180] width 168 height 32
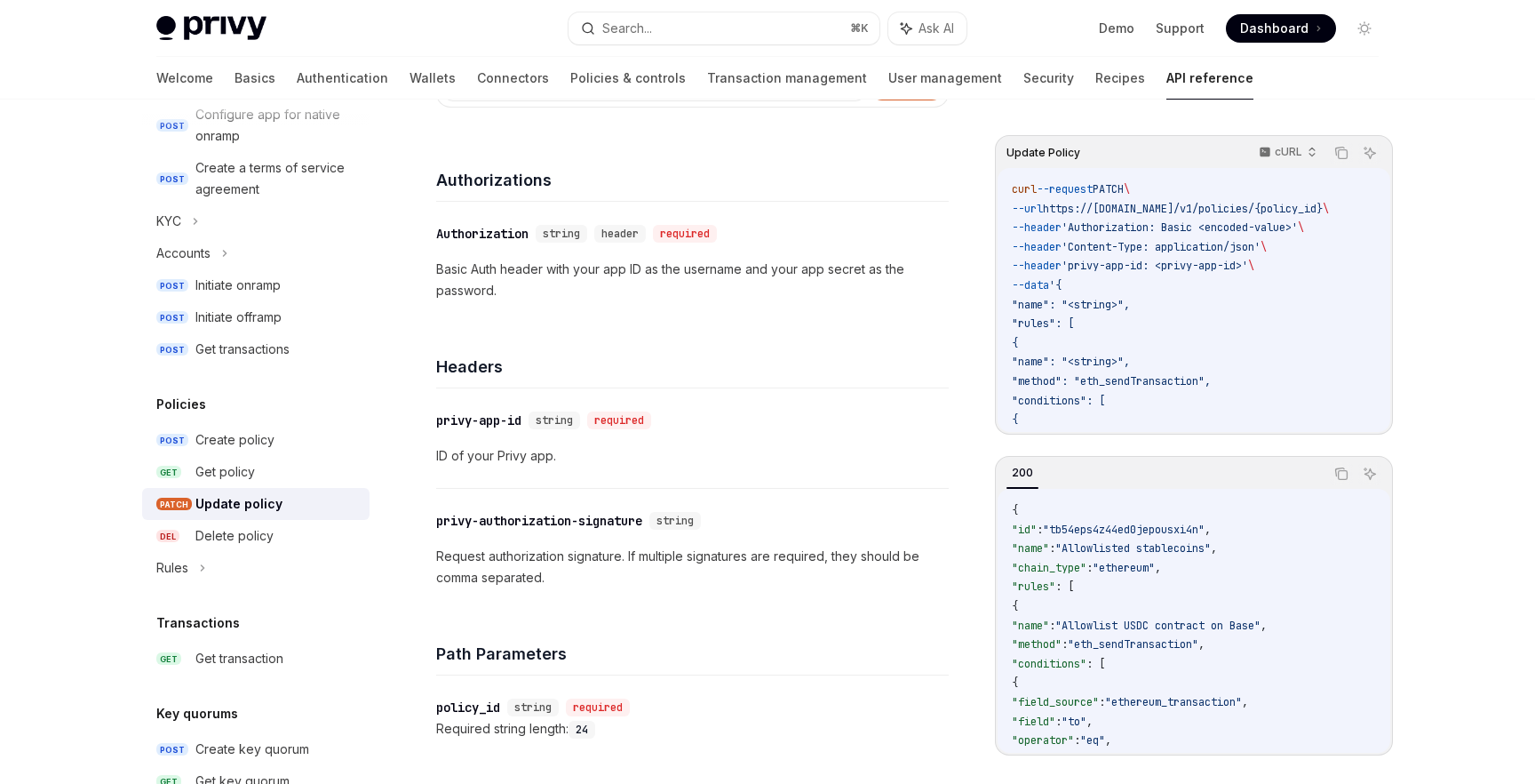
scroll to position [186, 0]
drag, startPoint x: 433, startPoint y: 521, endPoint x: 613, endPoint y: 520, distance: 180.0
click at [613, 554] on p "Request authorization signature. If multiple signatures are required, they shou…" at bounding box center [692, 567] width 513 height 43
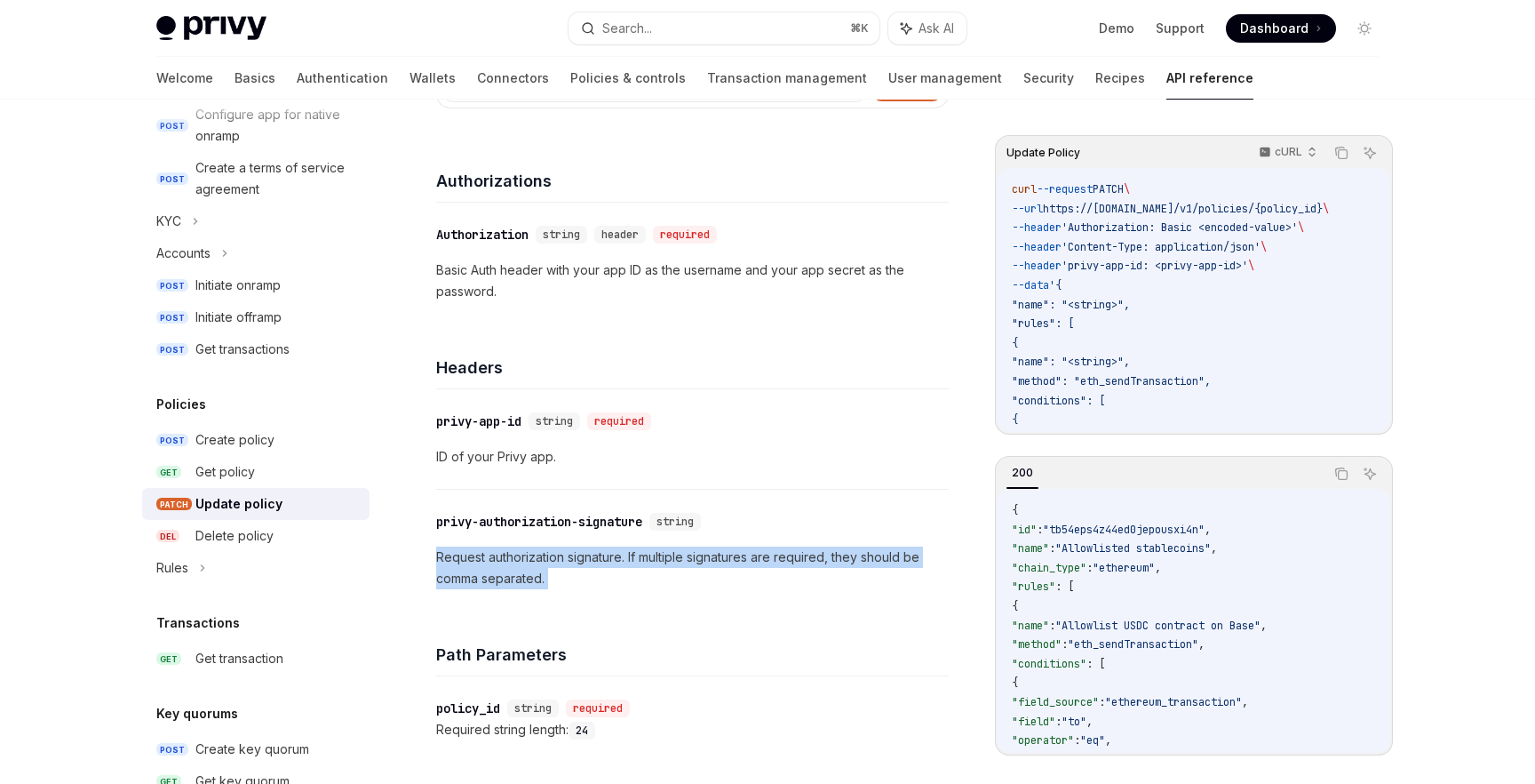
click at [613, 554] on p "Request authorization signature. If multiple signatures are required, they shou…" at bounding box center [692, 567] width 513 height 43
click at [580, 562] on p "Request authorization signature. If multiple signatures are required, they shou…" at bounding box center [692, 567] width 513 height 43
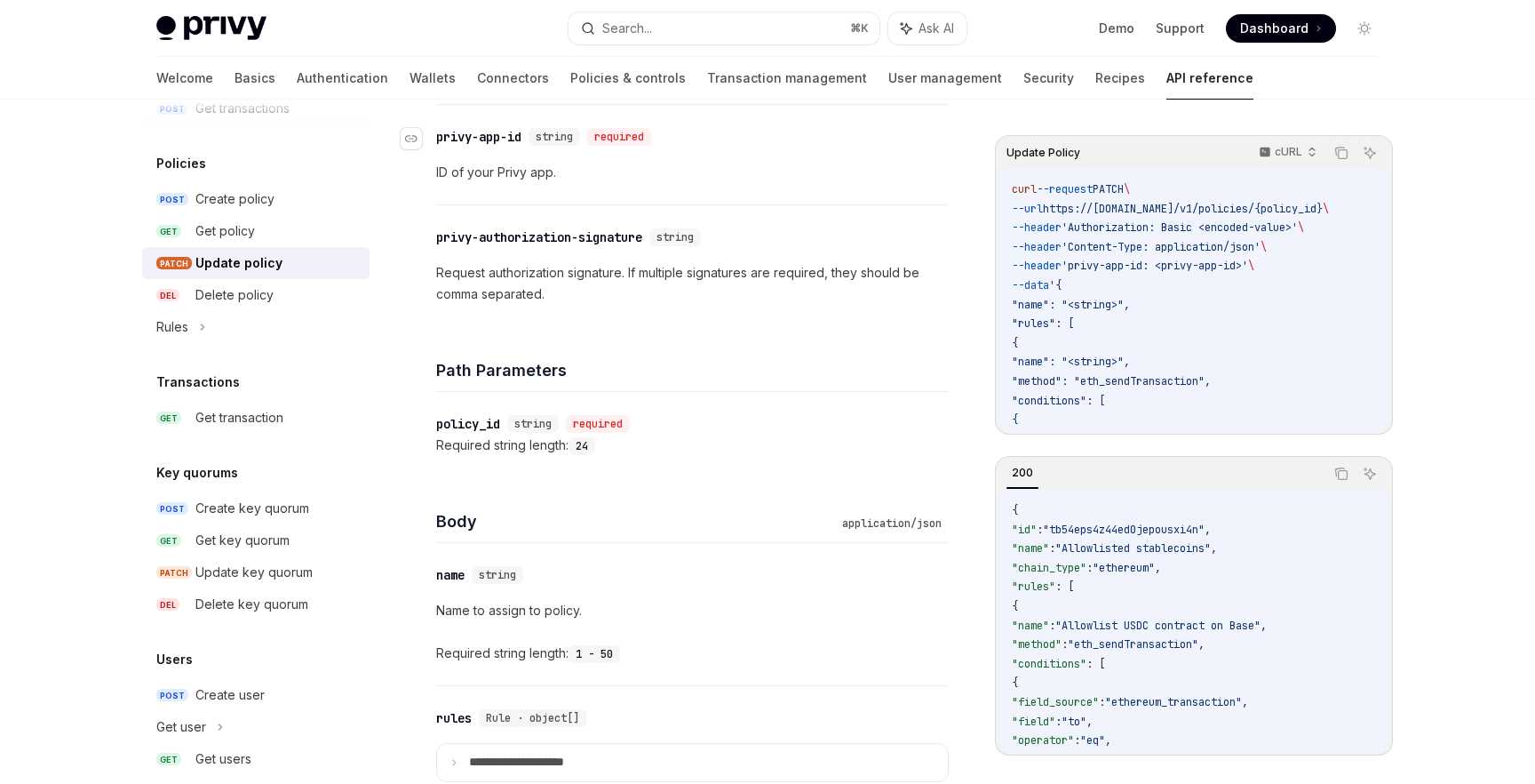
scroll to position [602, 0]
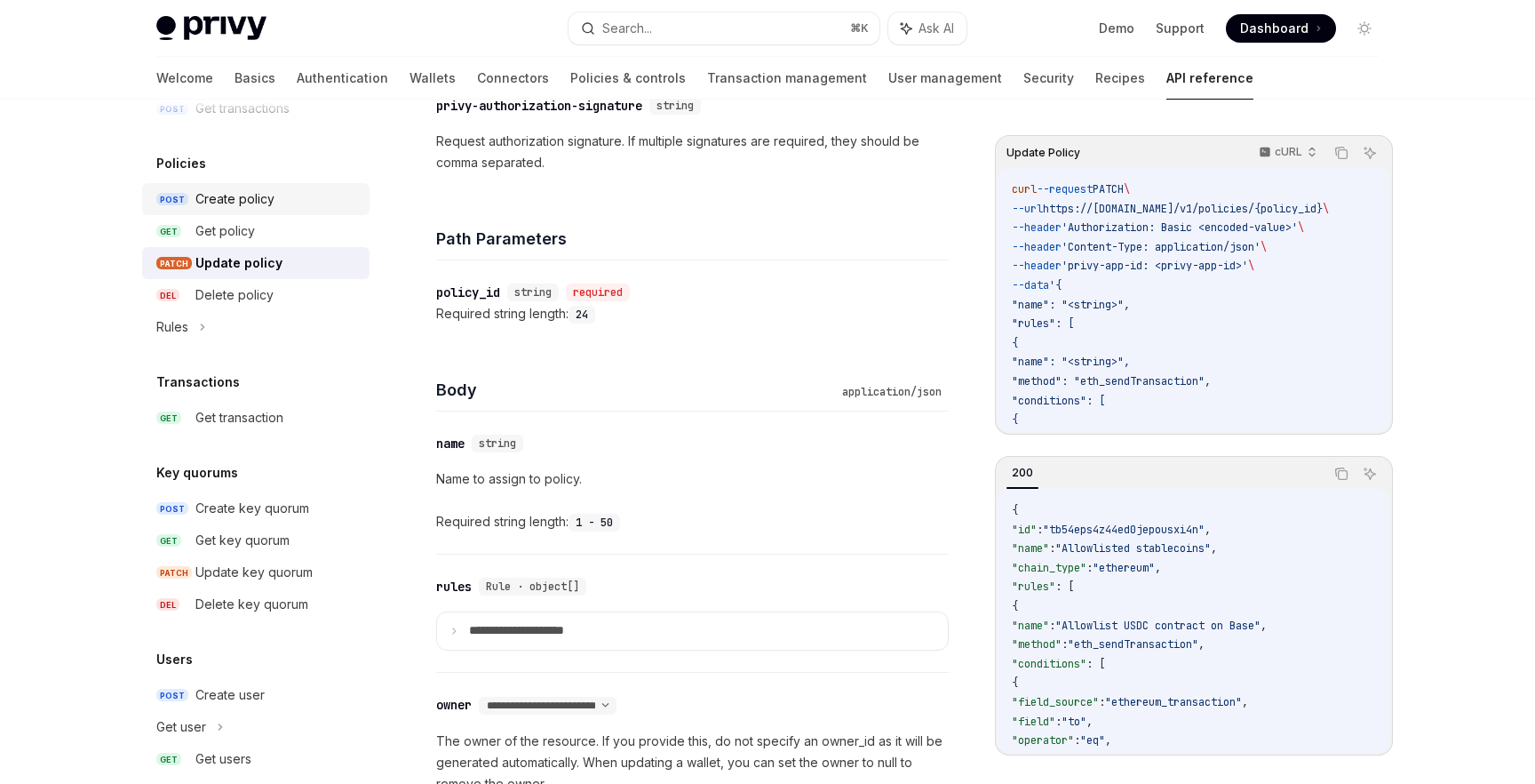
click at [254, 201] on div "Create policy" at bounding box center [235, 199] width 79 height 22
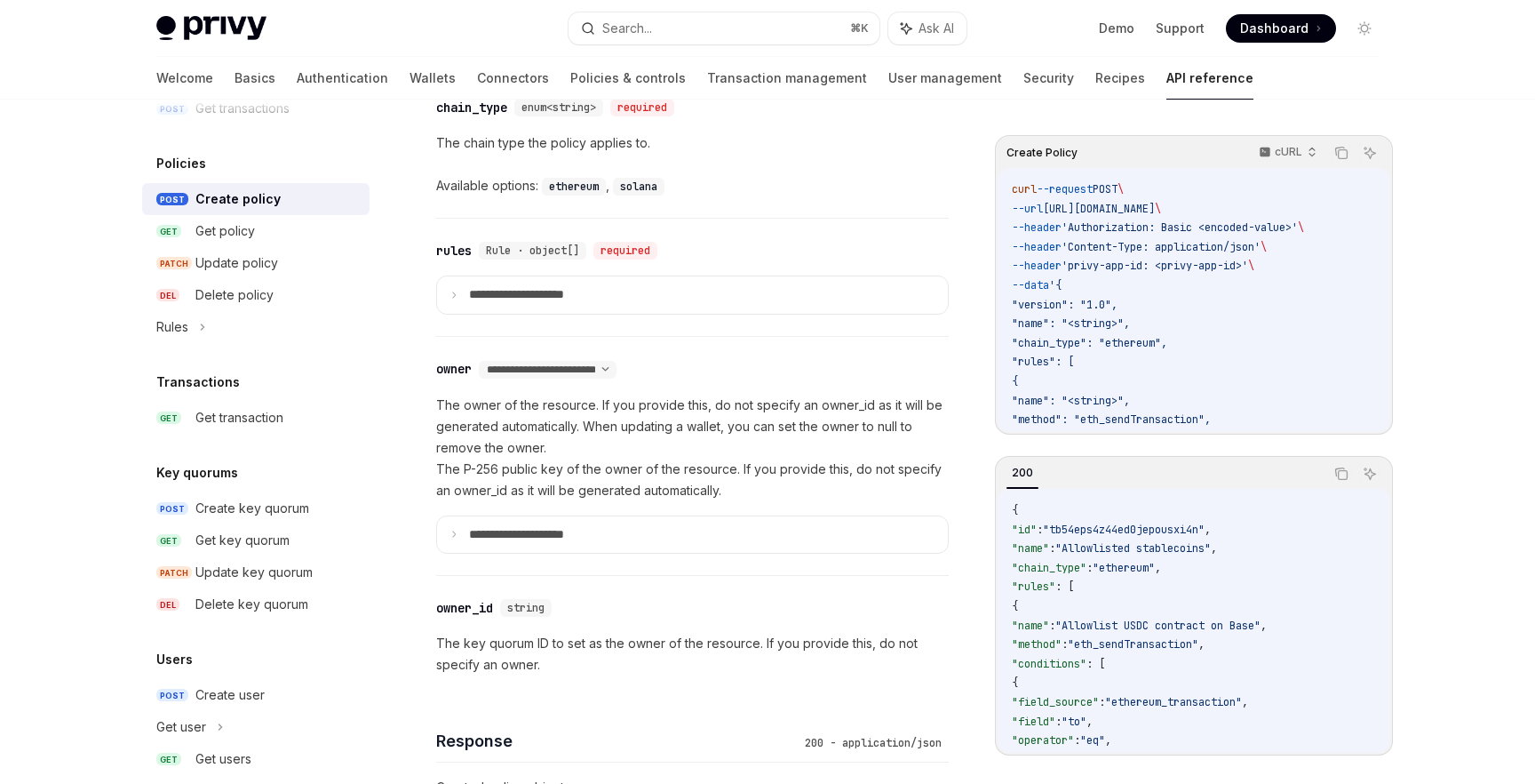
scroll to position [1075, 0]
click at [552, 363] on select "**********" at bounding box center [548, 367] width 138 height 14
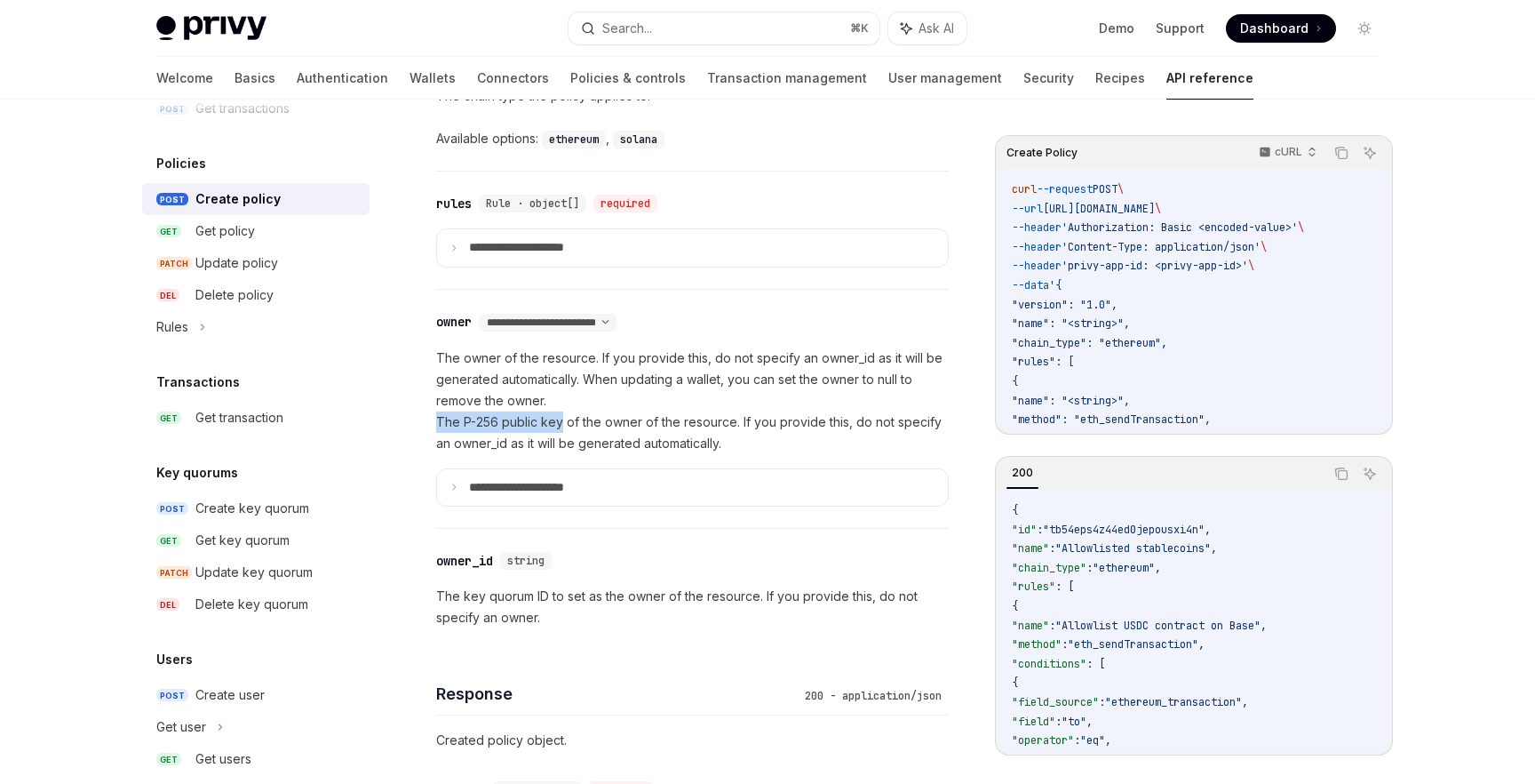
drag, startPoint x: 438, startPoint y: 422, endPoint x: 564, endPoint y: 417, distance: 126.1
click at [564, 417] on p "The owner of the resource. If you provide this, do not specify an owner_id as i…" at bounding box center [692, 400] width 513 height 107
click at [514, 420] on p "The owner of the resource. If you provide this, do not specify an owner_id as i…" at bounding box center [692, 400] width 513 height 107
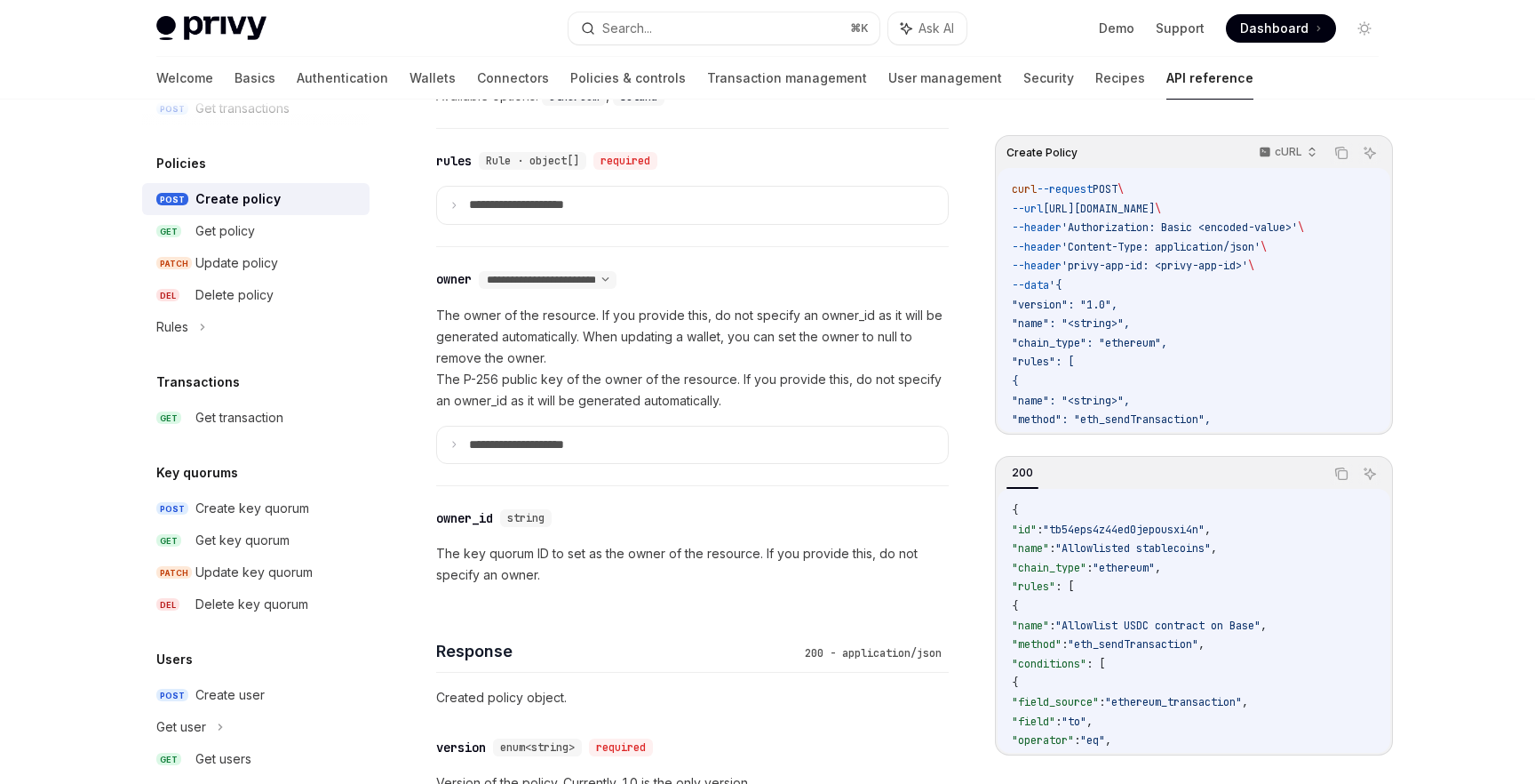
scroll to position [1170, 0]
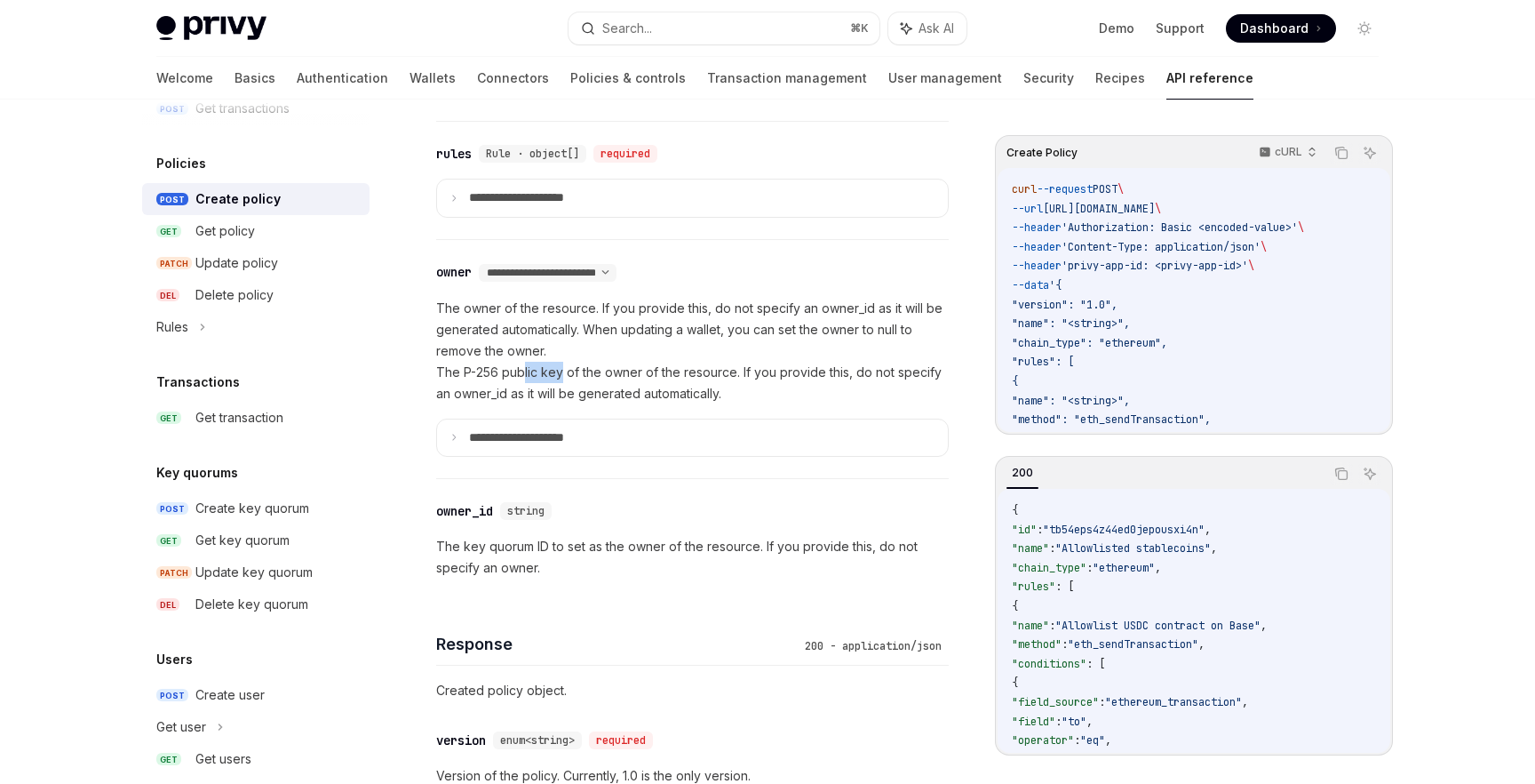
drag, startPoint x: 563, startPoint y: 370, endPoint x: 522, endPoint y: 370, distance: 41.0
click at [522, 370] on p "The owner of the resource. If you provide this, do not specify an owner_id as i…" at bounding box center [692, 351] width 513 height 107
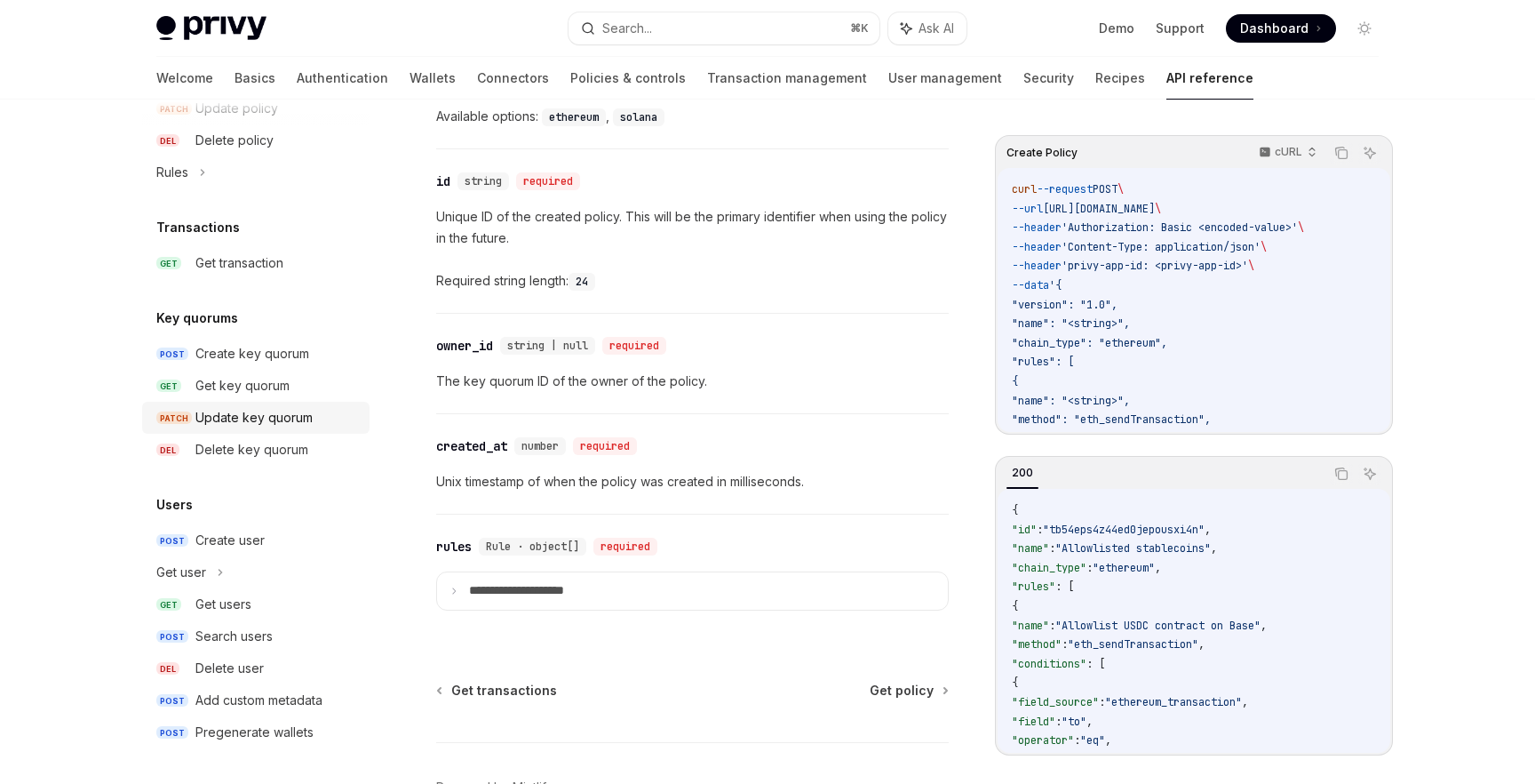
scroll to position [1058, 0]
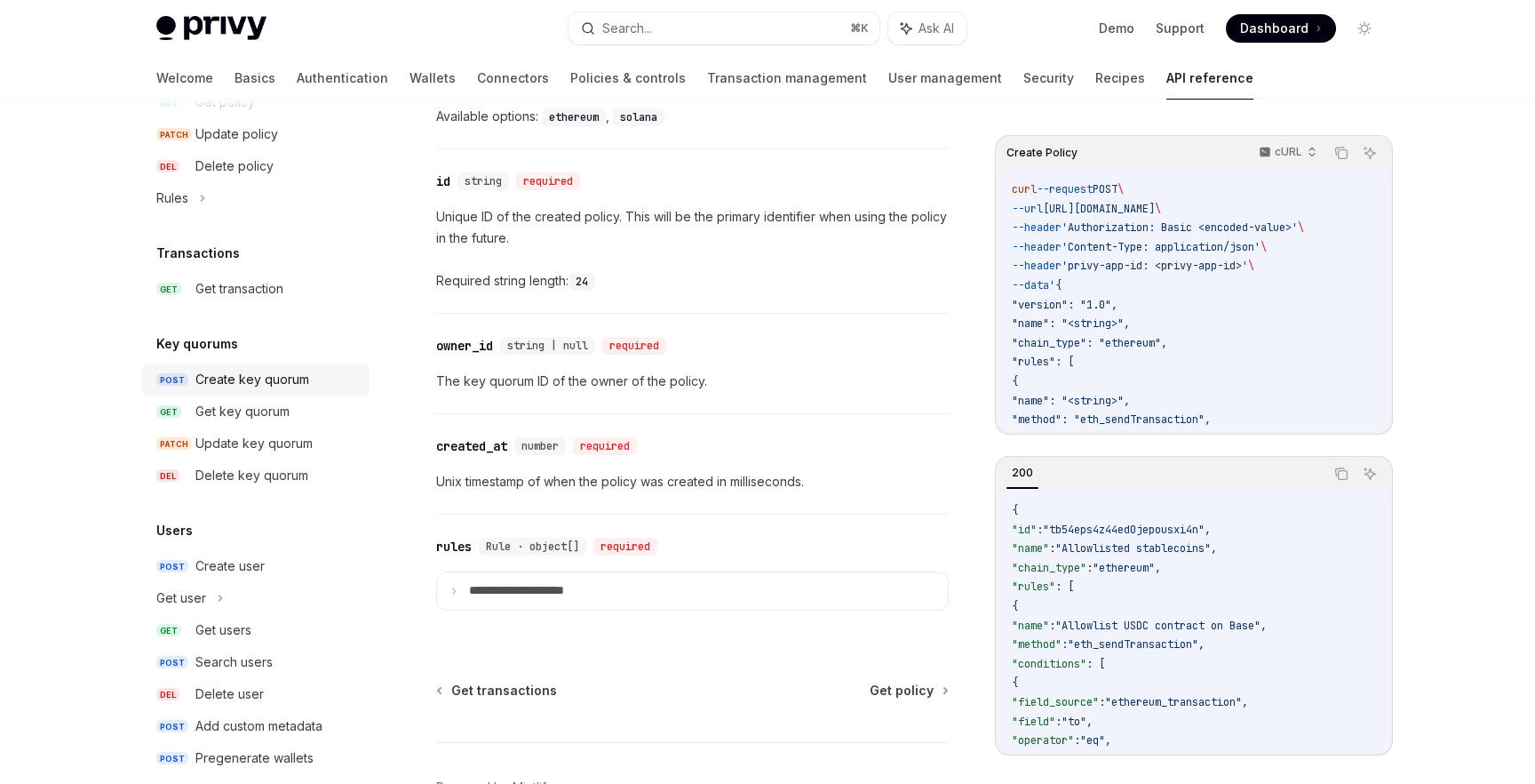
click at [250, 385] on div "Create key quorum" at bounding box center [253, 379] width 113 height 22
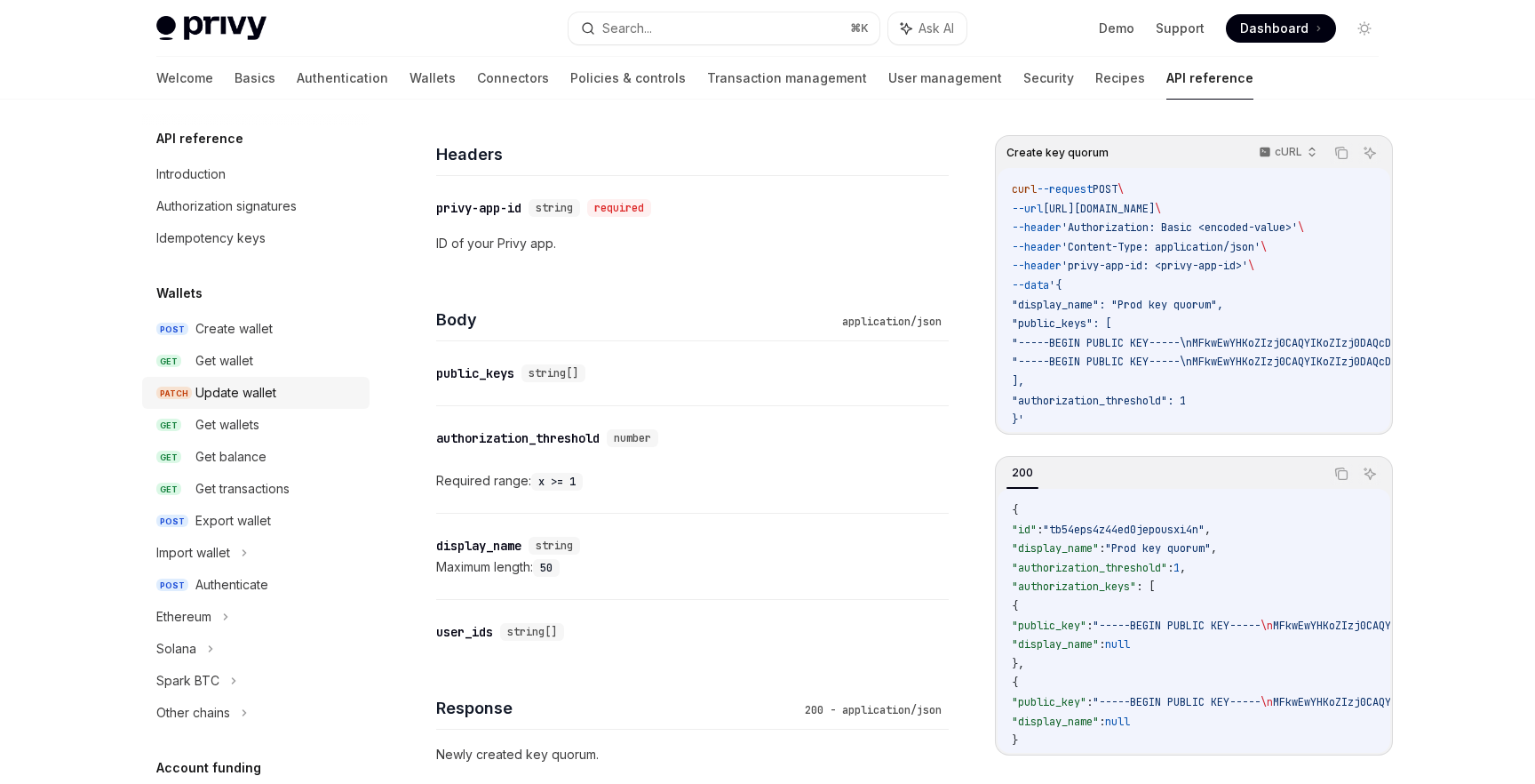
click at [240, 390] on div "Update wallet" at bounding box center [235, 392] width 80 height 22
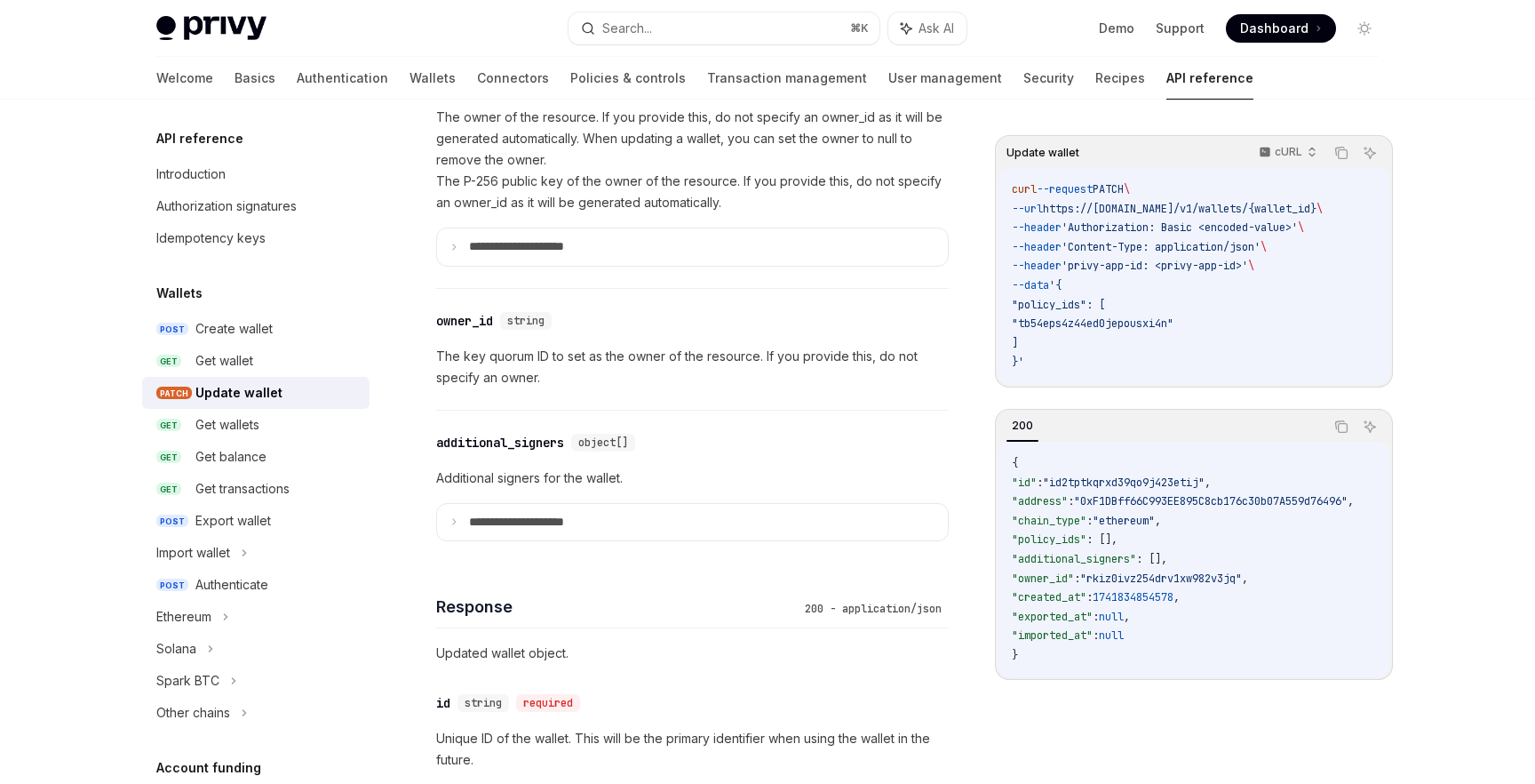
scroll to position [1144, 0]
click at [453, 516] on icon at bounding box center [453, 520] width 9 height 9
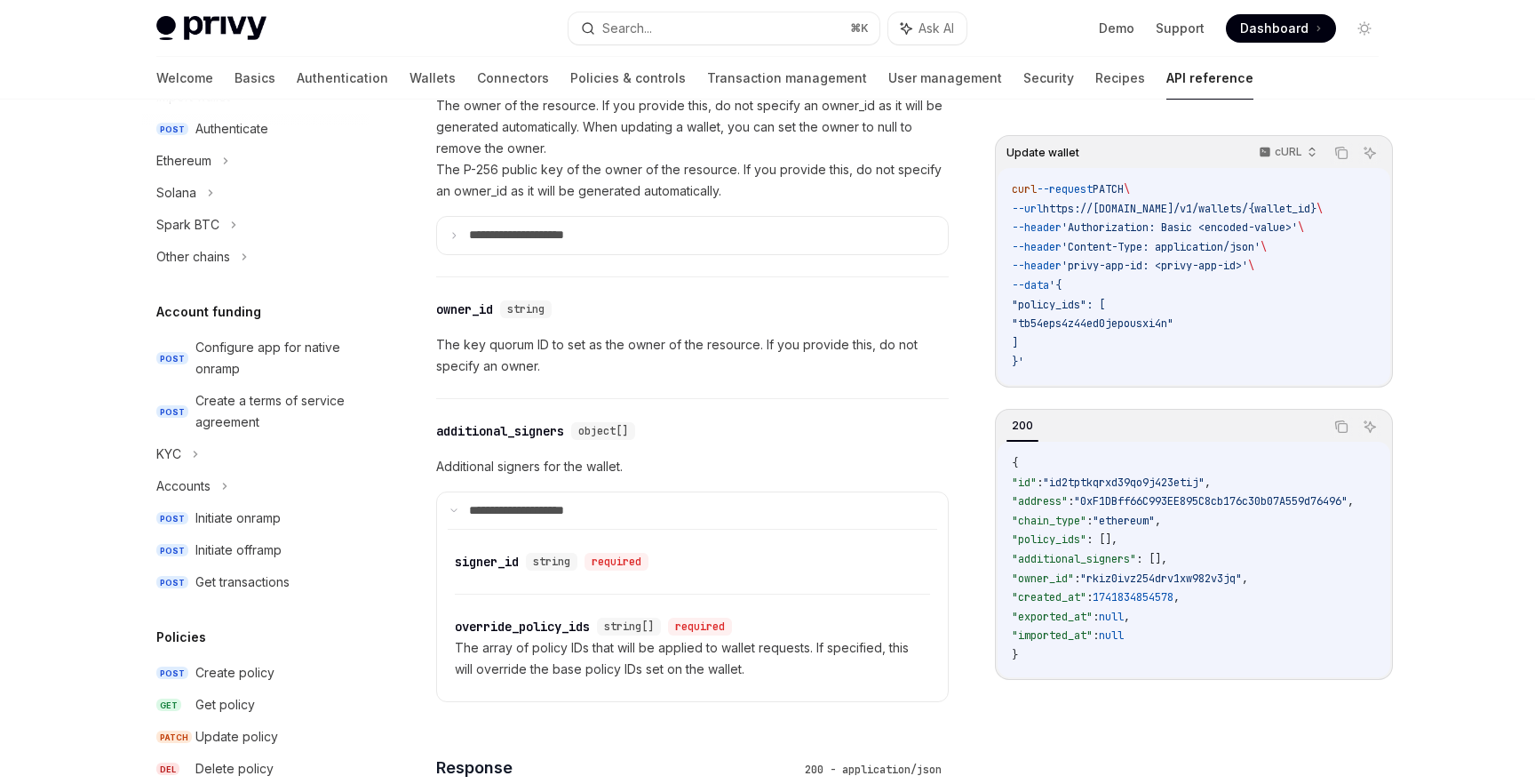
scroll to position [1008, 0]
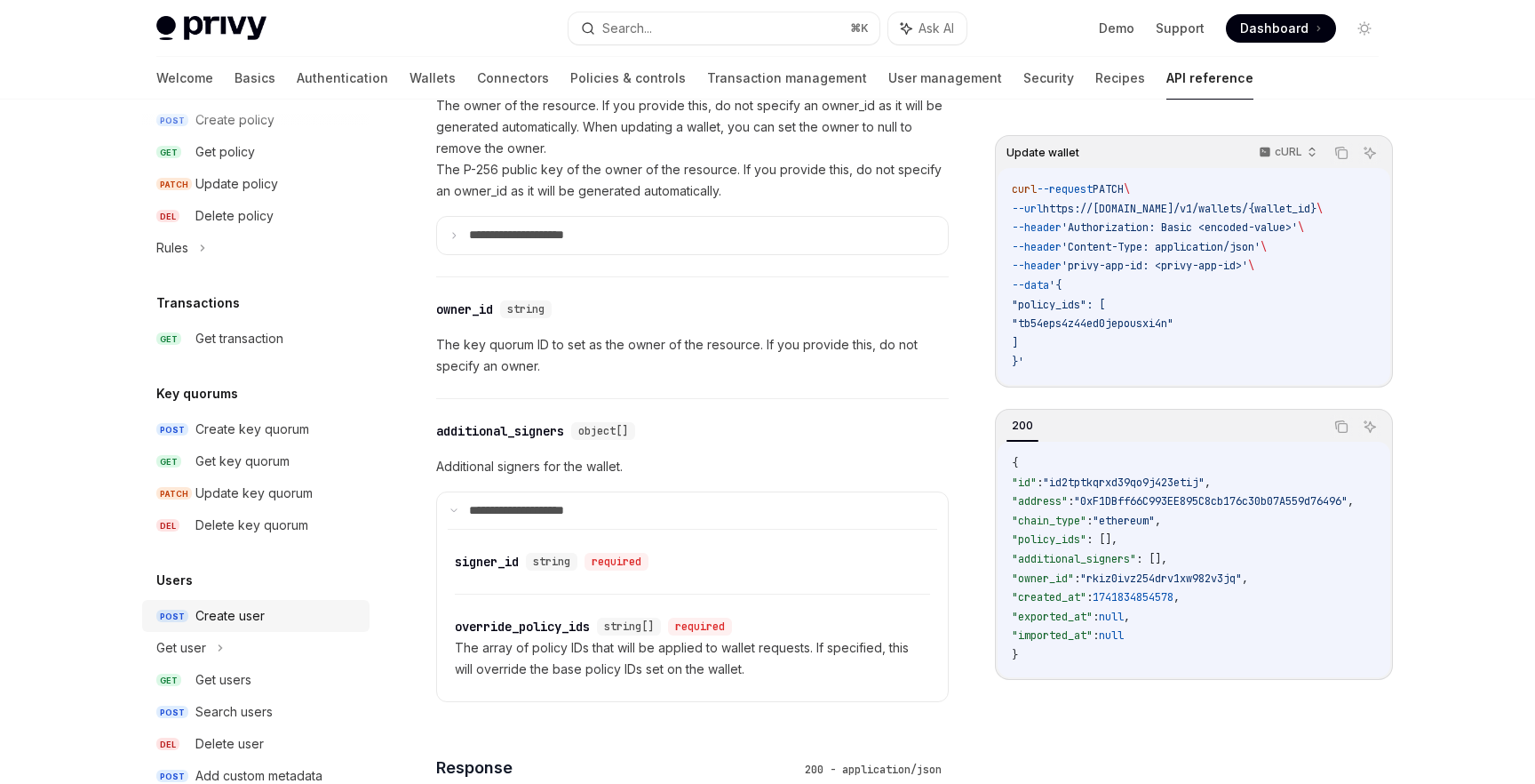
click at [262, 619] on div "Create user" at bounding box center [230, 616] width 69 height 22
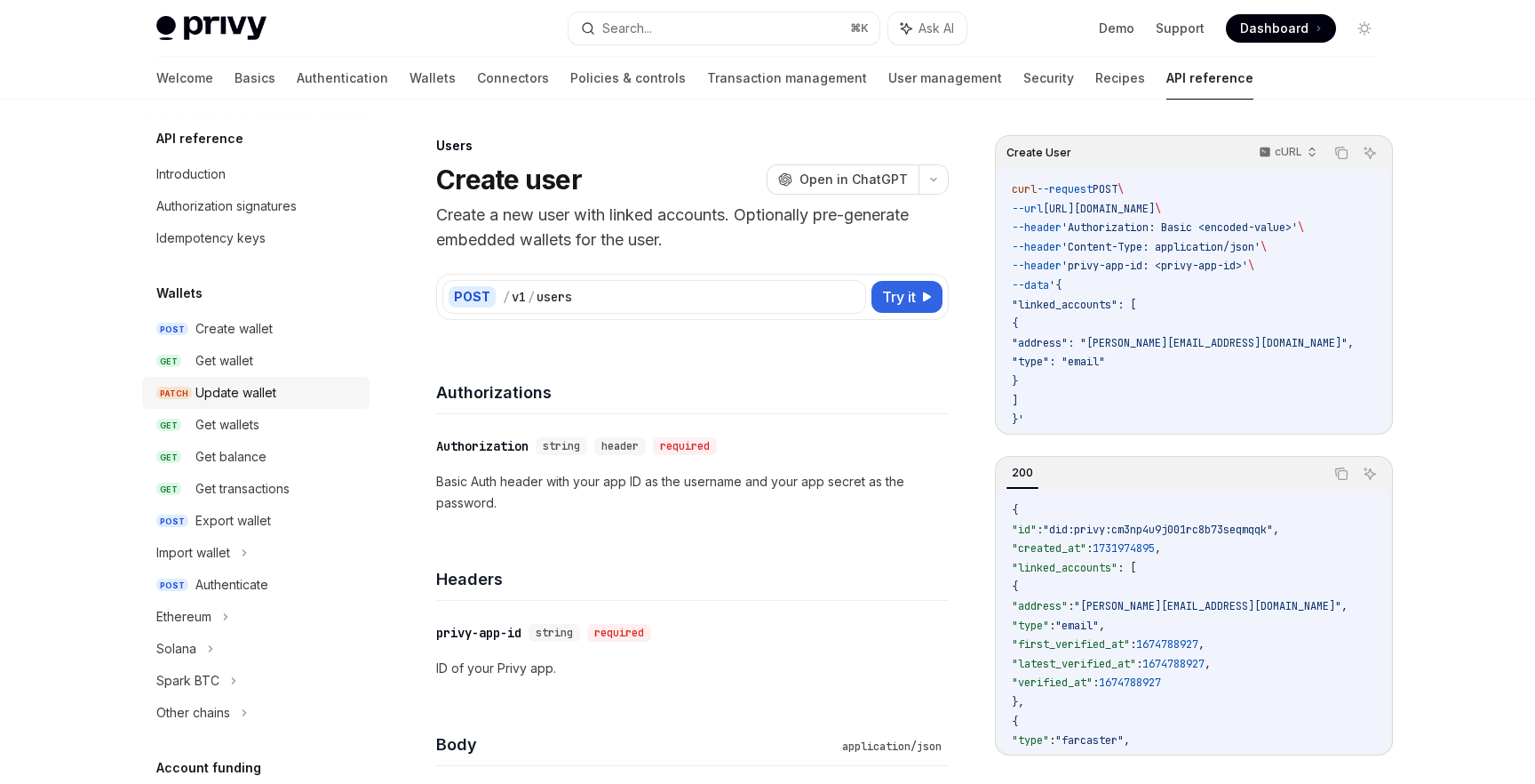
click at [273, 386] on div "Update wallet" at bounding box center [235, 392] width 80 height 22
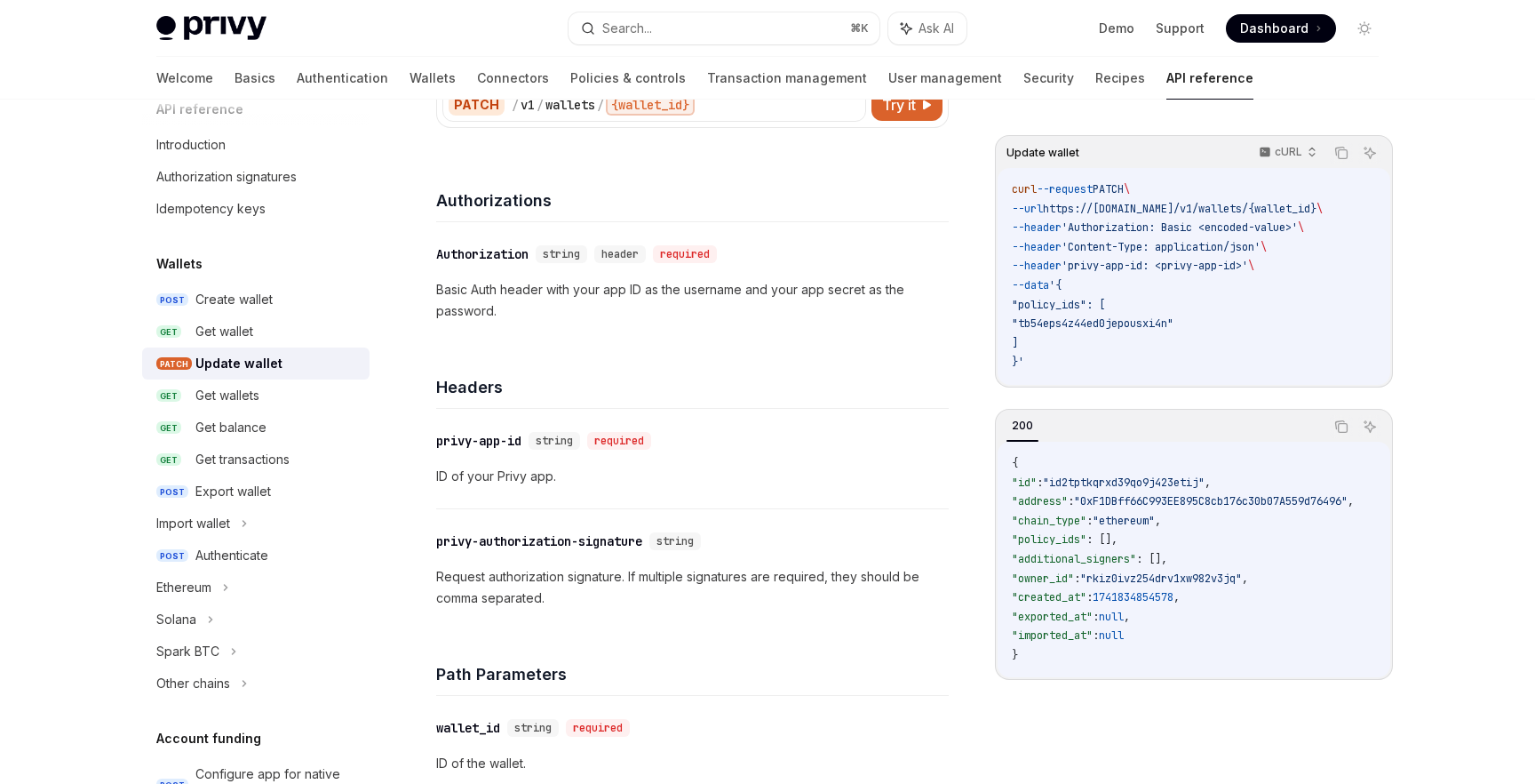
scroll to position [168, 0]
drag, startPoint x: 655, startPoint y: 542, endPoint x: 435, endPoint y: 548, distance: 220.1
click at [436, 548] on div "​ privy-authorization-signature string" at bounding box center [571, 540] width 271 height 18
click at [504, 585] on p "Request authorization signature. If multiple signatures are required, they shou…" at bounding box center [692, 585] width 513 height 43
click at [528, 549] on div "​ privy-authorization-signature string" at bounding box center [683, 540] width 495 height 22
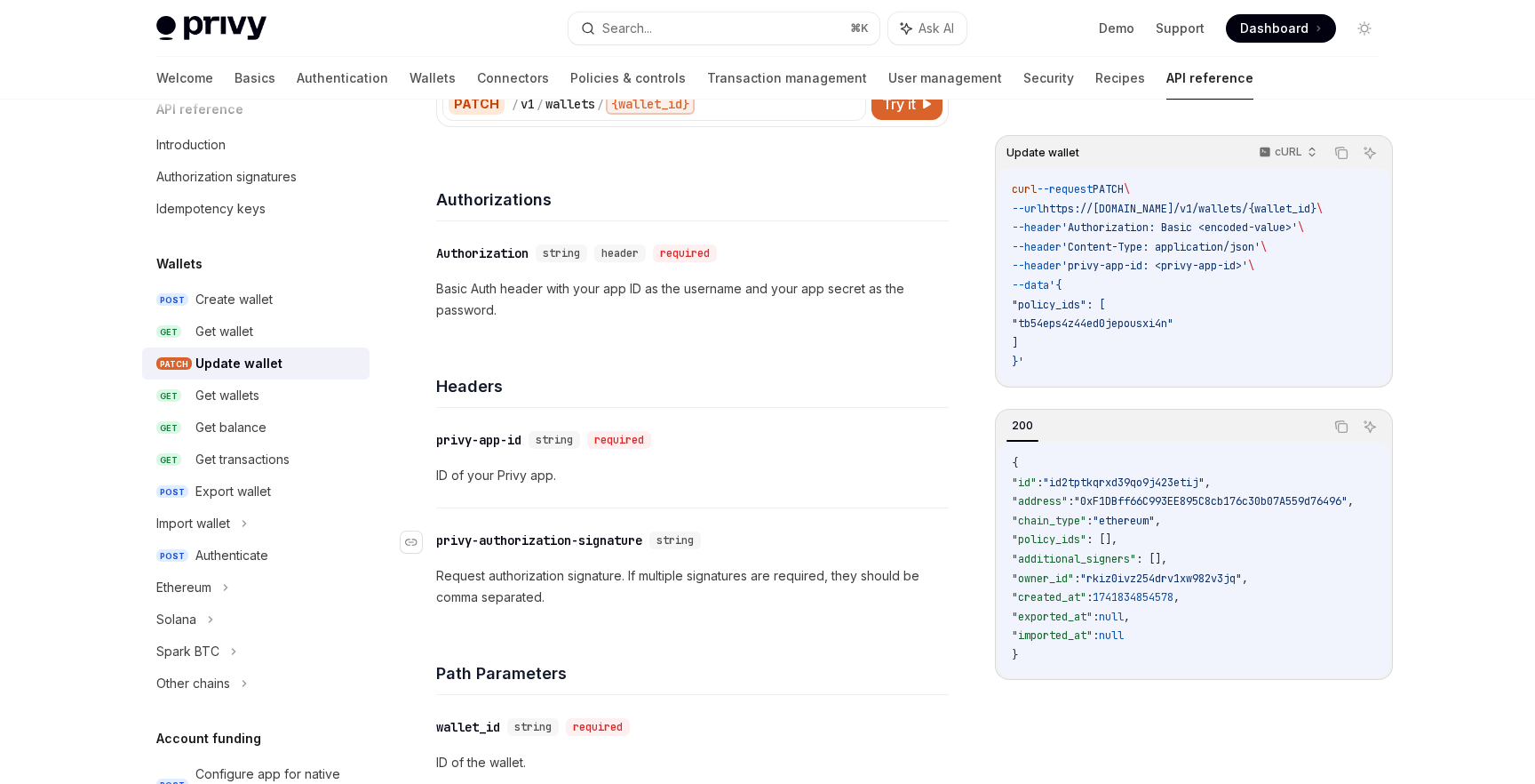
click at [528, 549] on div "​ privy-authorization-signature string" at bounding box center [683, 540] width 495 height 22
click at [531, 570] on p "Request authorization signature. If multiple signatures are required, they shou…" at bounding box center [692, 585] width 513 height 43
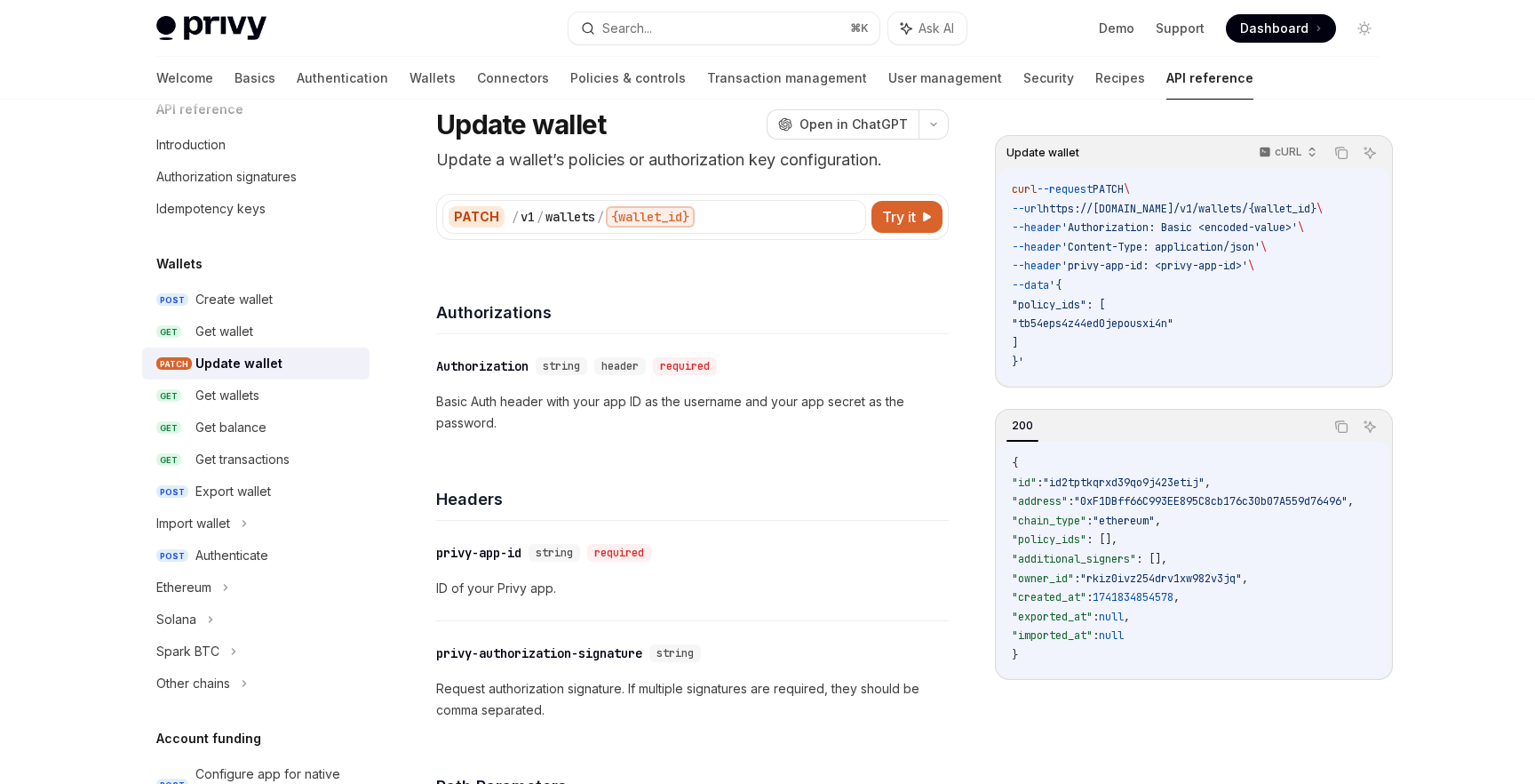
scroll to position [0, 0]
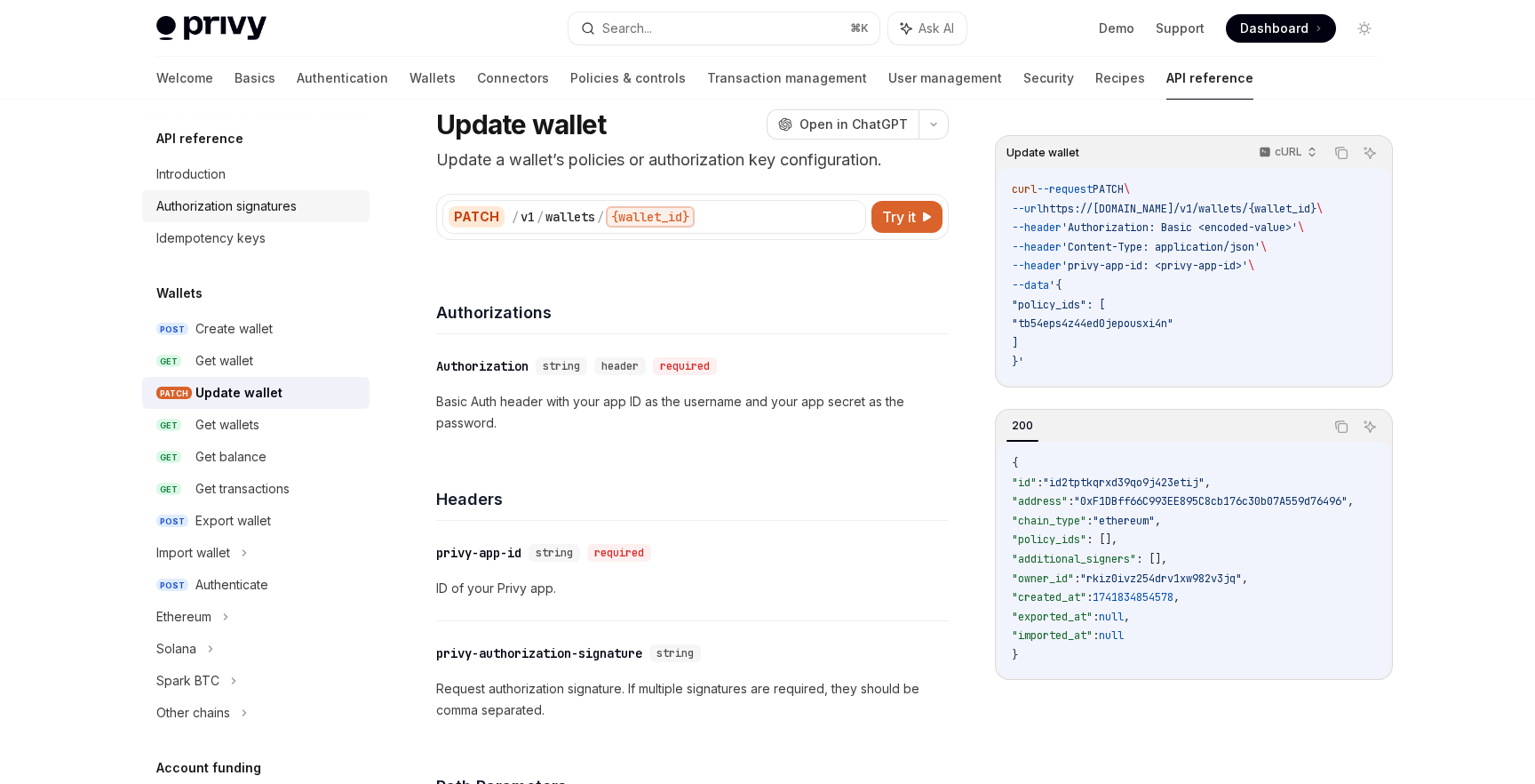
click at [232, 206] on div "Authorization signatures" at bounding box center [226, 206] width 140 height 22
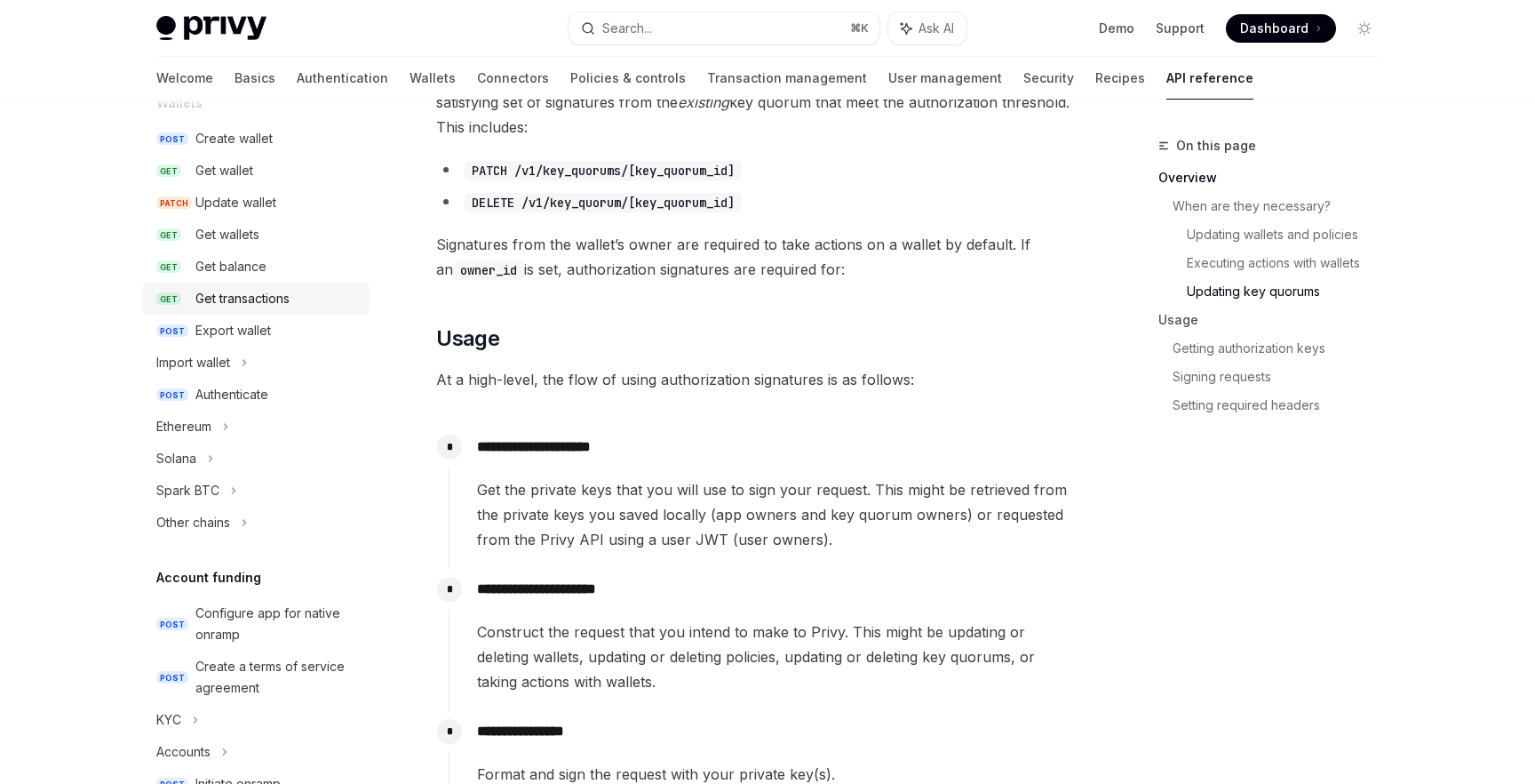
scroll to position [194, 0]
click at [258, 399] on div "Authenticate" at bounding box center [232, 391] width 73 height 22
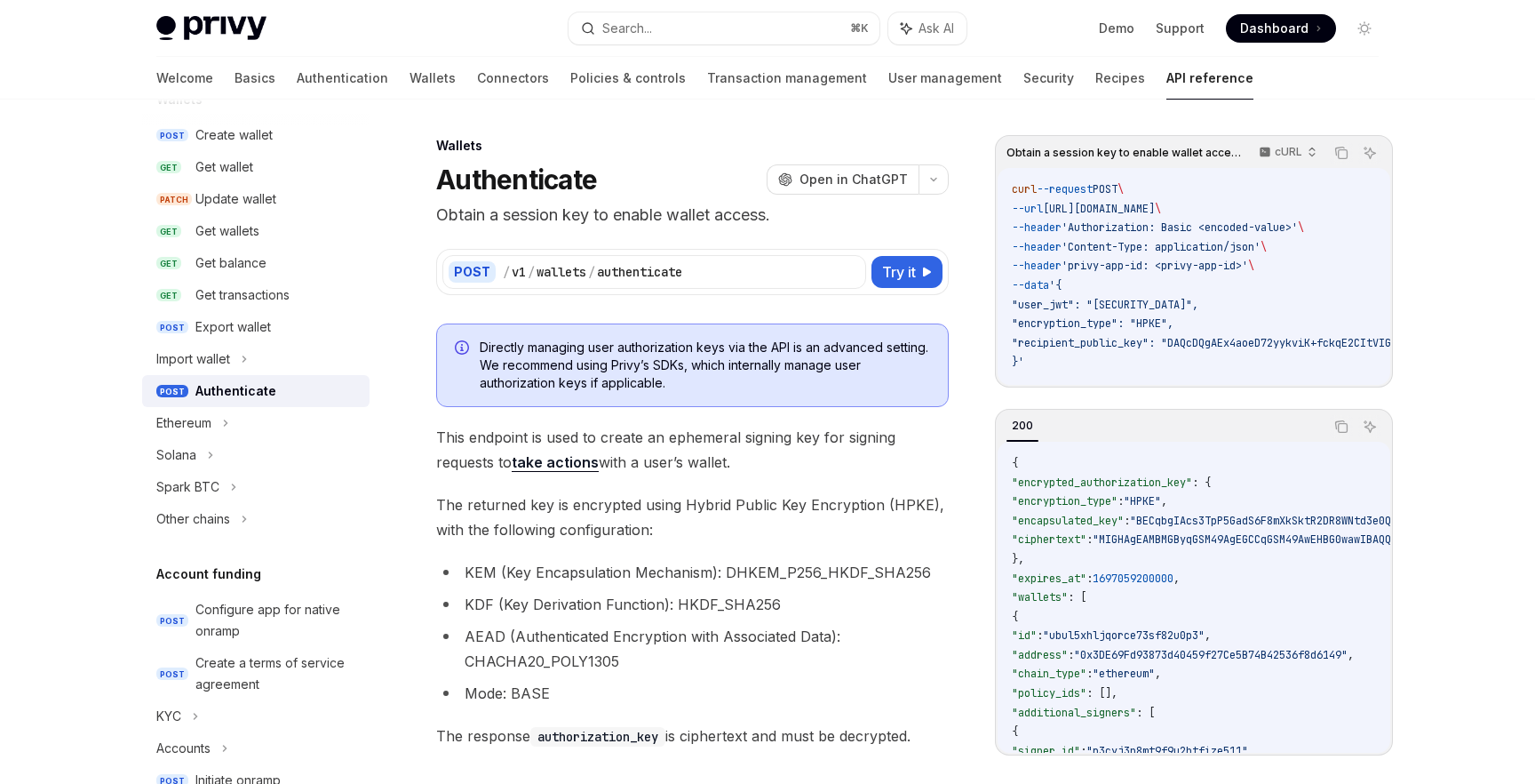
click at [1037, 304] on span ""user_jwt": "[SECURITY_DATA]"," at bounding box center [1105, 305] width 186 height 14
drag, startPoint x: 700, startPoint y: 271, endPoint x: 498, endPoint y: 276, distance: 202.1
click at [498, 276] on div "POST / v1 / wallets / authenticate" at bounding box center [654, 272] width 424 height 34
click at [1064, 307] on span ""user_jwt": "[SECURITY_DATA]"," at bounding box center [1105, 305] width 186 height 14
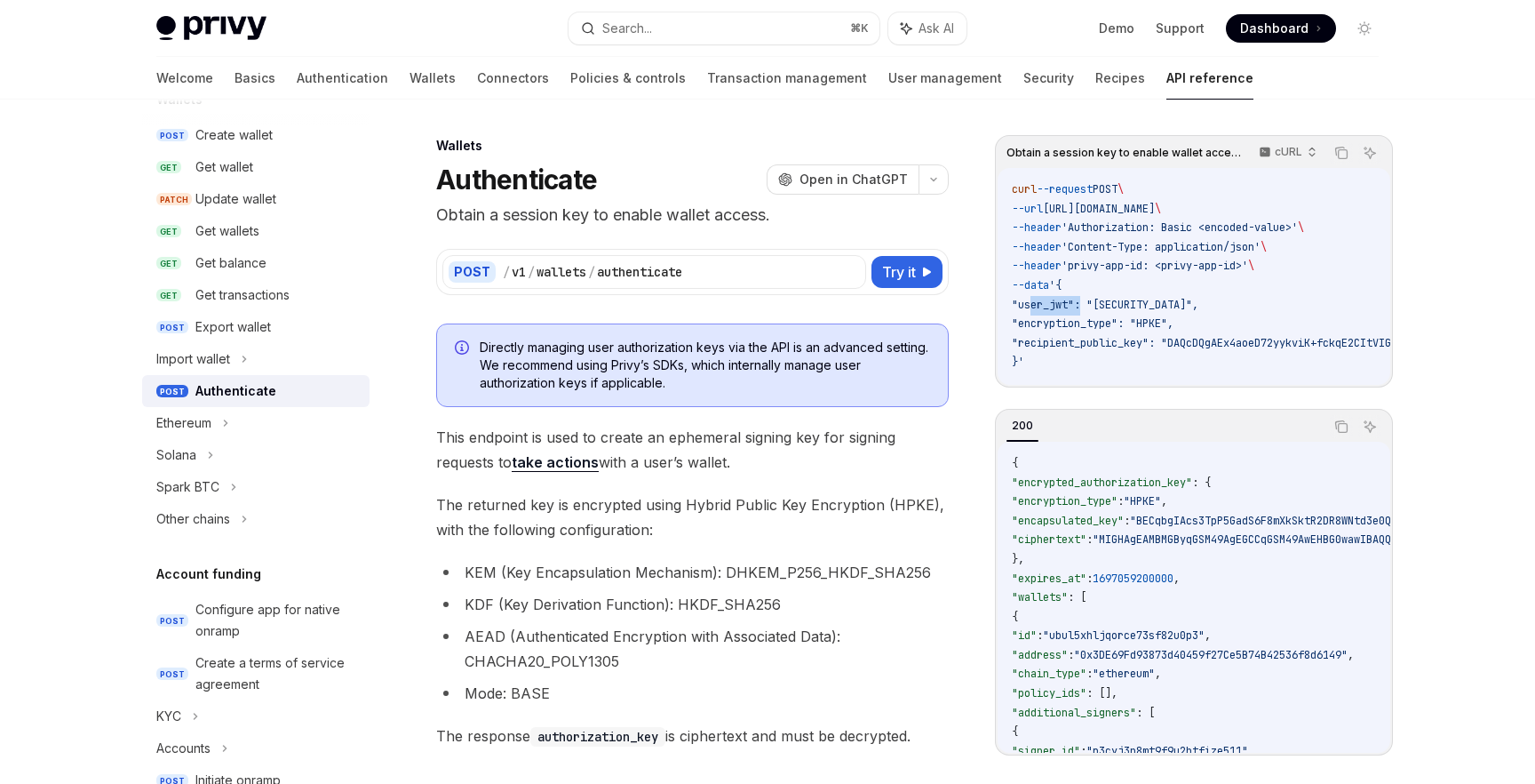
click at [1064, 307] on span ""user_jwt": "[SECURITY_DATA]"," at bounding box center [1105, 305] width 186 height 14
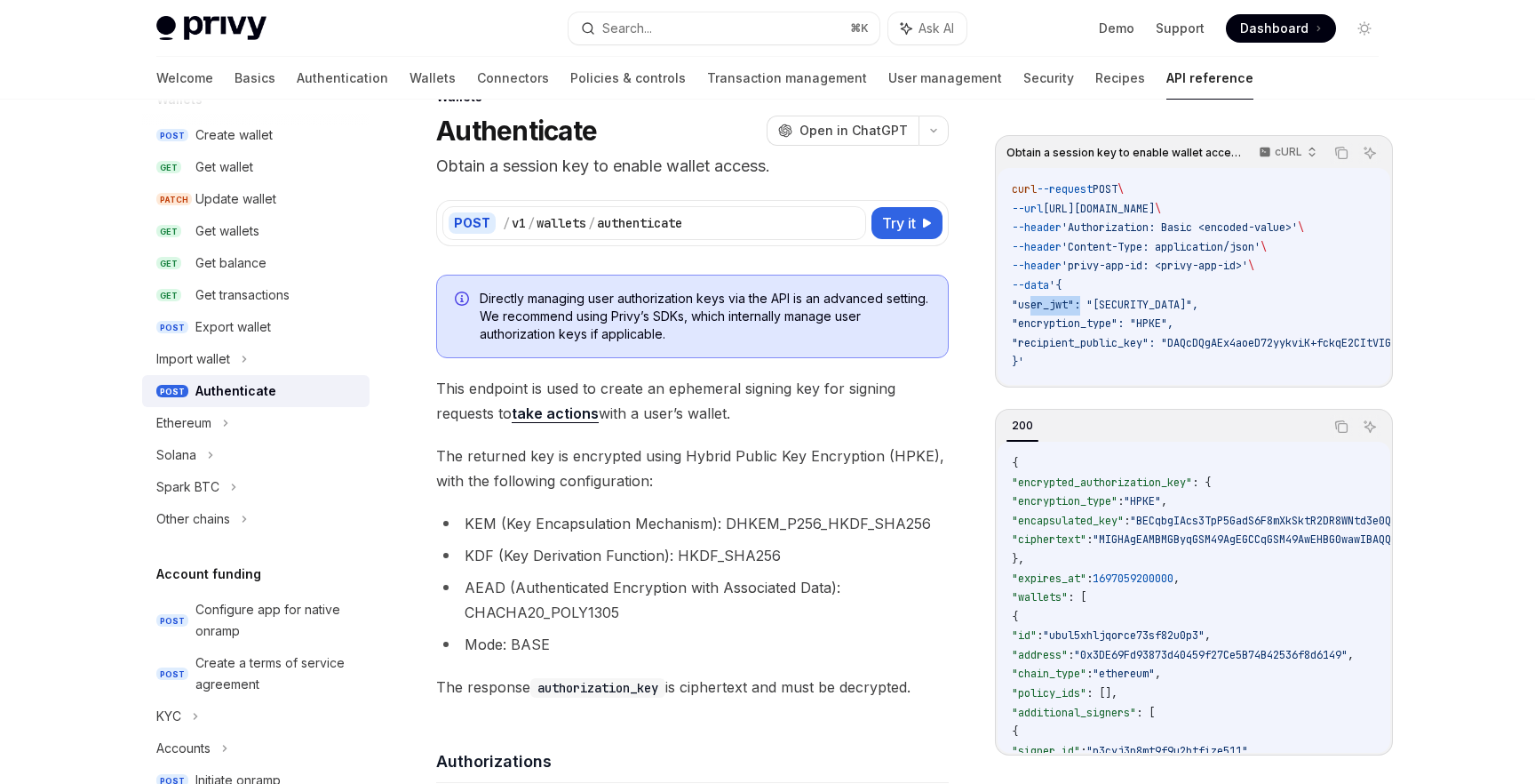
scroll to position [51, 0]
click at [1063, 304] on span ""user_jwt": "[SECURITY_DATA]"," at bounding box center [1105, 305] width 186 height 14
click at [1165, 324] on span ""encryption_type": "HPKE"," at bounding box center [1092, 322] width 162 height 14
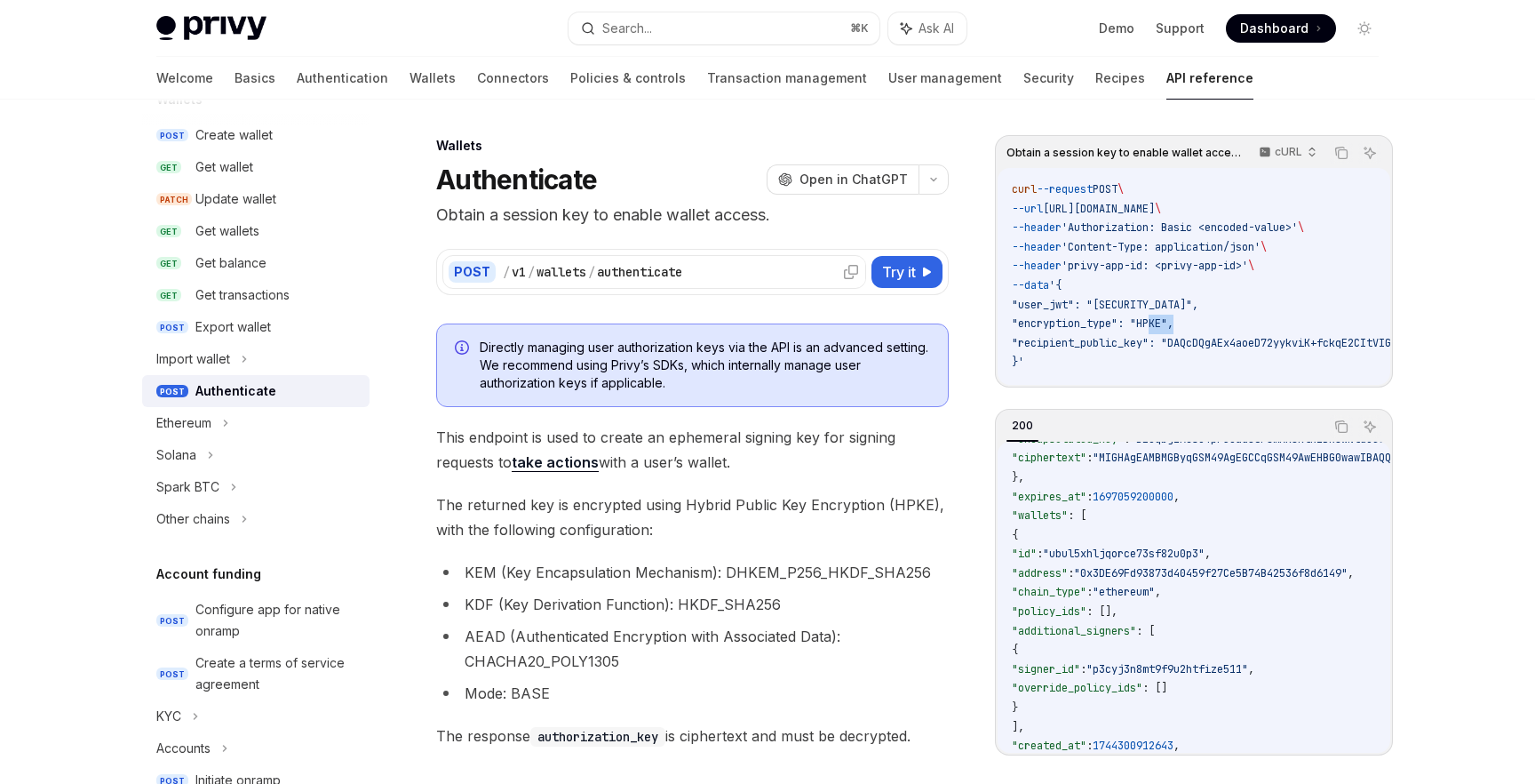
scroll to position [318, 0]
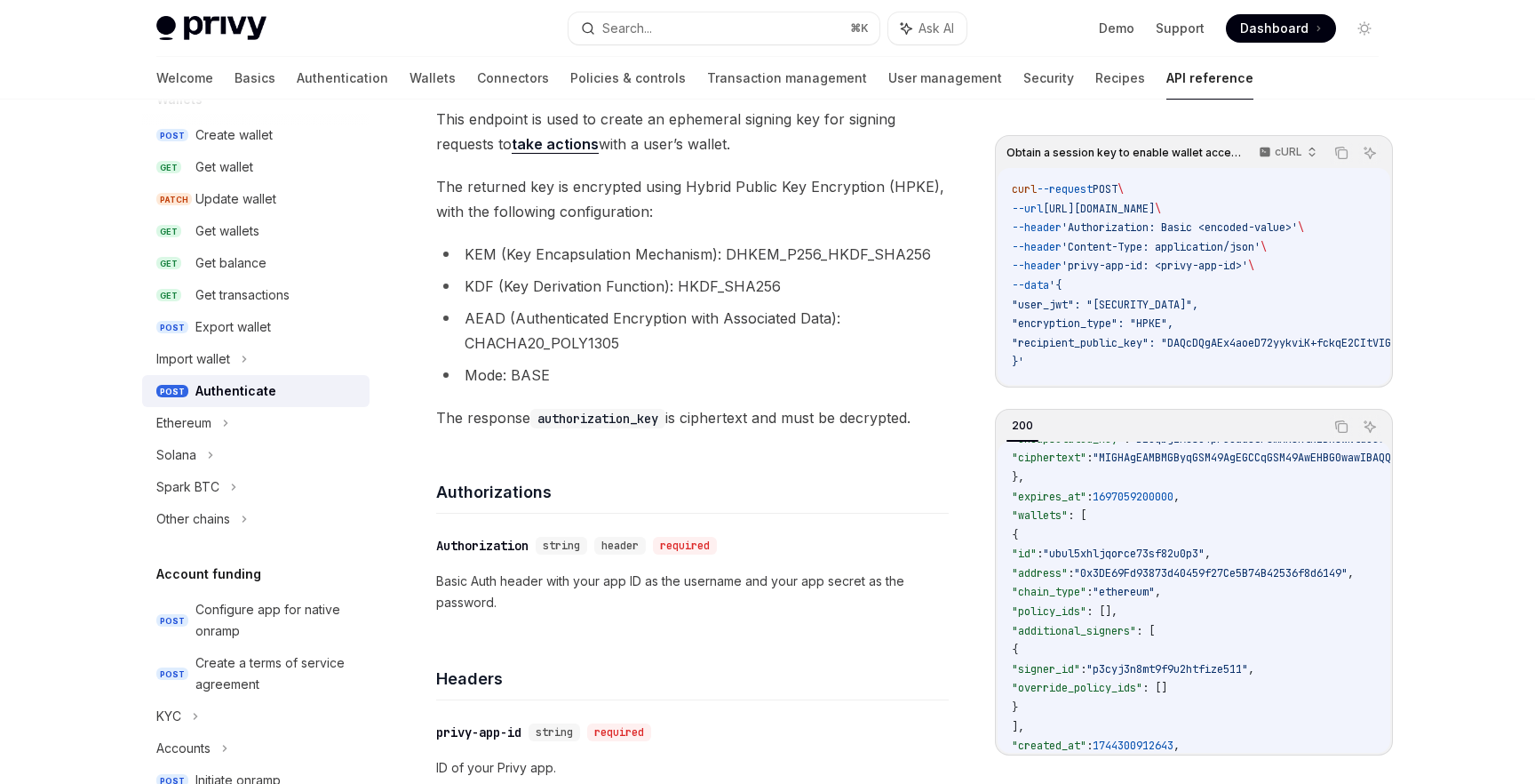
click at [1064, 324] on span ""encryption_type": "HPKE"," at bounding box center [1092, 322] width 162 height 14
click at [1061, 346] on span ""recipient_public_key": "DAQcDQgAEx4aoeD72yykviK+fckqE2CItVIGn1rCnvCXZ1HgpOcMEM…" at bounding box center [1314, 342] width 603 height 14
click at [1135, 341] on span ""recipient_public_key": "DAQcDQgAEx4aoeD72yykviK+fckqE2CItVIGn1rCnvCXZ1HgpOcMEM…" at bounding box center [1314, 342] width 603 height 14
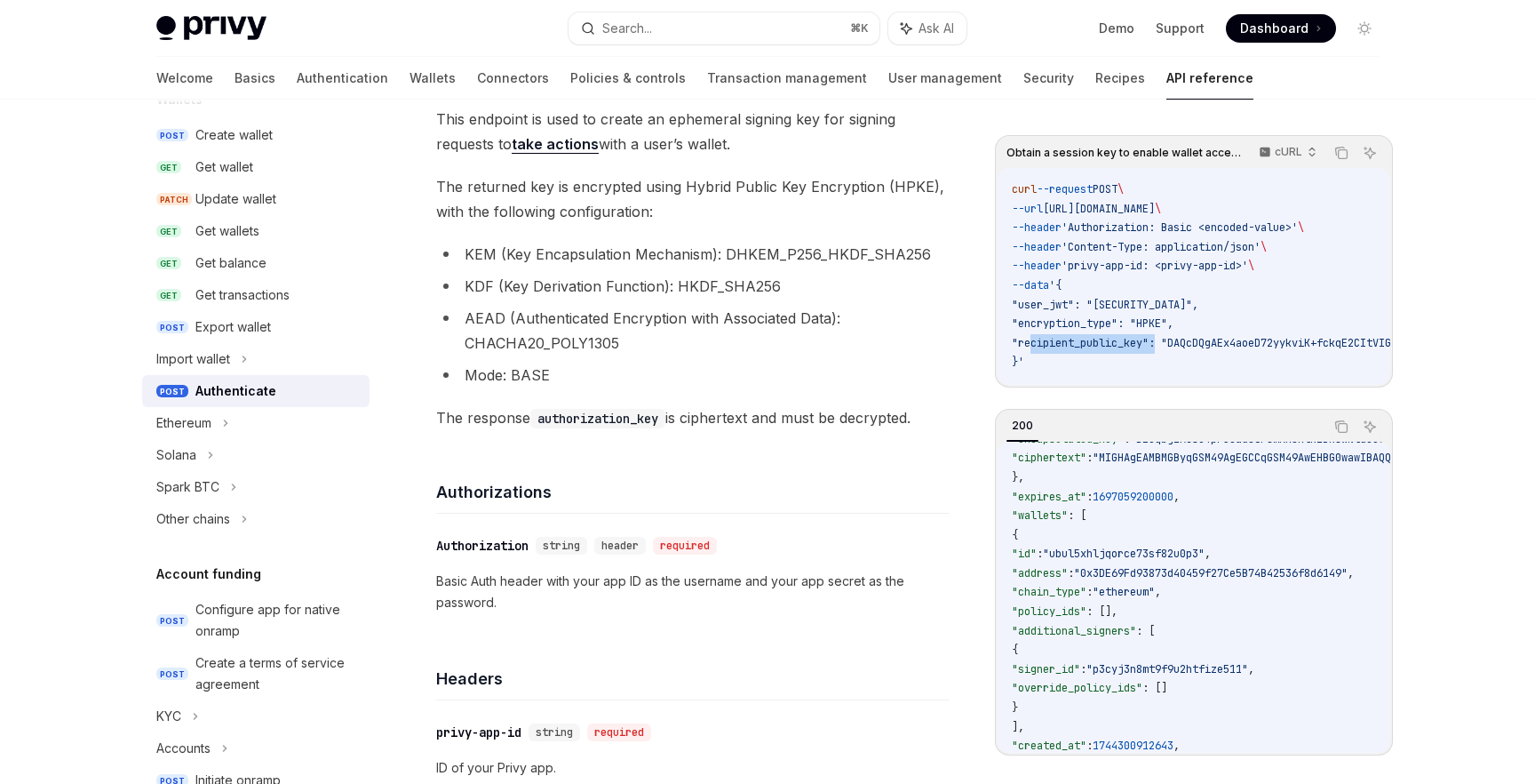
click at [1135, 341] on span ""recipient_public_key": "DAQcDQgAEx4aoeD72yykviK+fckqE2CItVIGn1rCnvCXZ1HgpOcMEM…" at bounding box center [1314, 342] width 603 height 14
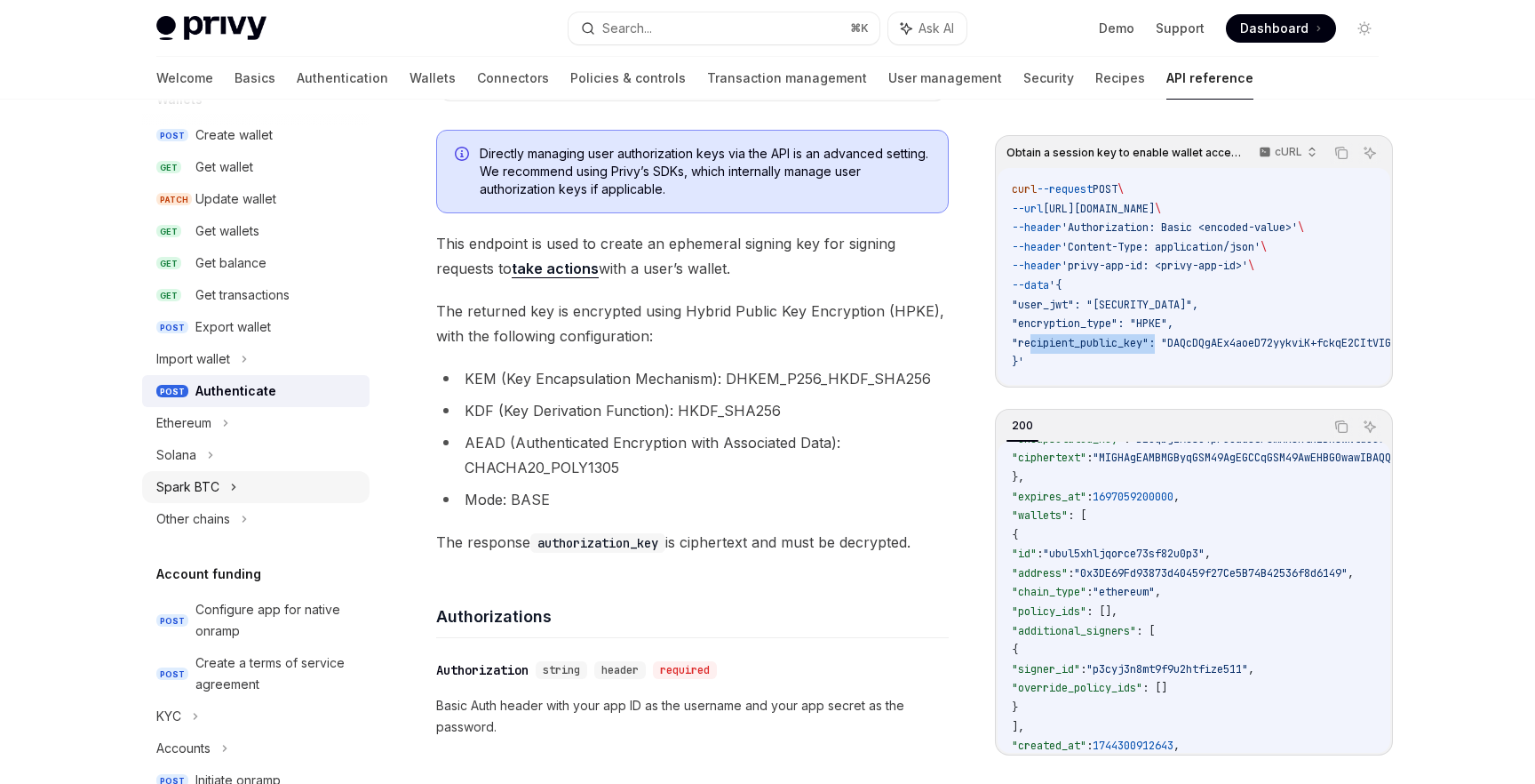
scroll to position [61, 0]
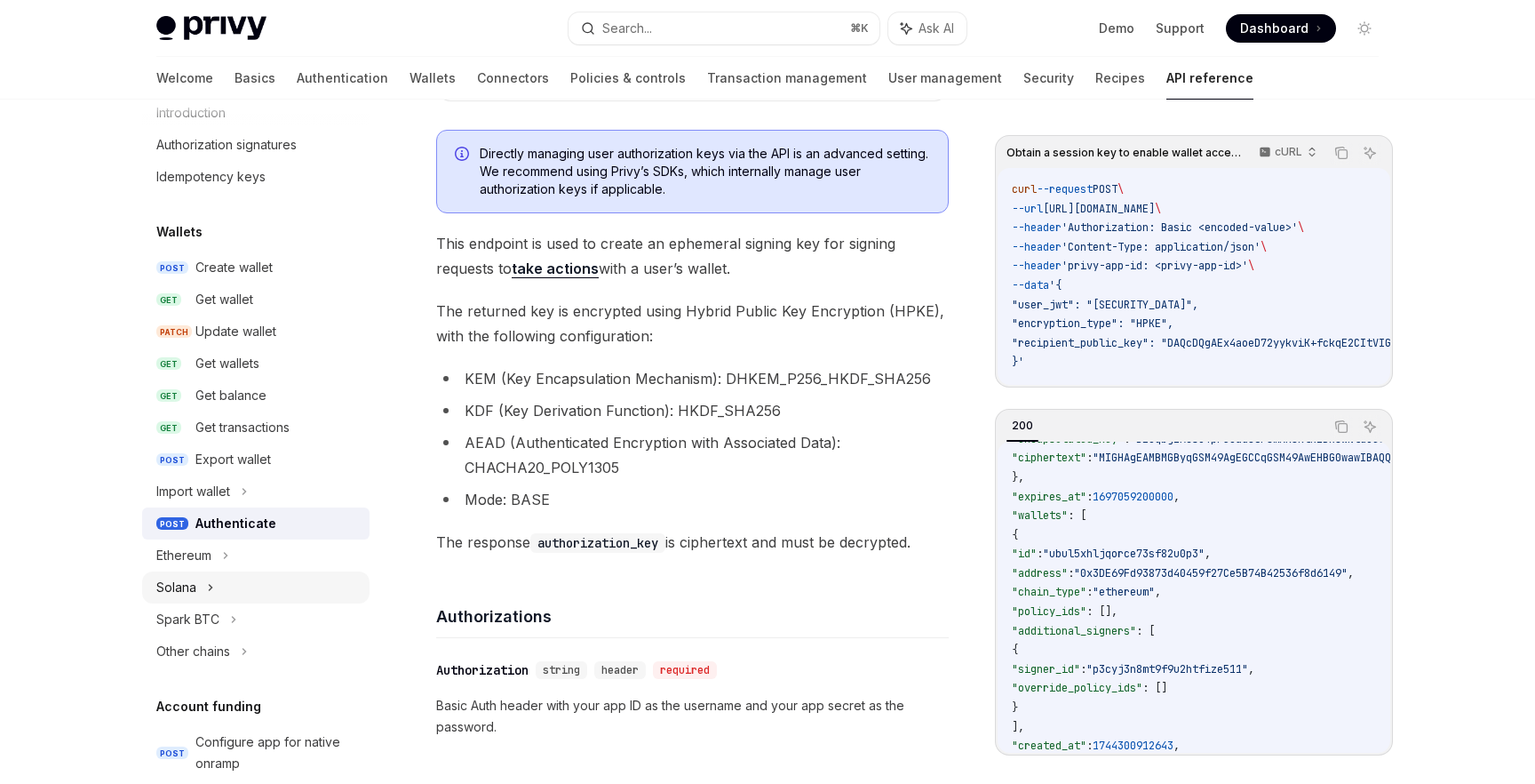
click at [194, 588] on div "Solana" at bounding box center [176, 587] width 40 height 22
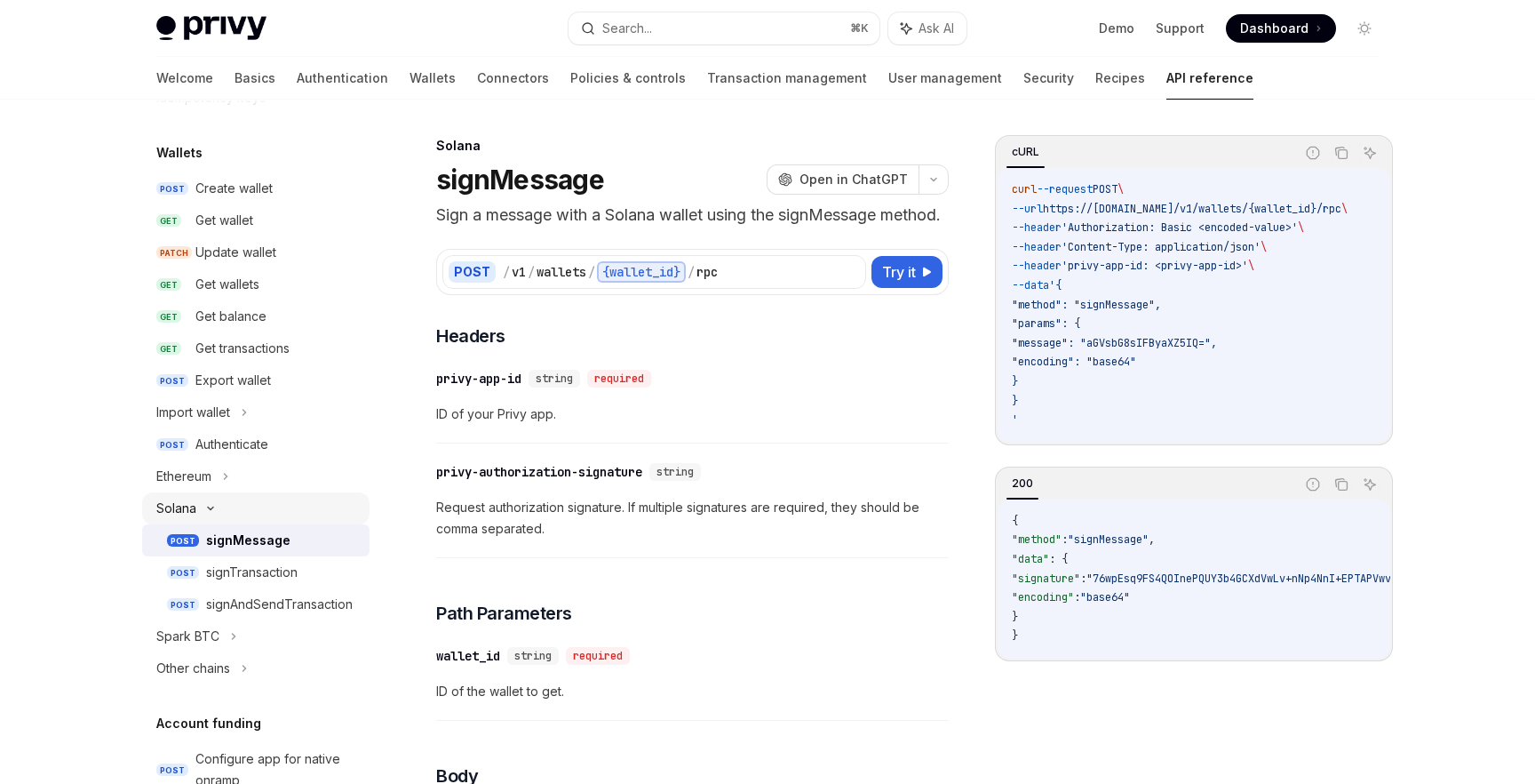
scroll to position [151, 0]
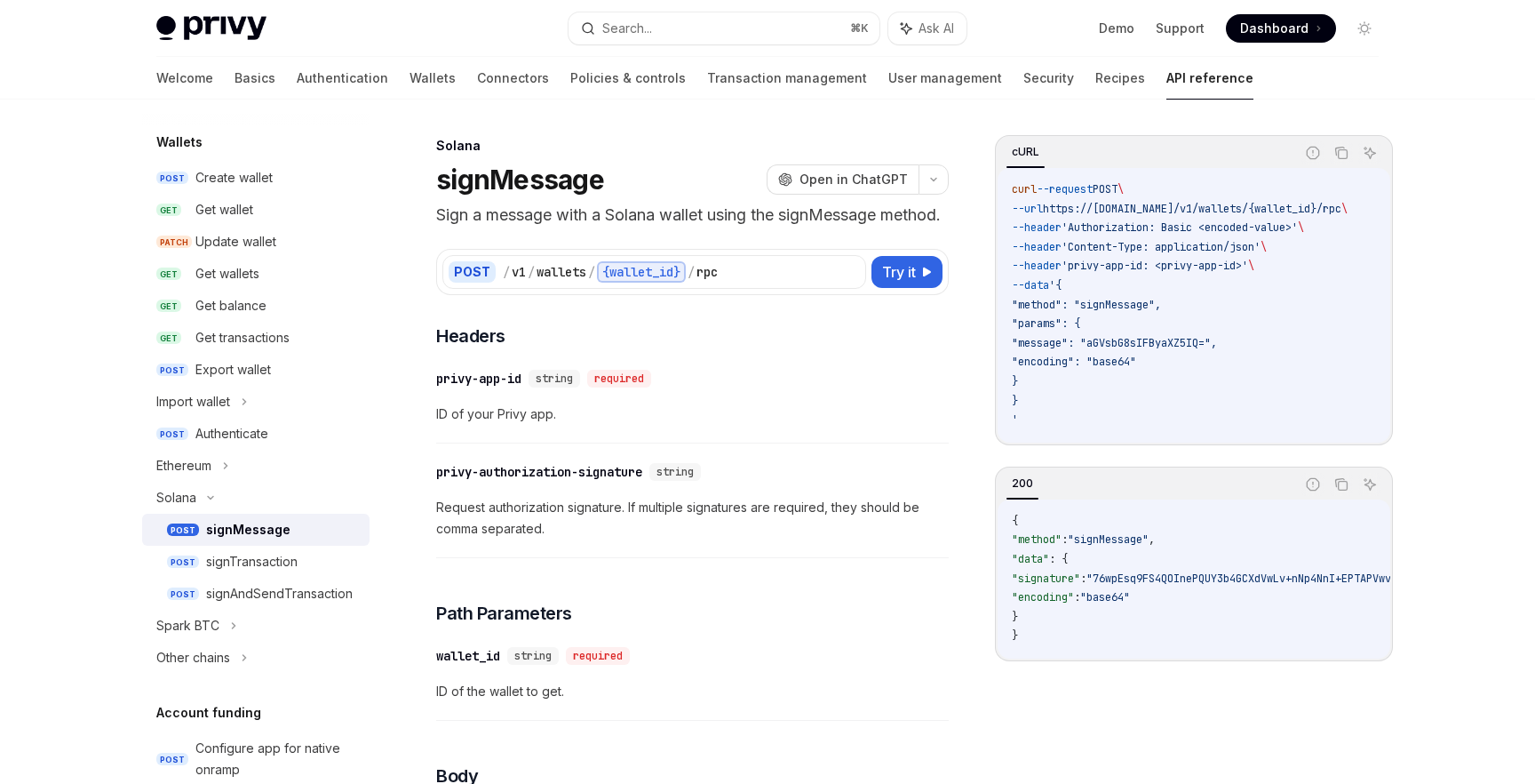
drag, startPoint x: 1021, startPoint y: 320, endPoint x: 1039, endPoint y: 383, distance: 65.5
click at [1039, 383] on code "curl --request POST \ --url https://[DOMAIN_NAME]/v1/wallets/{wallet_id}/rpc \ …" at bounding box center [1201, 305] width 378 height 250
click at [779, 539] on span "Request authorization signature. If multiple signatures are required, they shou…" at bounding box center [692, 517] width 513 height 43
drag, startPoint x: 1037, startPoint y: 382, endPoint x: 1023, endPoint y: 304, distance: 79.2
click at [1023, 304] on code "curl --request POST \ --url https://[DOMAIN_NAME]/v1/wallets/{wallet_id}/rpc \ …" at bounding box center [1201, 305] width 378 height 250
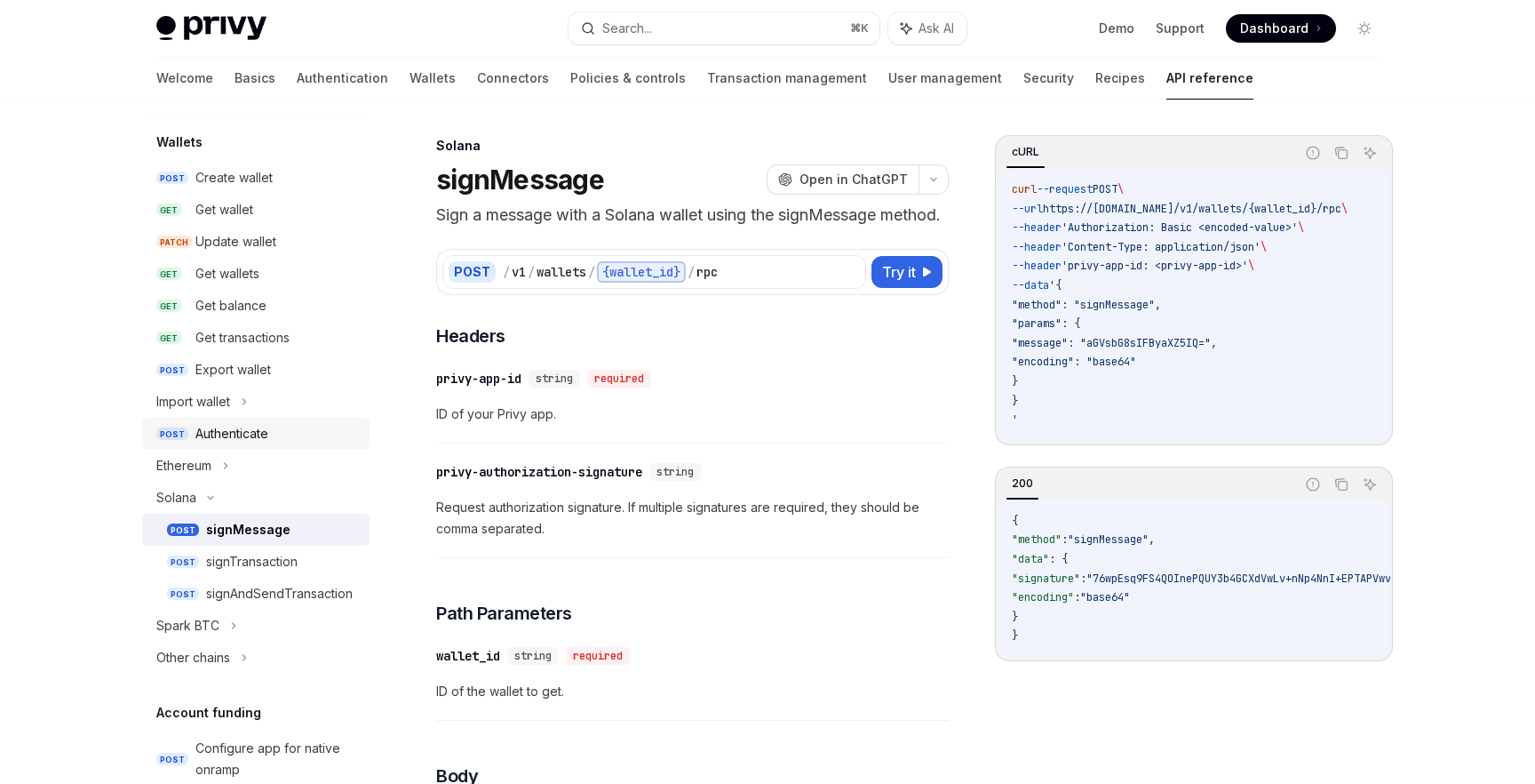
click at [235, 437] on div "Authenticate" at bounding box center [232, 433] width 73 height 22
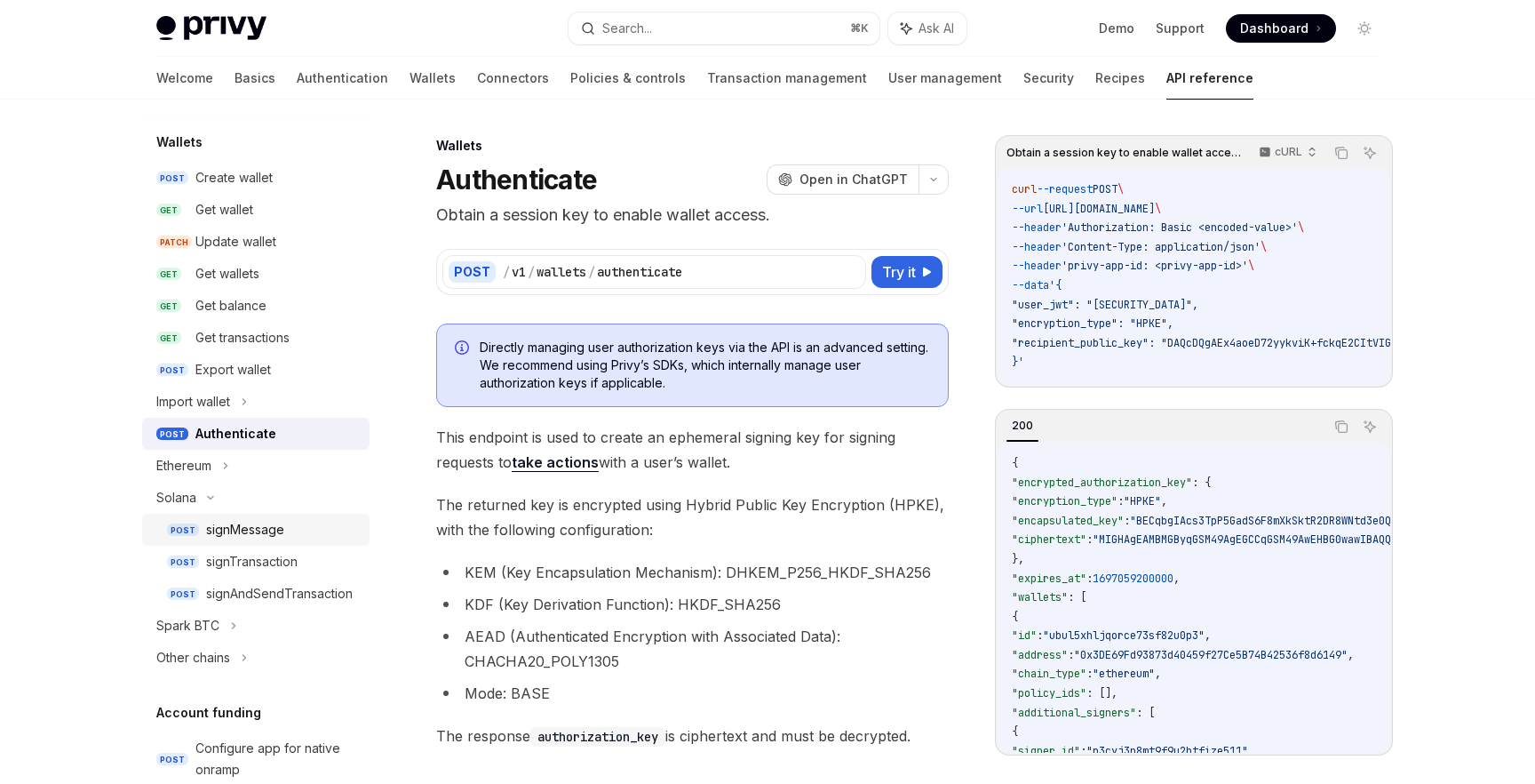
click at [271, 529] on div "signMessage" at bounding box center [245, 530] width 78 height 22
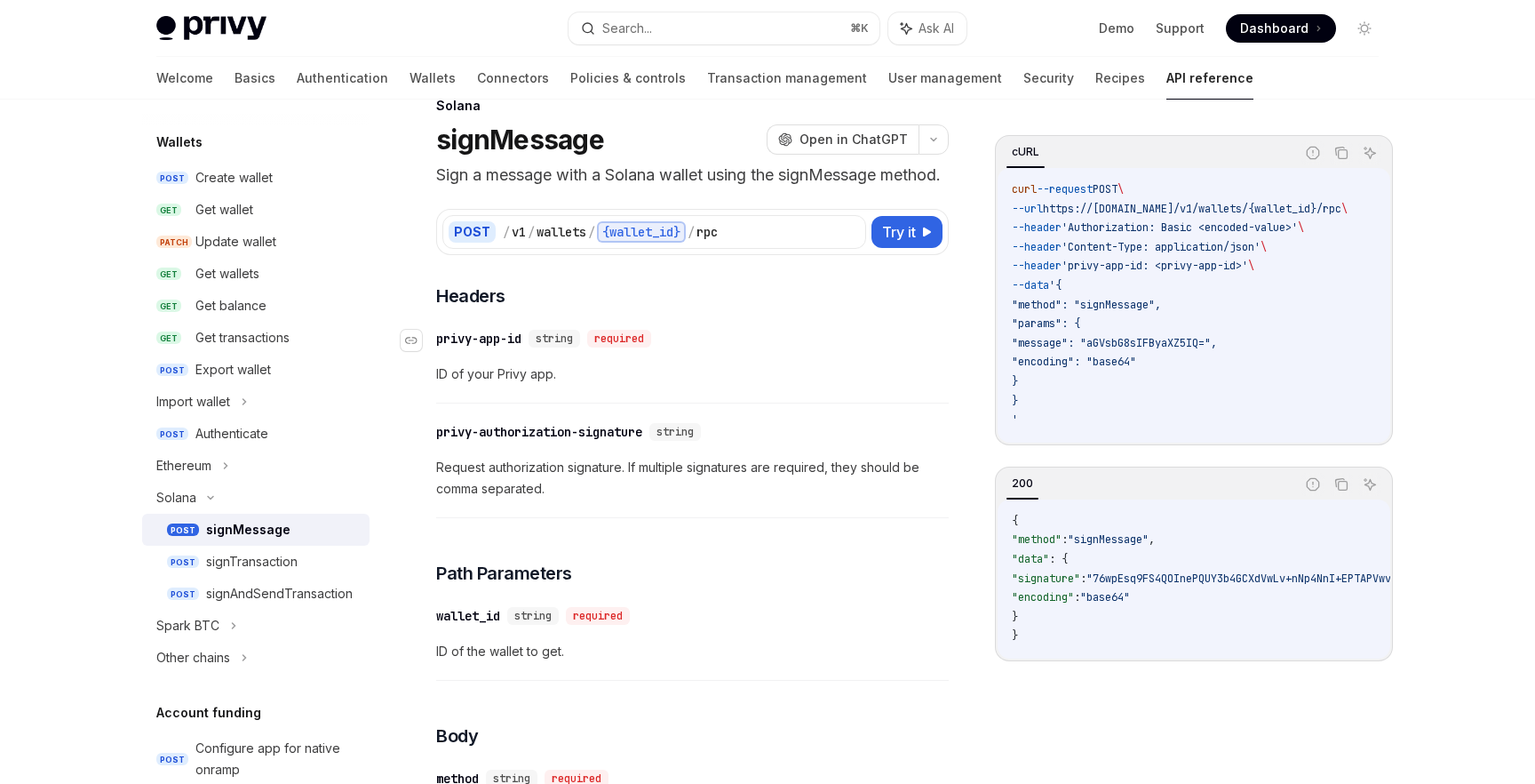
scroll to position [48, 0]
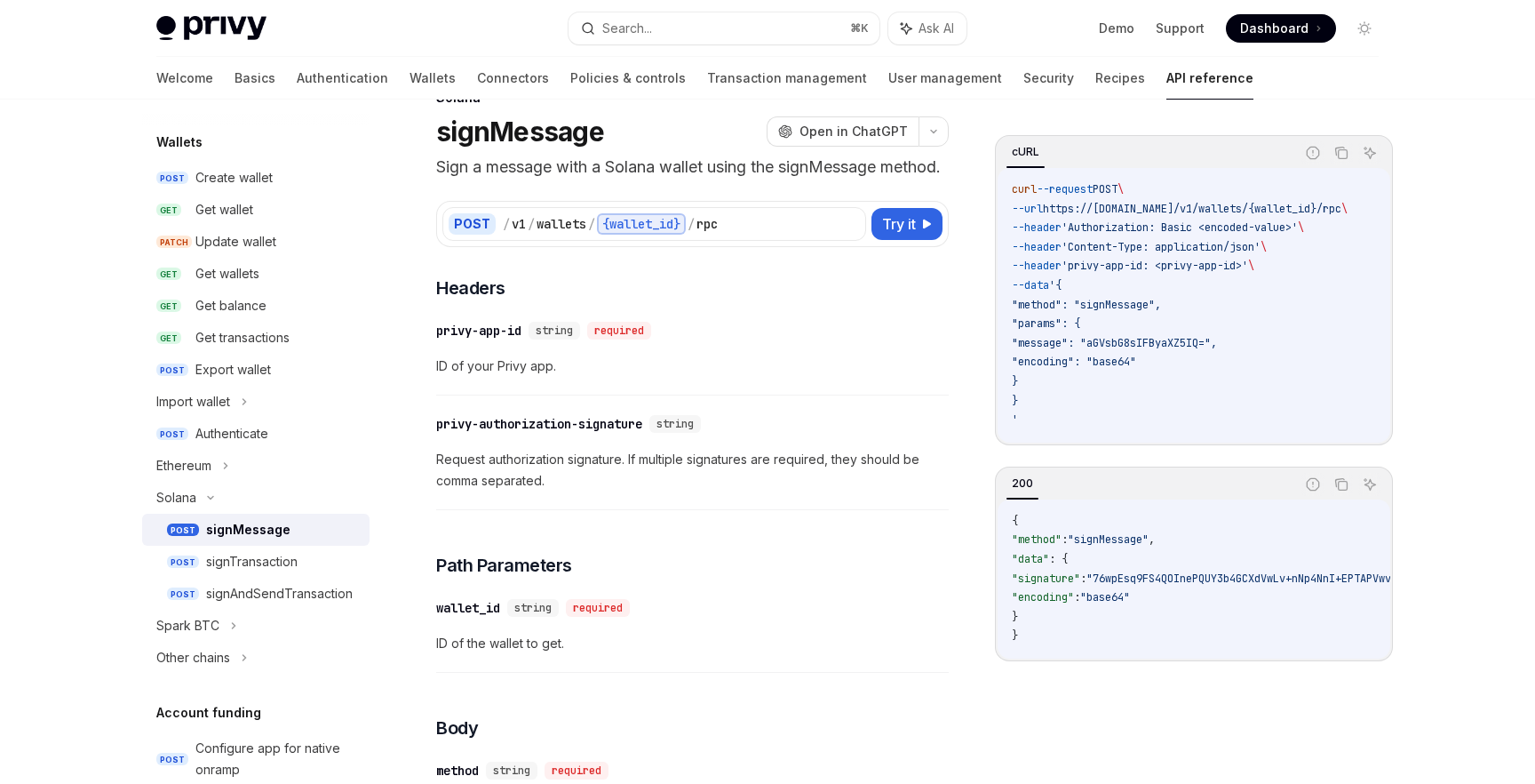
type textarea "*"
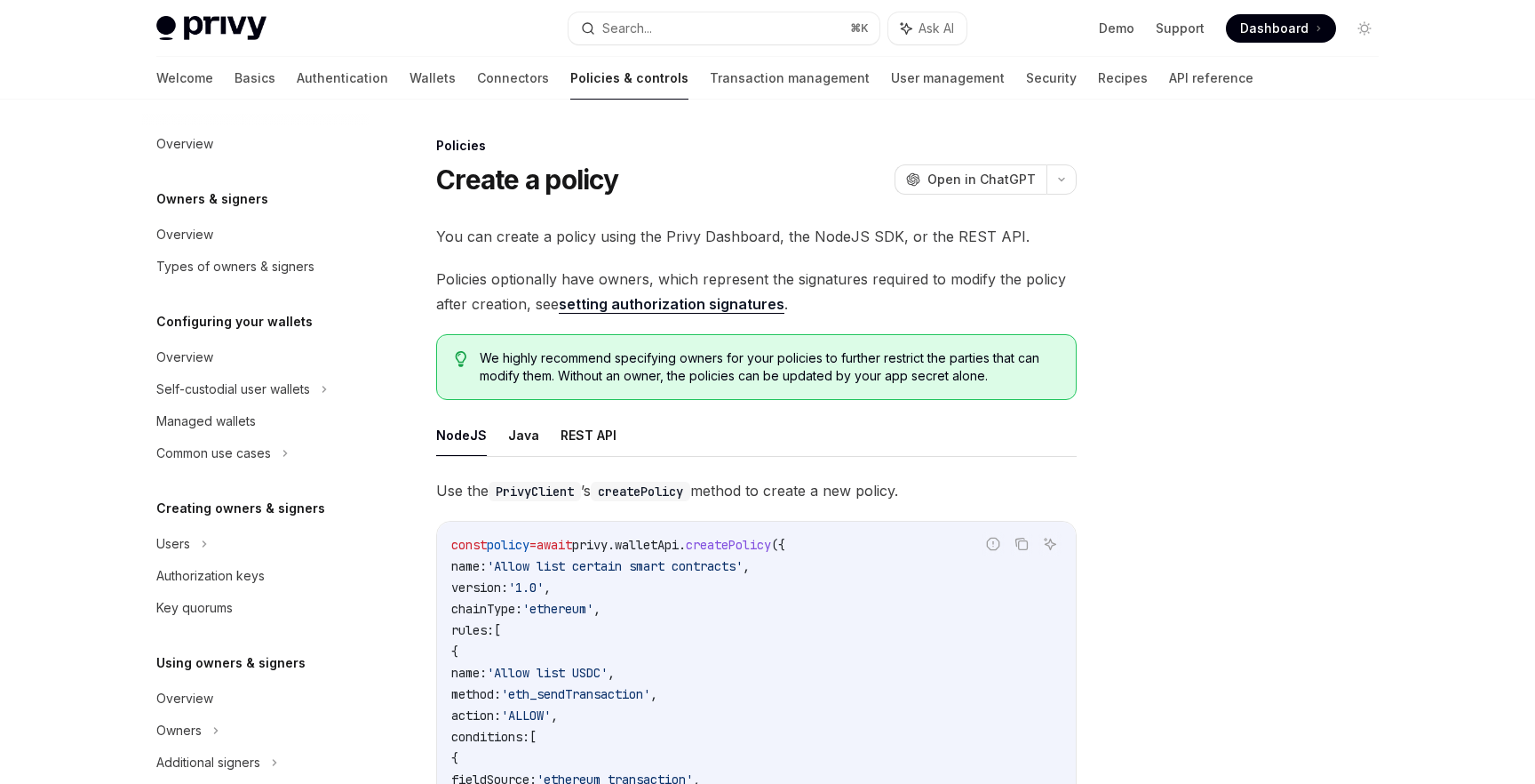
scroll to position [154, 0]
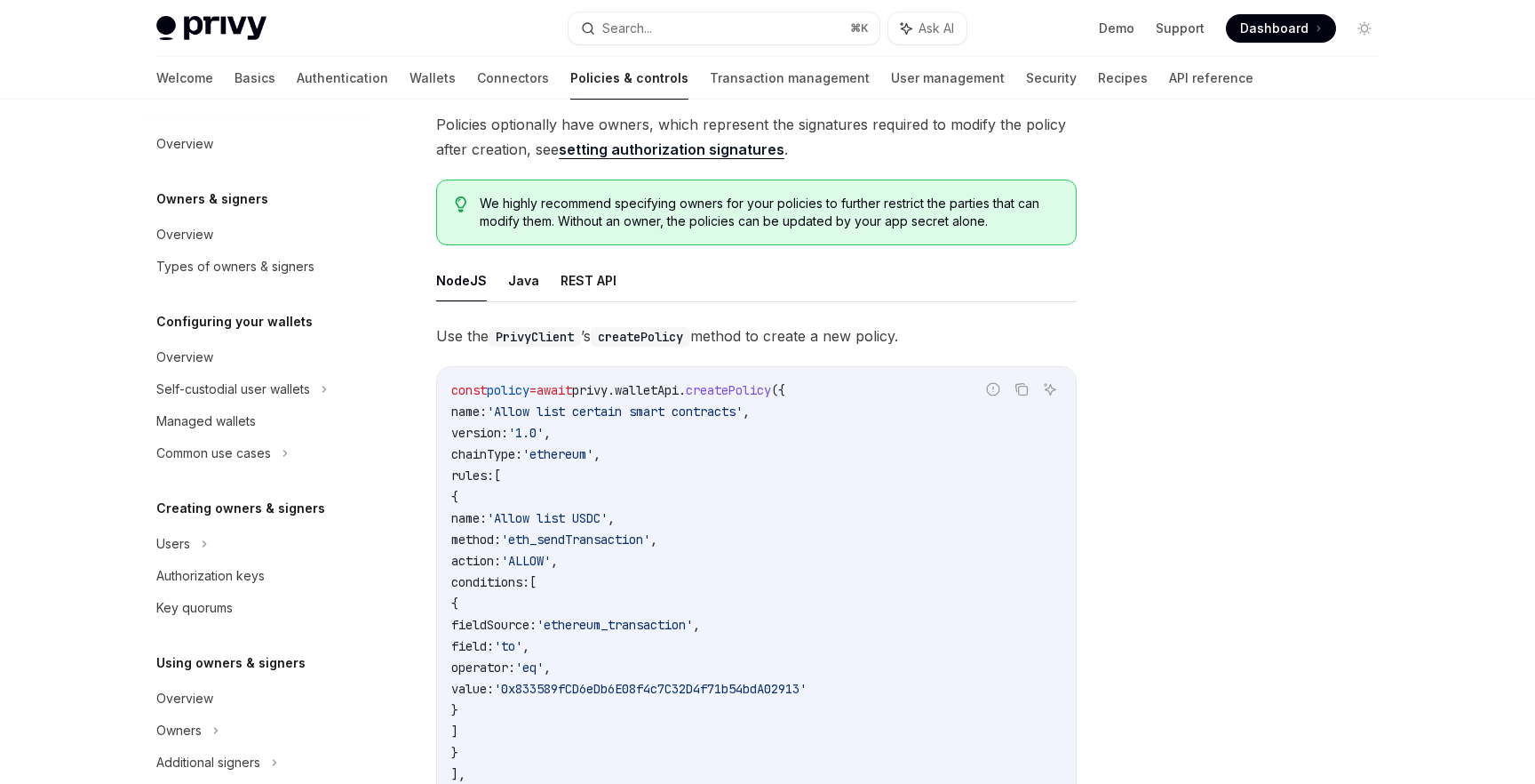
type textarea "*"
